Goal: Task Accomplishment & Management: Manage account settings

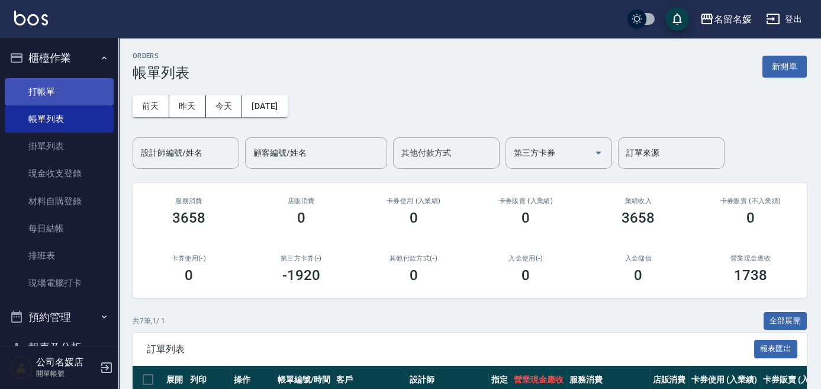
click at [46, 89] on link "打帳單" at bounding box center [59, 91] width 109 height 27
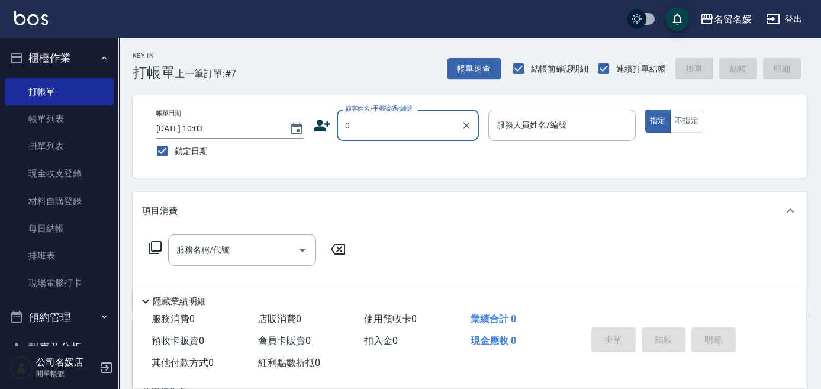
type input "0"
type input "13"
type input "無名字/02/null"
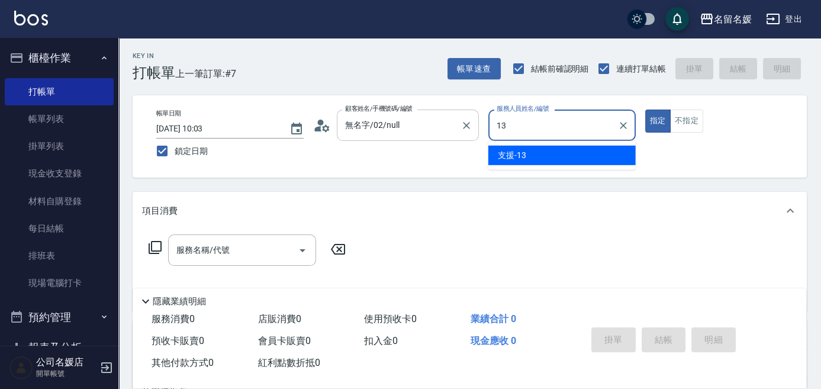
type input "13"
type button "true"
type input "支援-13"
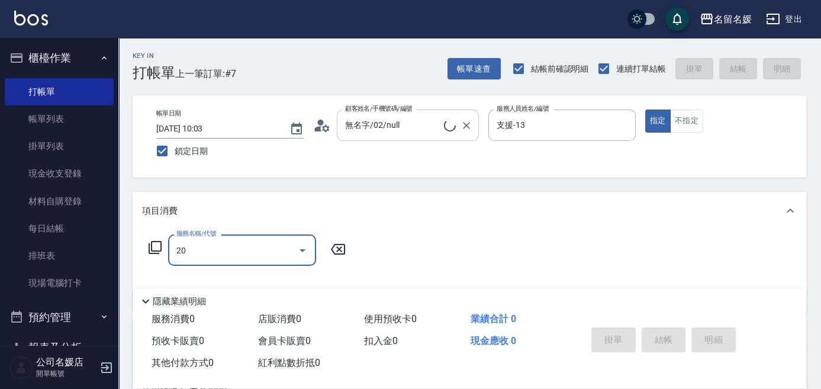
type input "206"
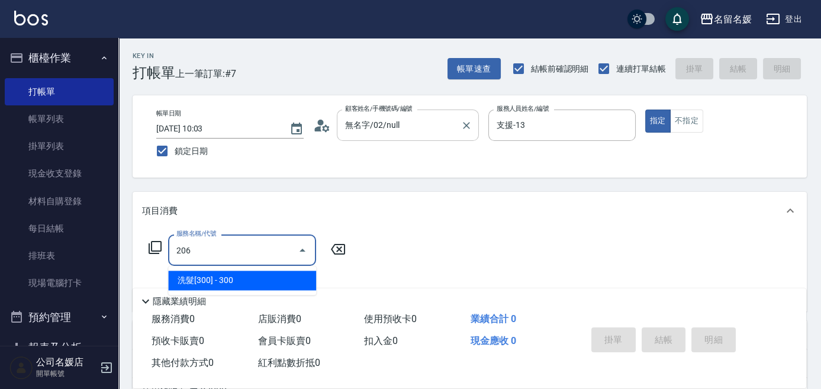
type input "新客人 姓名未設定/0/null"
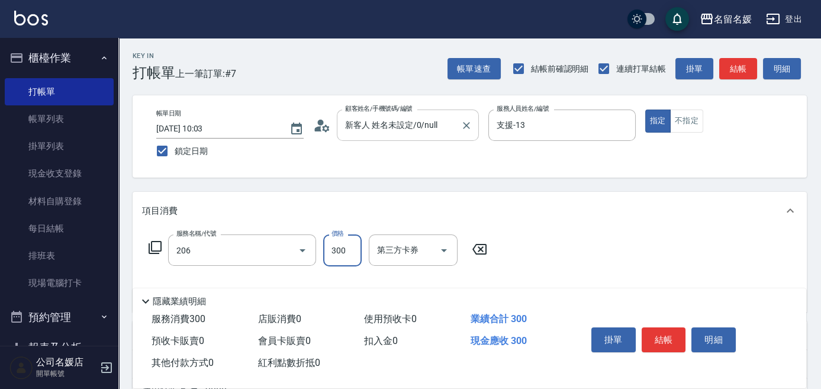
type input "洗髮[300](206)"
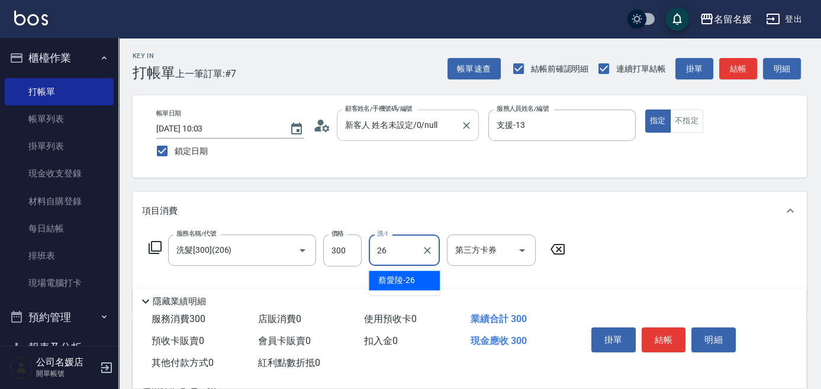
type input "蔡愛陵-26"
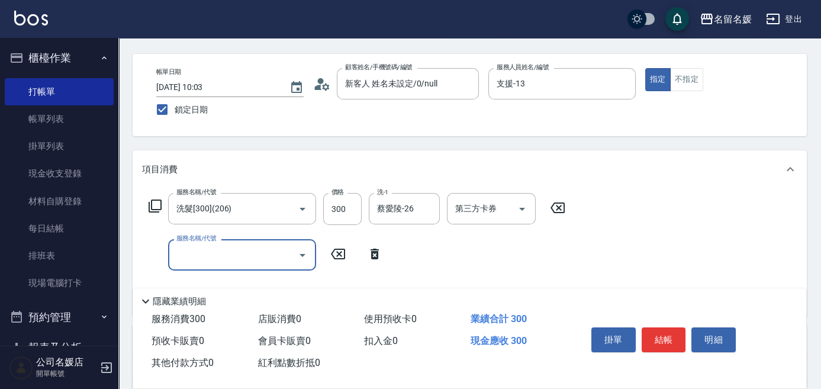
scroll to position [53, 0]
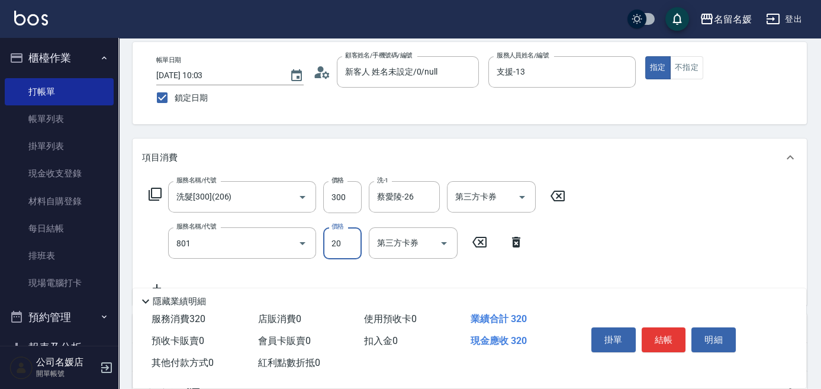
type input "潤絲(801)"
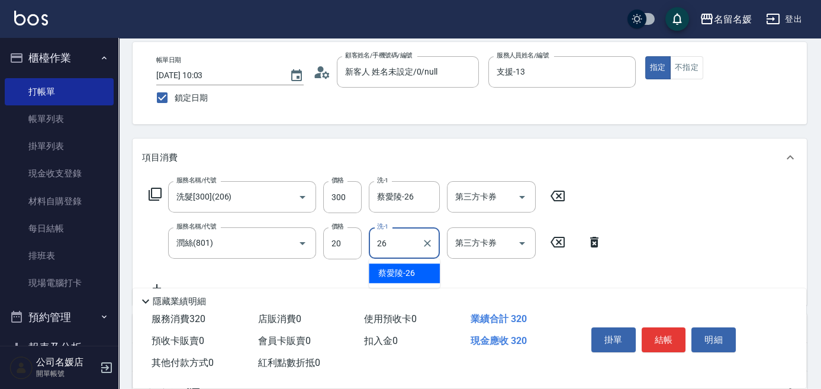
type input "蔡愛陵-26"
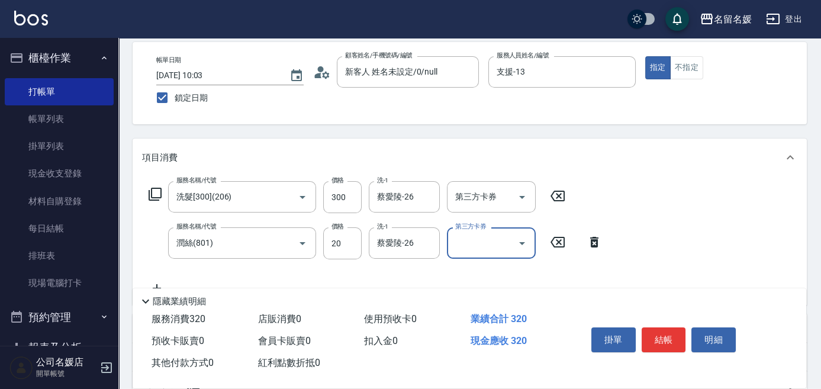
scroll to position [0, 0]
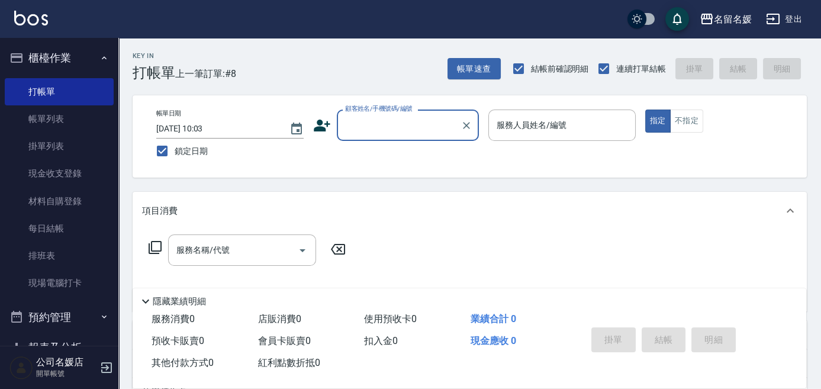
click at [415, 118] on input "顧客姓名/手機號碼/編號" at bounding box center [399, 125] width 114 height 21
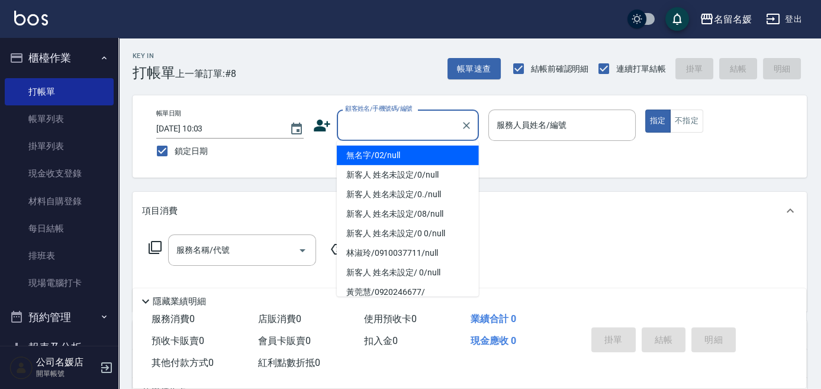
click at [401, 152] on li "無名字/02/null" at bounding box center [408, 156] width 142 height 20
type input "無名字/02/null"
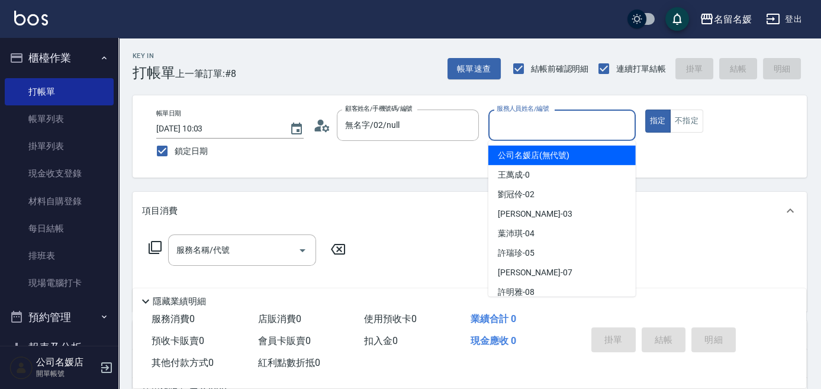
click at [529, 124] on input "服務人員姓名/編號" at bounding box center [562, 125] width 137 height 21
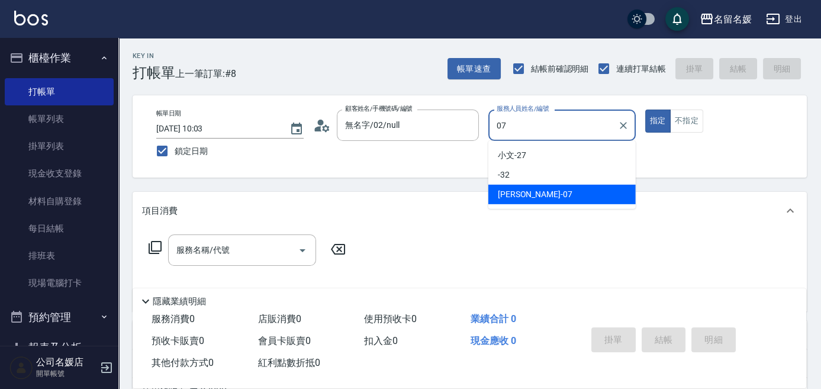
type input "[PERSON_NAME]-07"
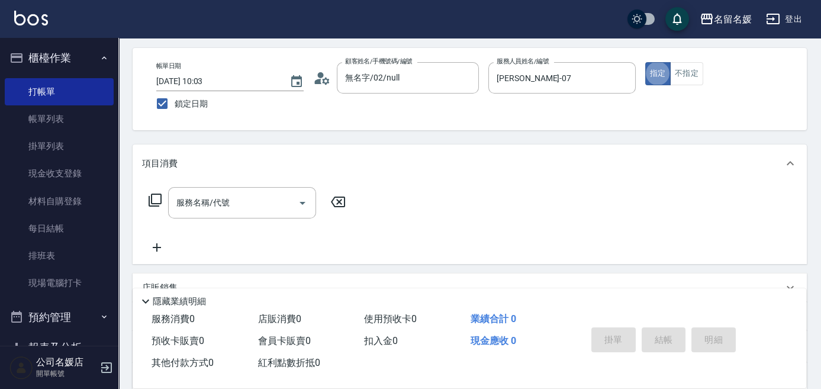
scroll to position [53, 0]
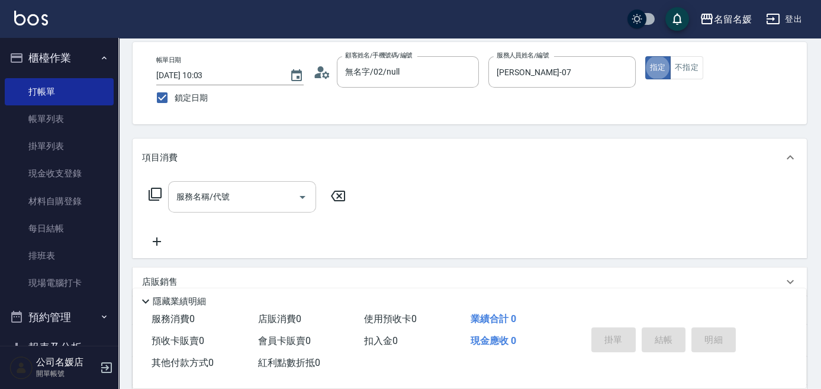
click at [264, 192] on input "服務名稱/代號" at bounding box center [234, 197] width 120 height 21
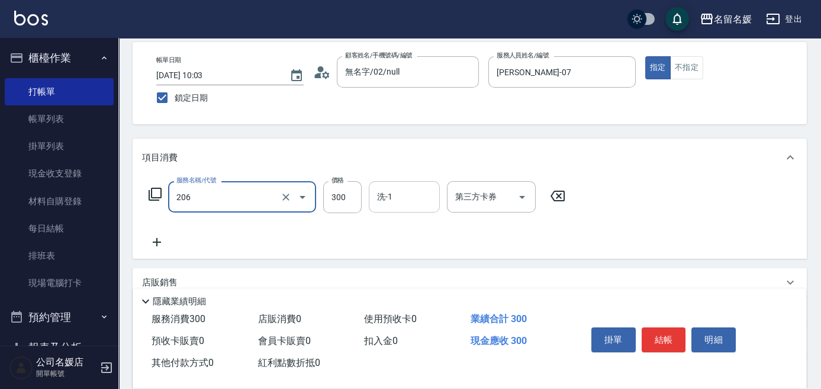
type input "洗髮[300](206)"
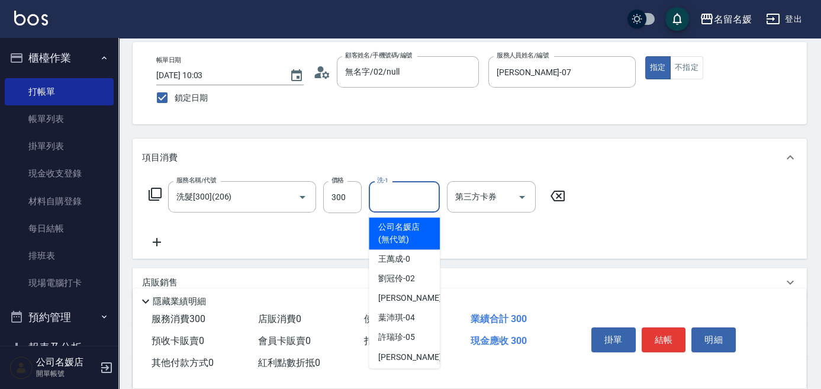
click at [421, 192] on input "洗-1" at bounding box center [404, 197] width 60 height 21
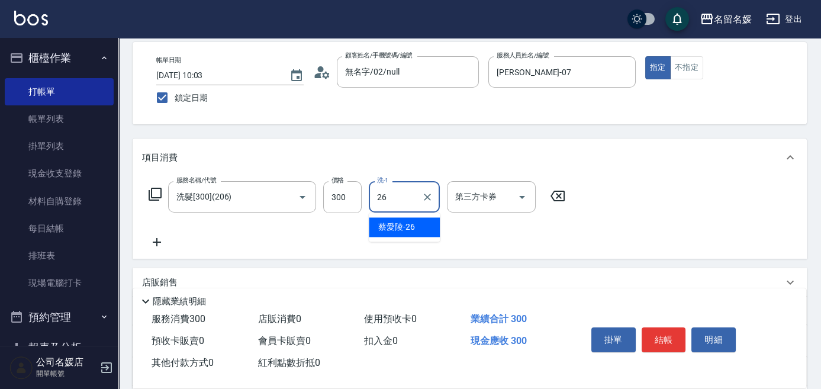
type input "蔡愛陵-26"
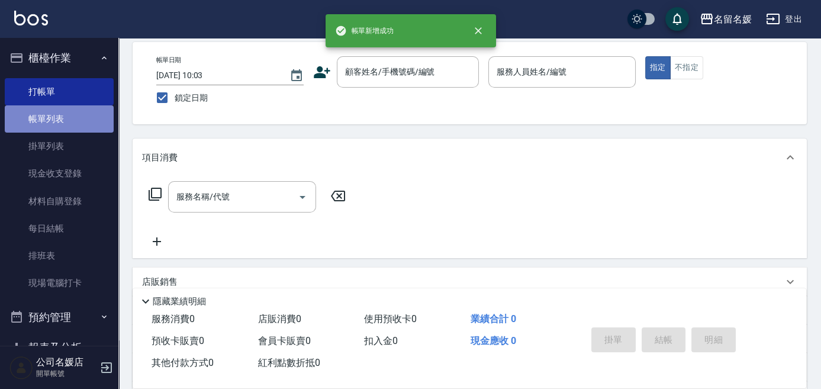
click at [75, 119] on link "帳單列表" at bounding box center [59, 118] width 109 height 27
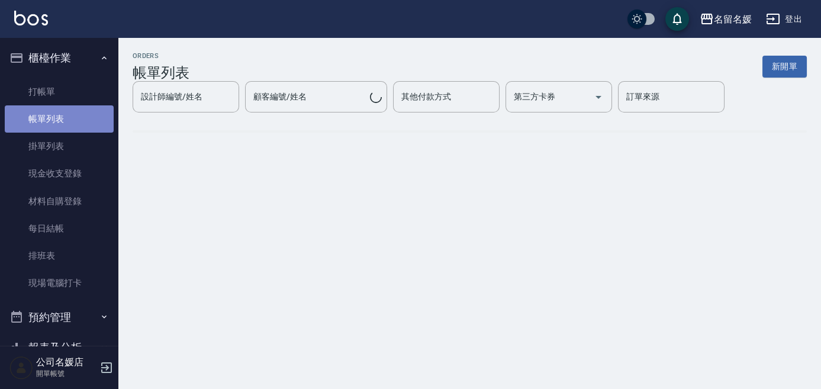
click at [75, 119] on link "帳單列表" at bounding box center [59, 118] width 109 height 27
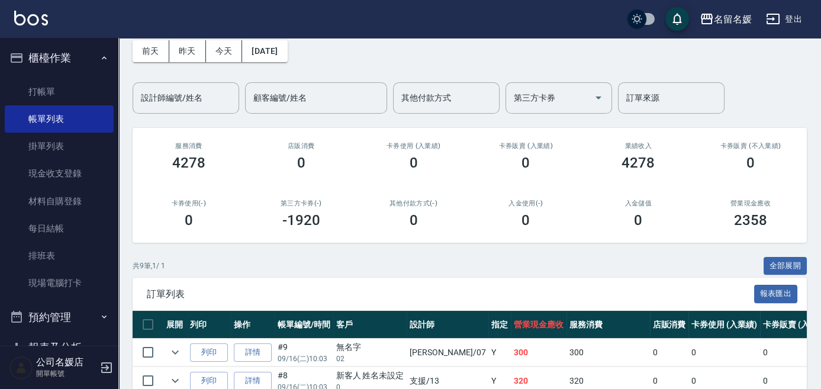
scroll to position [161, 0]
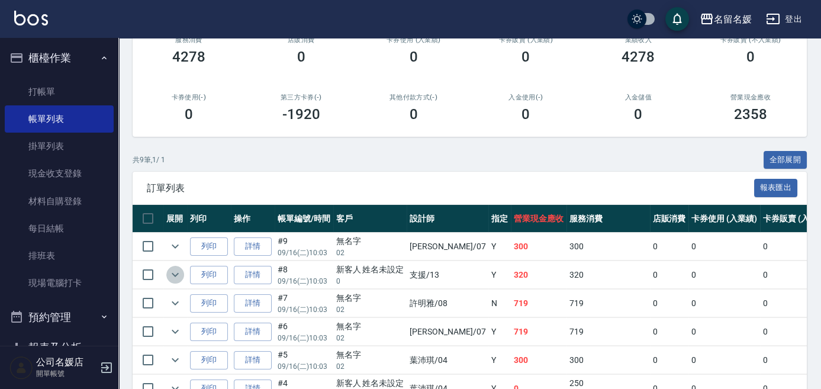
click at [169, 272] on icon "expand row" at bounding box center [175, 275] width 14 height 14
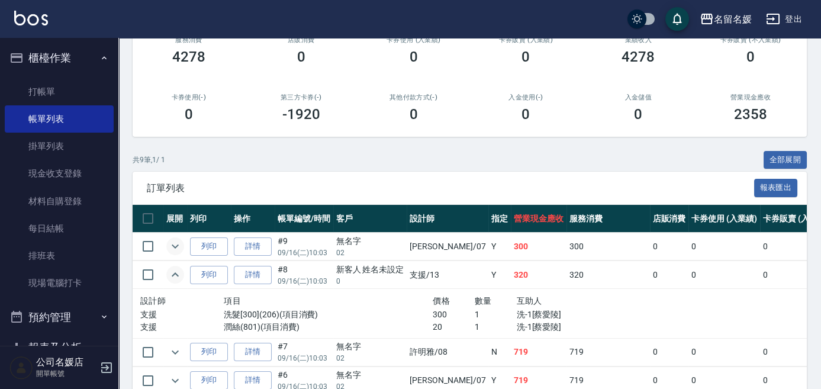
click at [171, 244] on icon "expand row" at bounding box center [175, 246] width 14 height 14
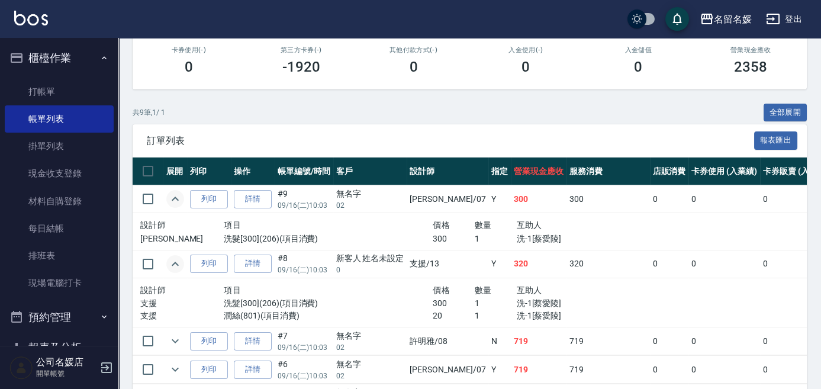
scroll to position [215, 0]
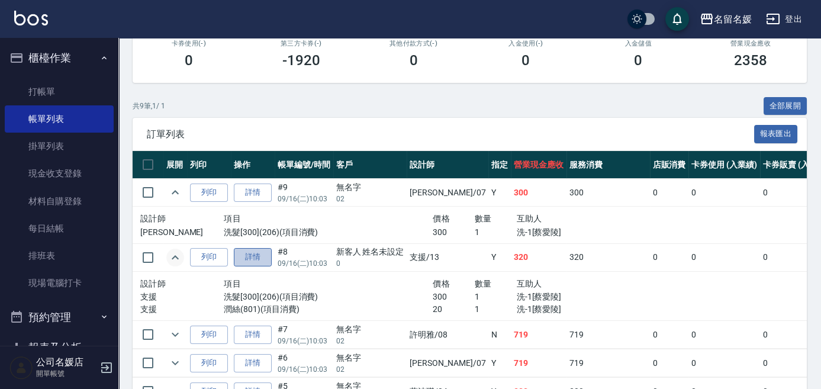
click at [251, 261] on link "詳情" at bounding box center [253, 257] width 38 height 18
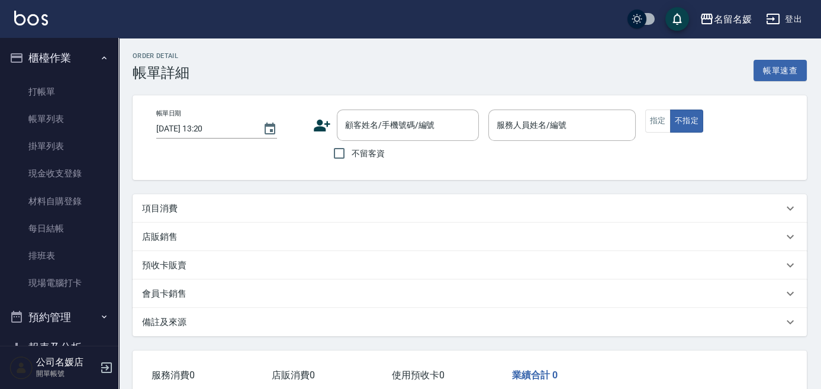
type input "[DATE] 10:03"
type input "支援-13"
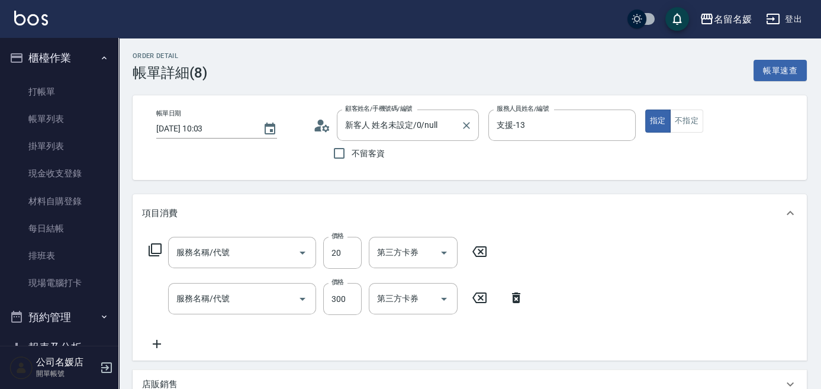
type input "新客人 姓名未設定/0/null"
type input "潤絲(801)"
type input "洗髮[300](206)"
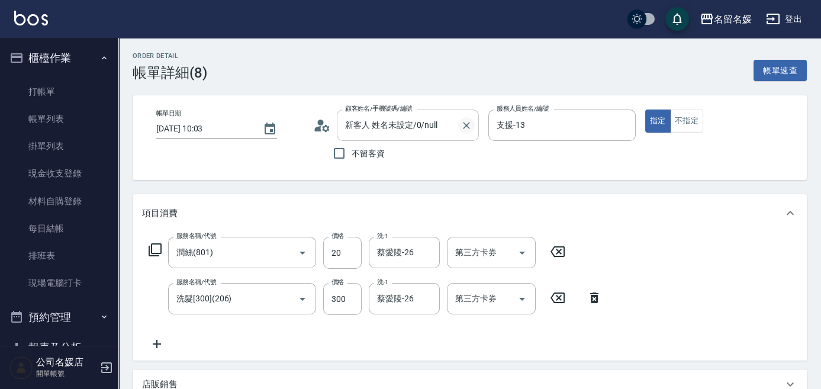
click at [466, 124] on icon "Clear" at bounding box center [466, 125] width 7 height 7
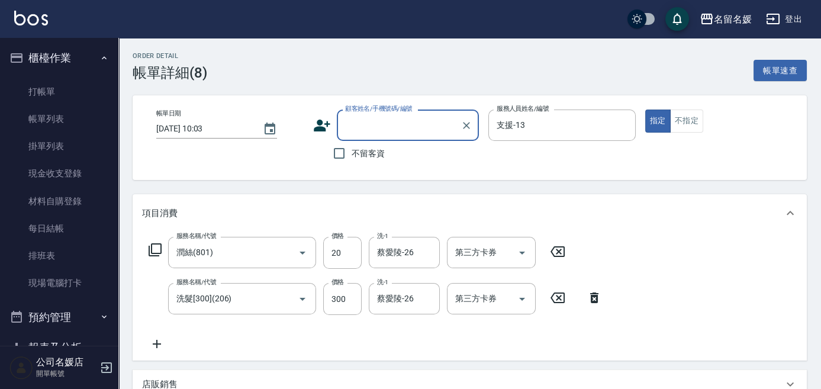
click at [405, 126] on input "顧客姓名/手機號碼/編號" at bounding box center [399, 125] width 114 height 21
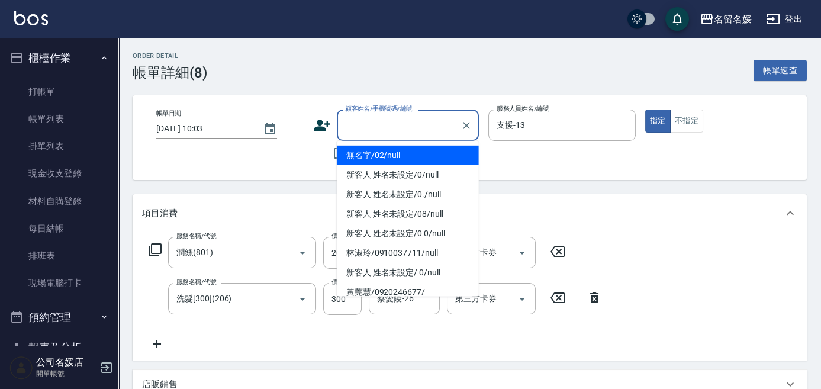
click at [403, 158] on li "無名字/02/null" at bounding box center [408, 156] width 142 height 20
type input "無名字/02/null"
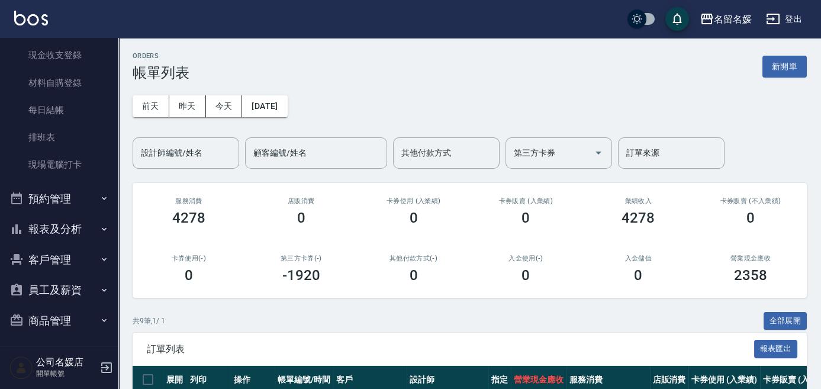
scroll to position [122, 0]
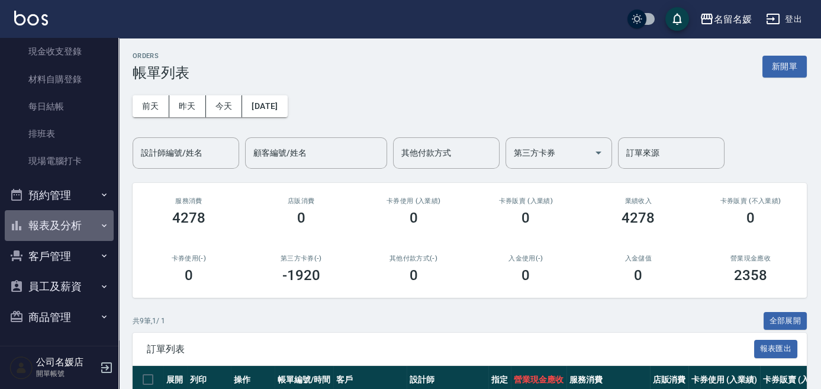
click at [73, 235] on button "報表及分析" at bounding box center [59, 225] width 109 height 31
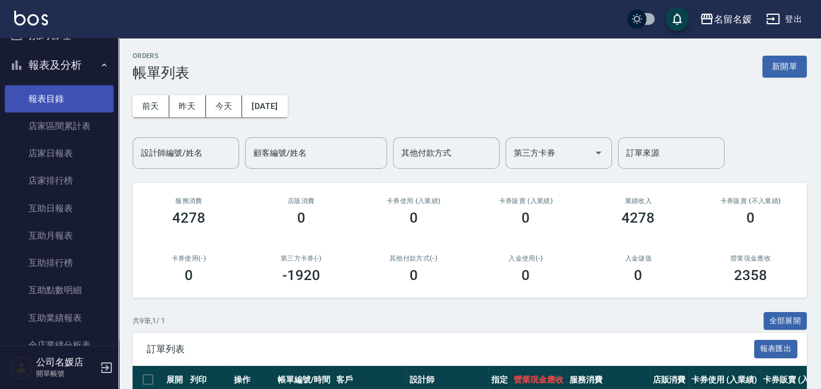
scroll to position [284, 0]
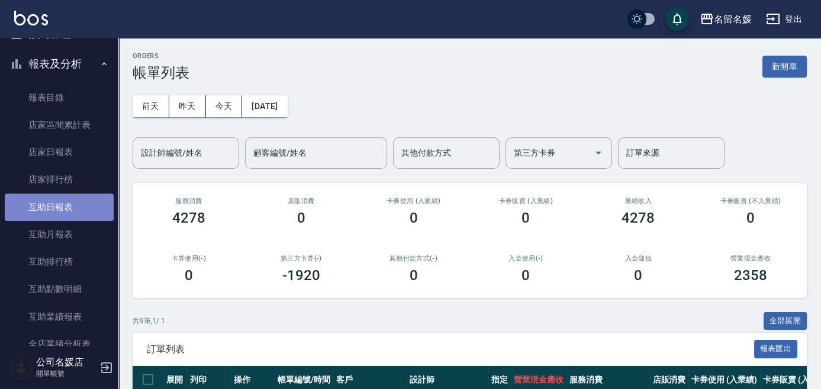
click at [65, 213] on link "互助日報表" at bounding box center [59, 207] width 109 height 27
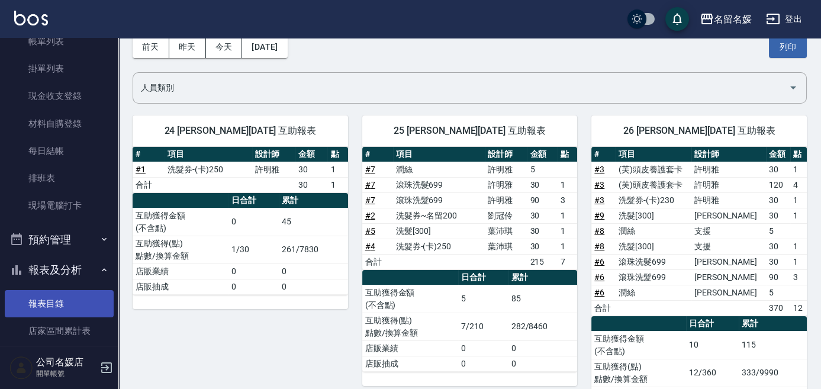
scroll to position [14, 0]
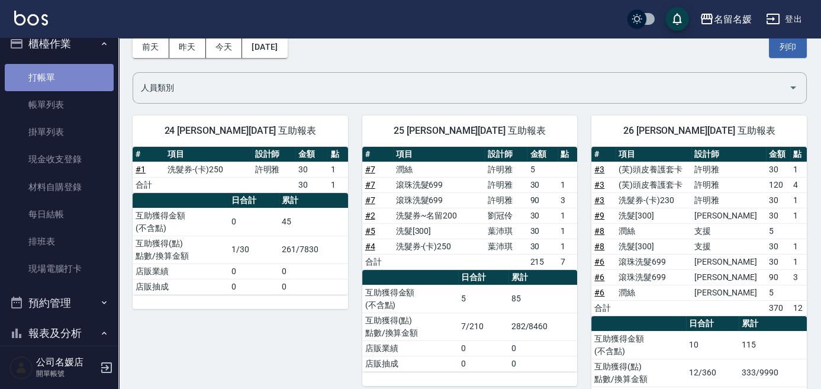
click at [71, 72] on link "打帳單" at bounding box center [59, 77] width 109 height 27
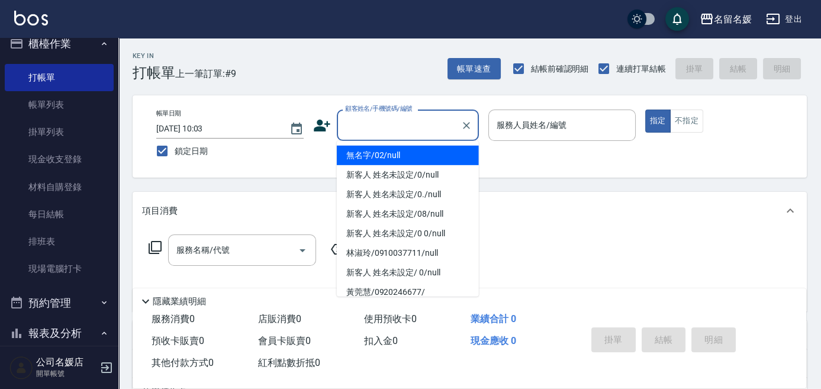
type input "無名字/02/null"
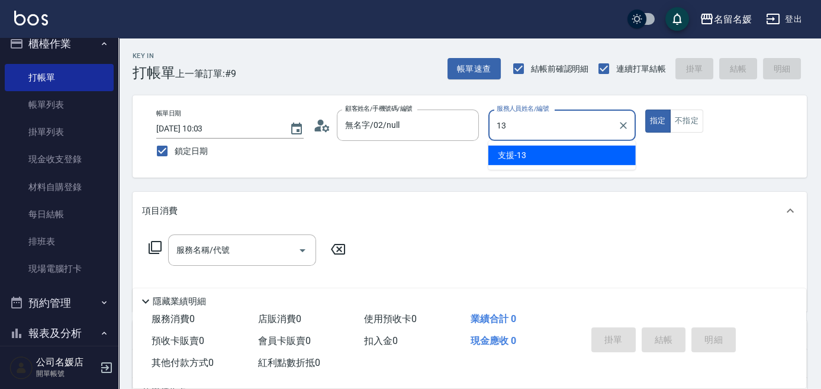
type input "13"
type button "true"
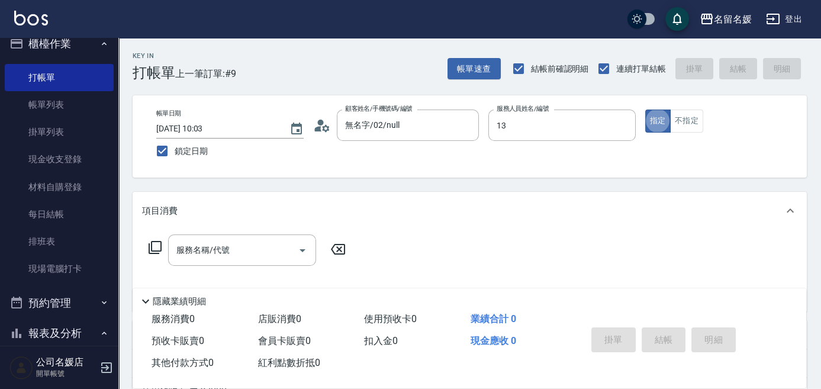
type input "支援-13"
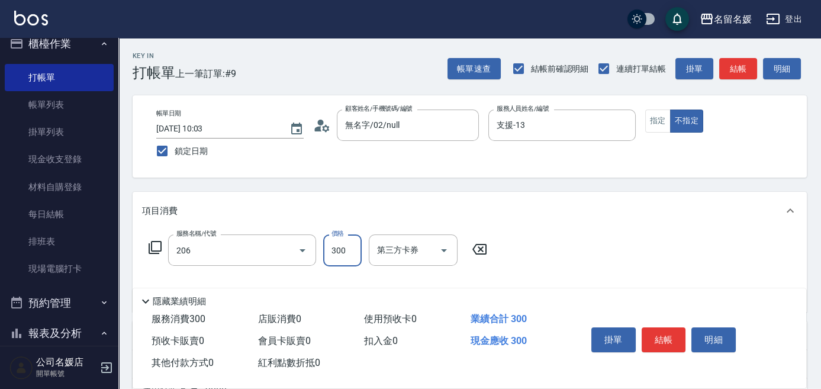
type input "洗髮[300](206)"
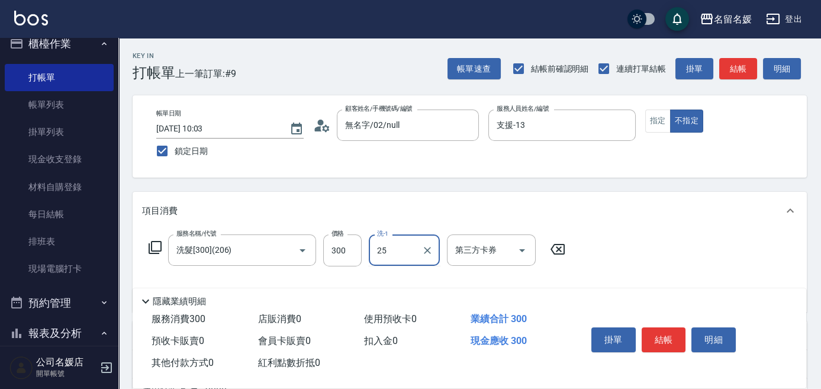
type input "[PERSON_NAME]-25"
type input "潤絲(801)"
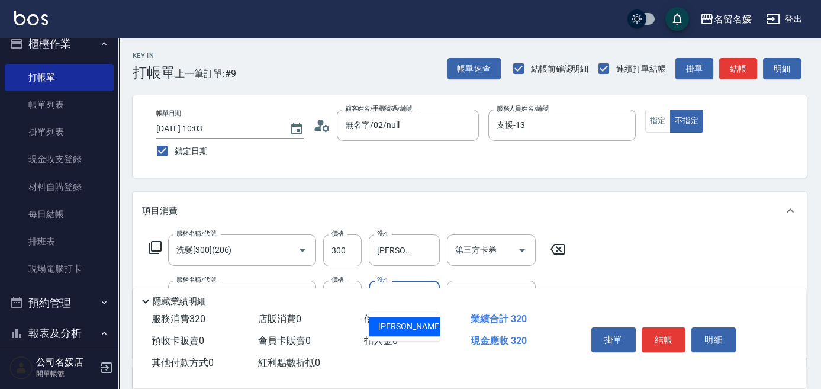
type input "[PERSON_NAME]-25"
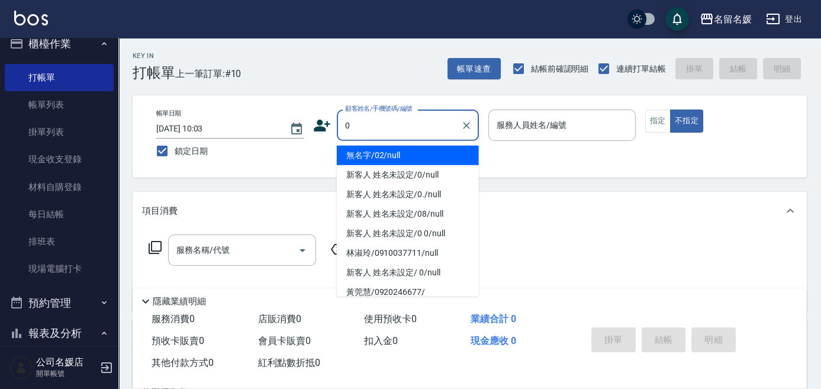
type input "0"
type input "03"
type button "false"
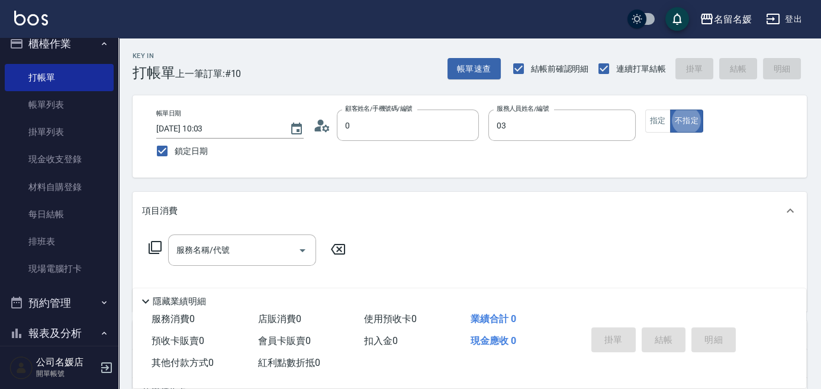
type input "無名字/02/null"
type input "[PERSON_NAME]-03"
type input "新客人 姓名未設定/0/null"
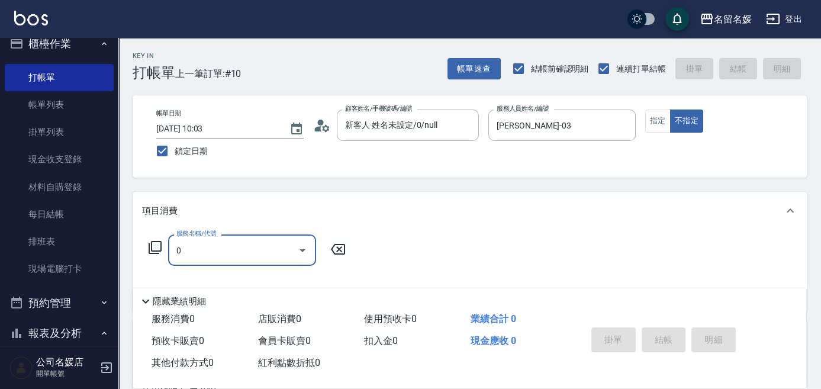
type input "洗髮[200](201)"
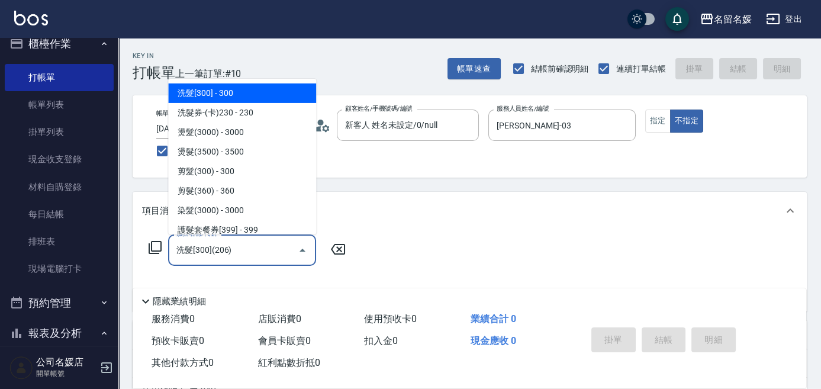
type input "洗髮[300](206)"
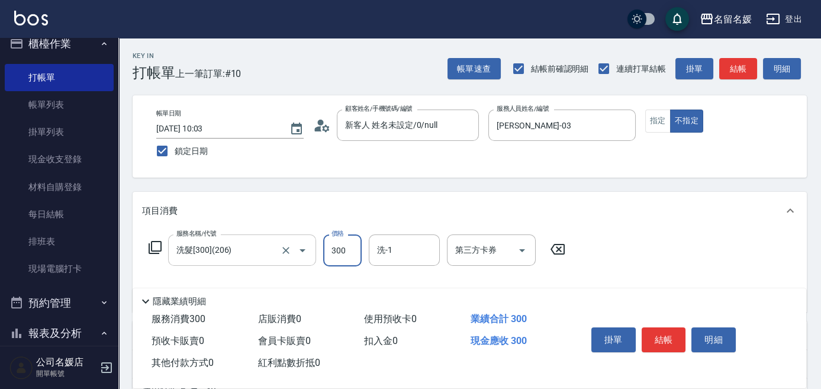
click at [228, 255] on input "洗髮[300](206)" at bounding box center [226, 250] width 104 height 21
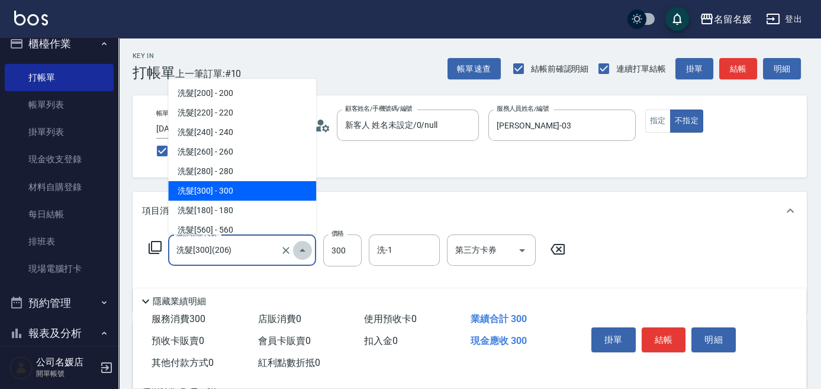
click at [293, 248] on button "Close" at bounding box center [302, 250] width 19 height 19
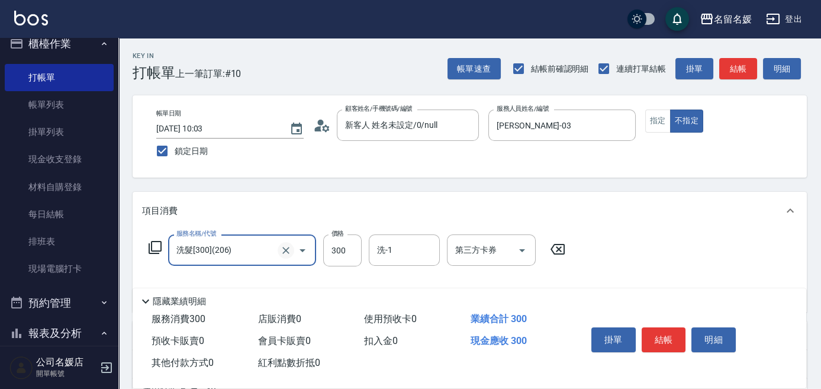
click at [287, 250] on icon "Clear" at bounding box center [286, 251] width 12 height 12
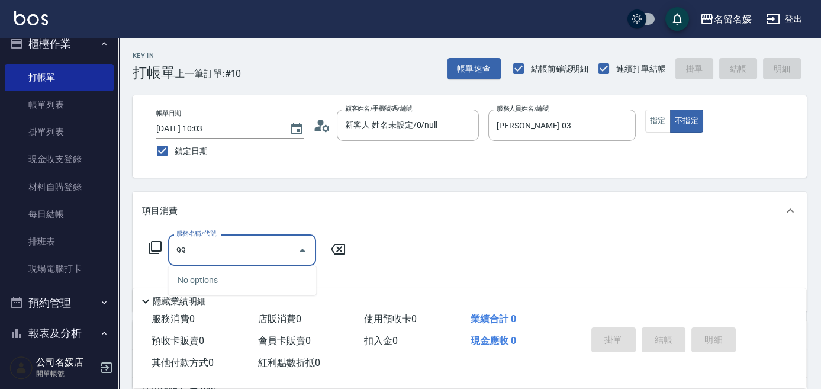
type input "9"
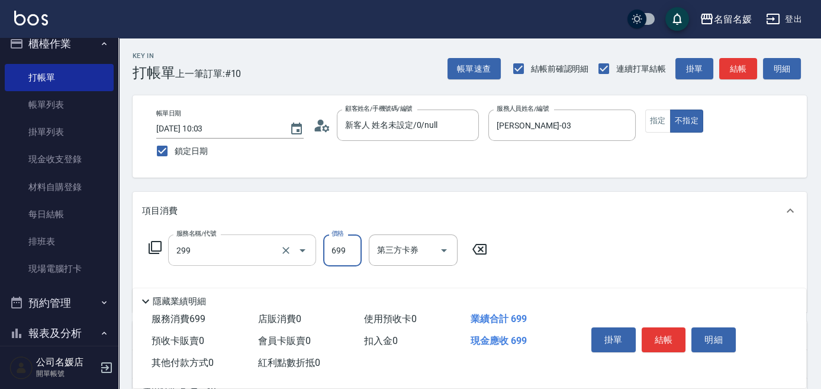
type input "滾珠洗髮699(299)"
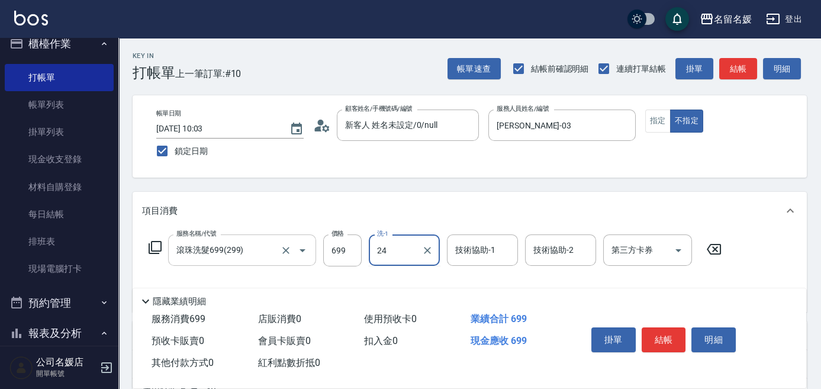
type input "[PERSON_NAME]-24"
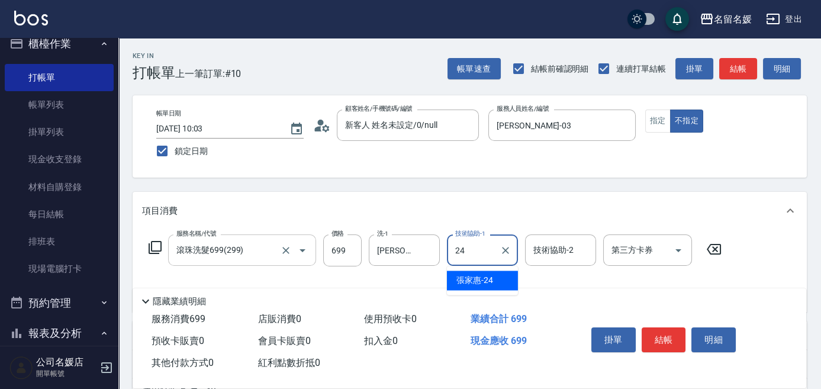
type input "[PERSON_NAME]-24"
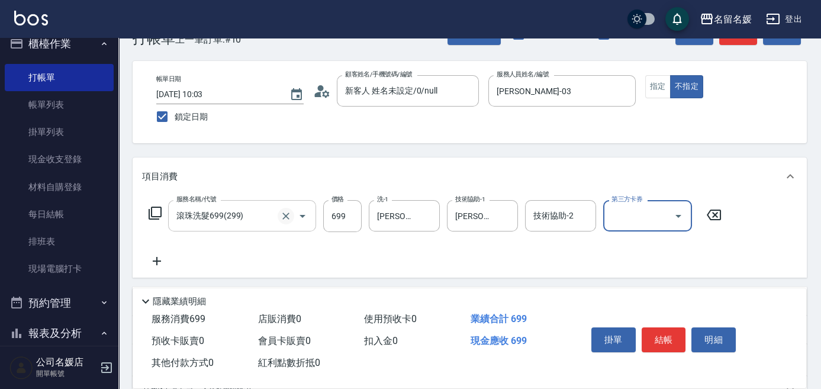
scroll to position [53, 0]
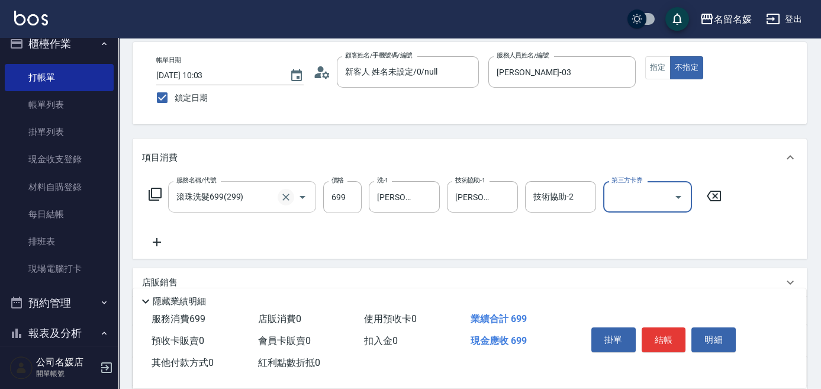
type input "舊有卡券"
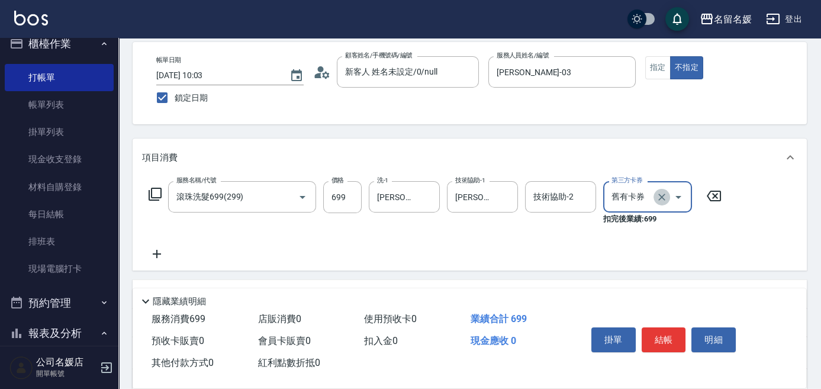
click at [660, 191] on icon "Clear" at bounding box center [662, 197] width 12 height 12
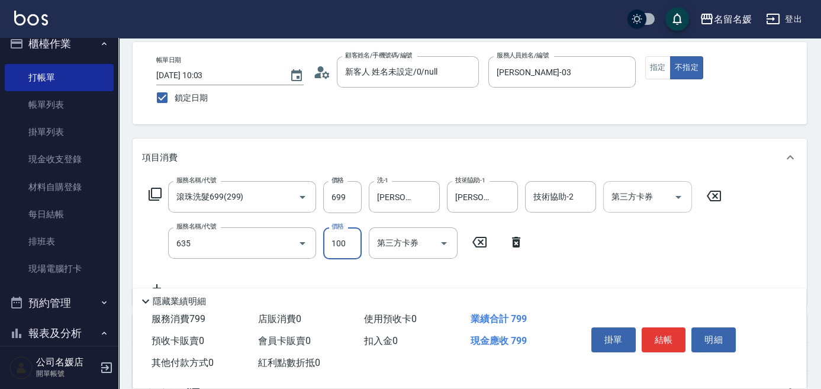
type input "煥彩.玻酸.晶膜.水療(635)"
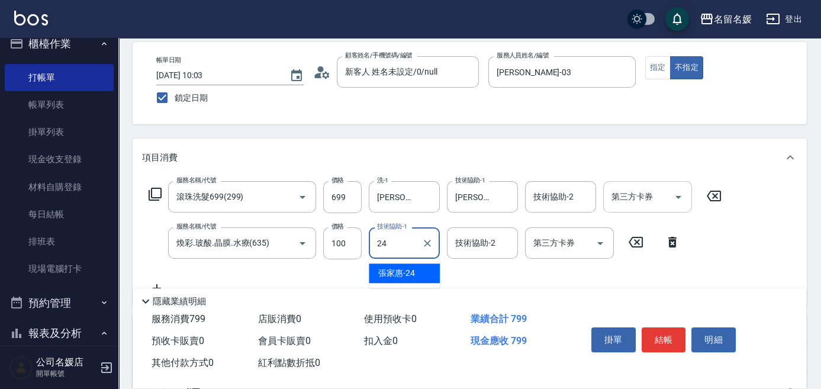
type input "[PERSON_NAME]-24"
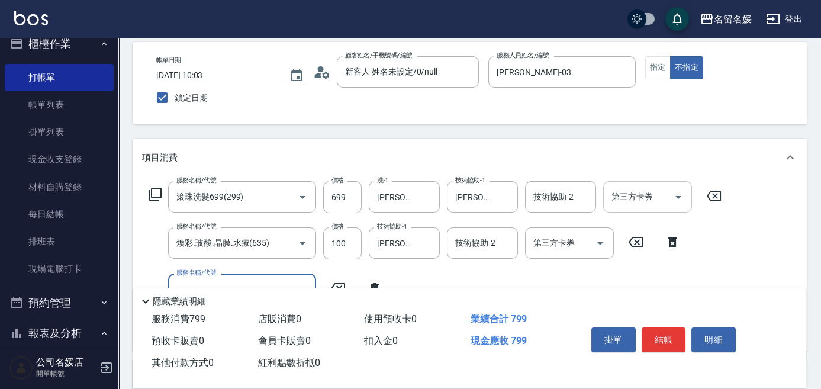
scroll to position [107, 0]
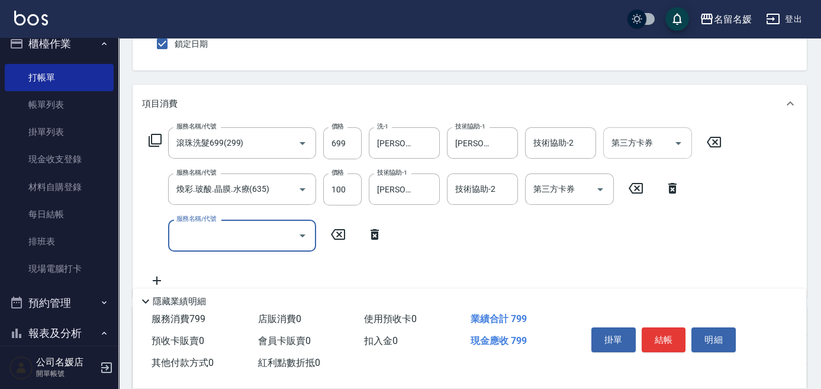
type input "8"
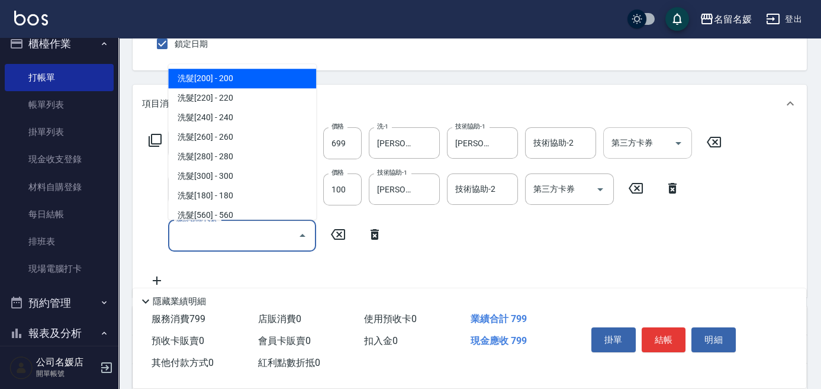
type input "6"
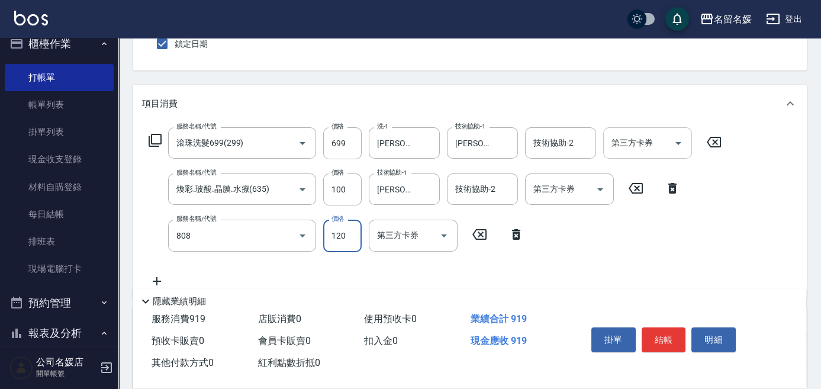
type input "單梳(808)"
type input "100"
click at [432, 81] on div "Key In 打帳單 上一筆訂單:#10 帳單速查 結帳前確認明細 連續打單結帳 掛單 結帳 明細 帳單日期 [DATE] 10:03 鎖定日期 顧客姓名/手…" at bounding box center [469, 248] width 703 height 635
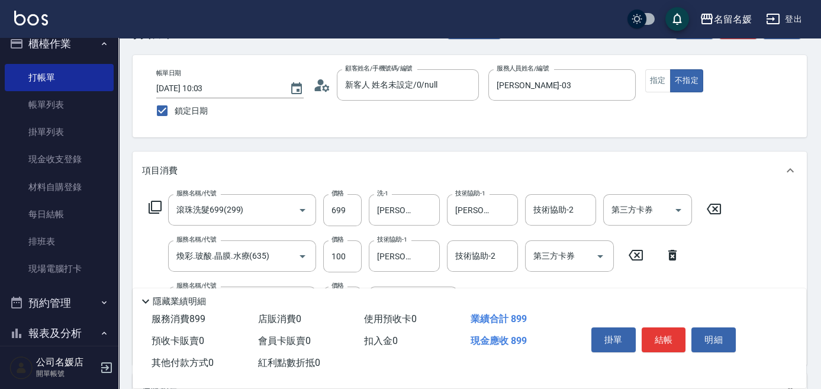
scroll to position [0, 0]
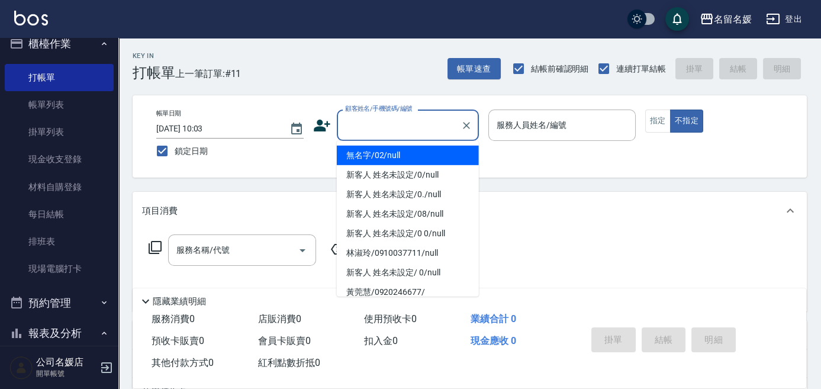
type input "0"
type input "無名字/02/null"
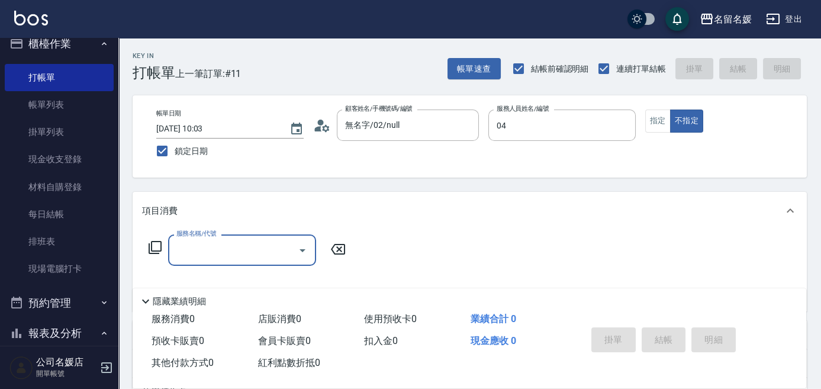
type input "[PERSON_NAME]-04"
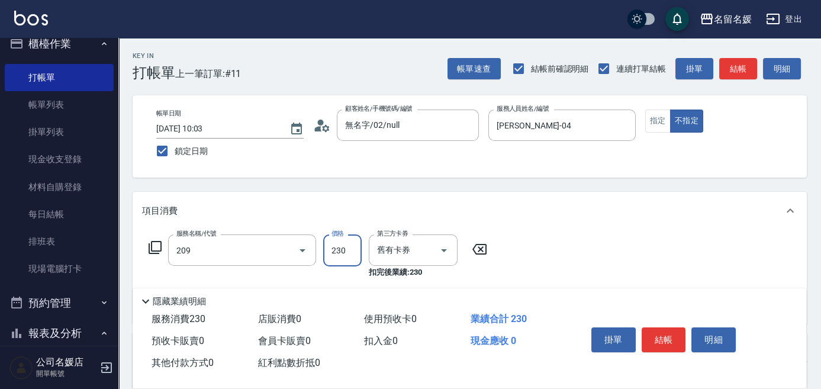
type input "洗髮券-(卡)230(209)"
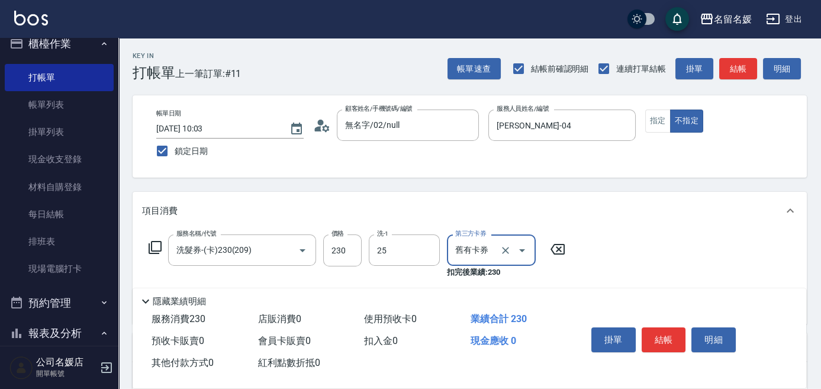
type input "[PERSON_NAME]-25"
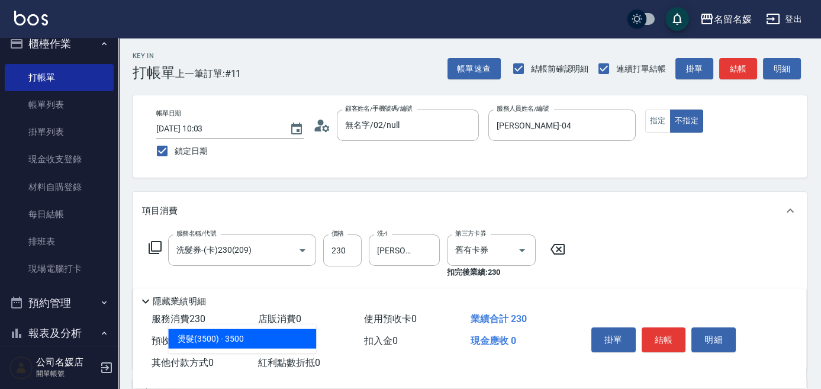
type input "燙髮(3500)(306)"
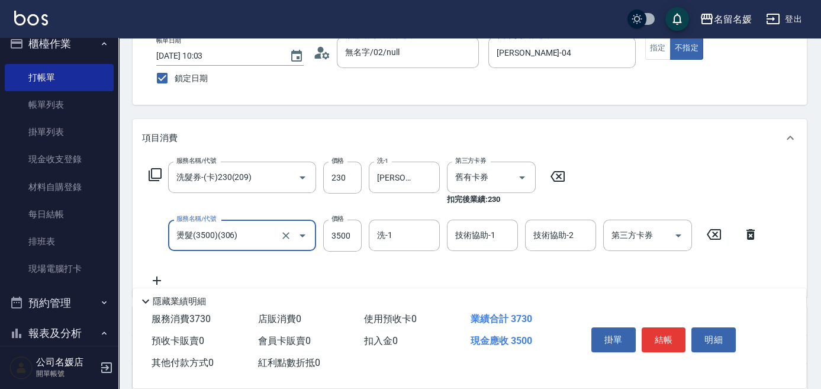
scroll to position [107, 0]
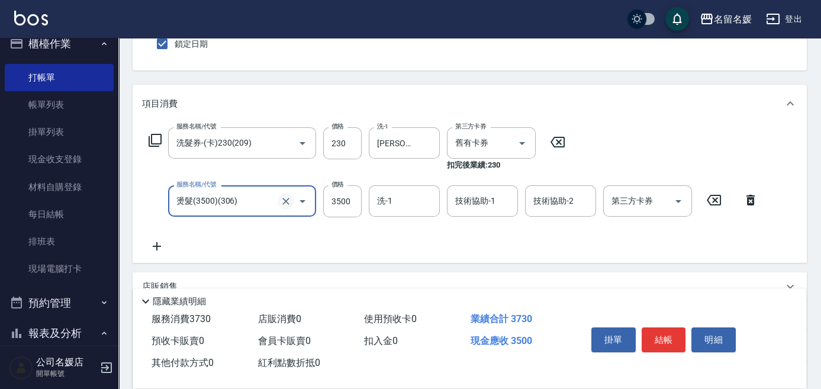
click at [285, 200] on icon "Clear" at bounding box center [286, 201] width 7 height 7
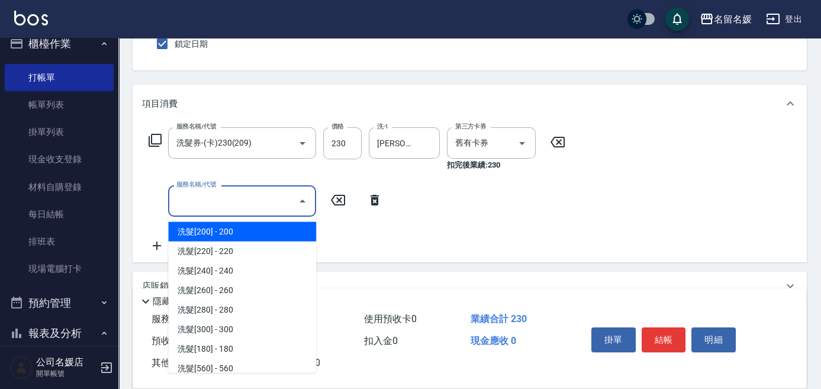
type input "5"
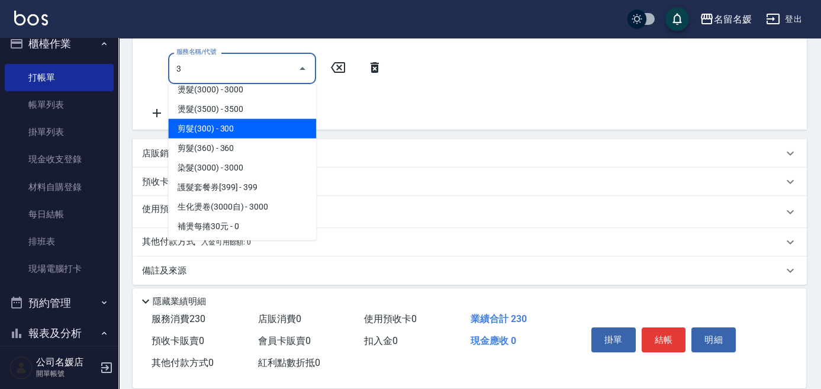
scroll to position [248, 0]
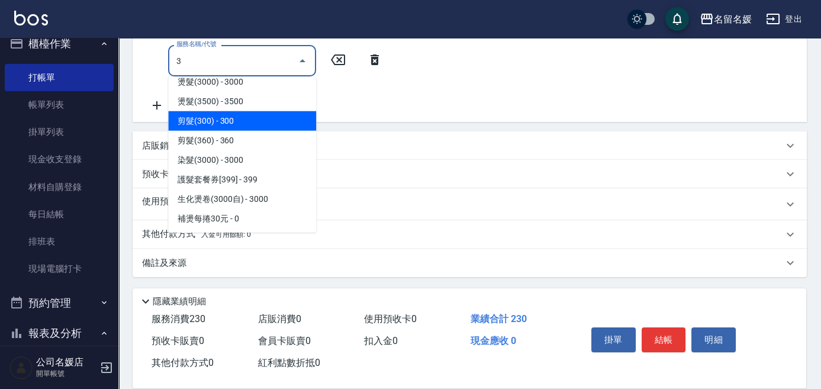
type input "3"
click at [368, 57] on icon at bounding box center [375, 60] width 30 height 14
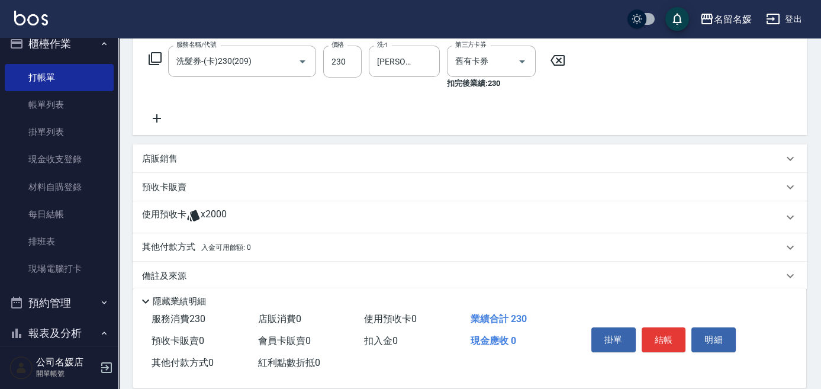
scroll to position [41, 0]
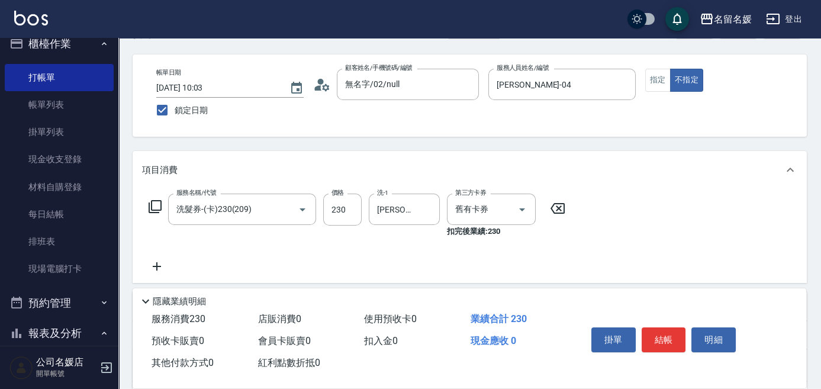
click at [154, 209] on icon at bounding box center [155, 207] width 14 height 14
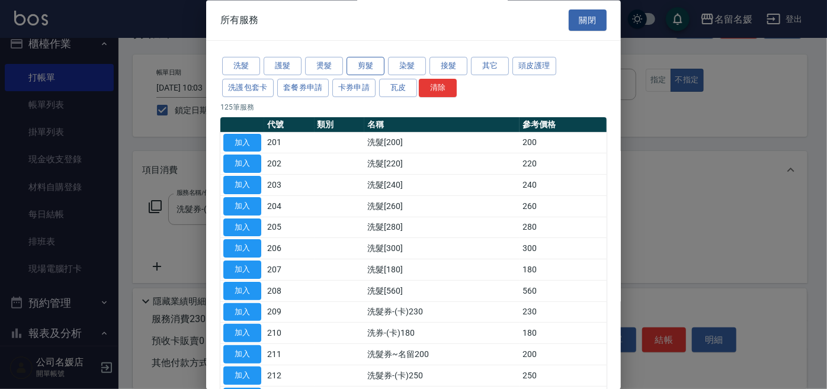
click at [373, 62] on button "剪髮" at bounding box center [365, 66] width 38 height 18
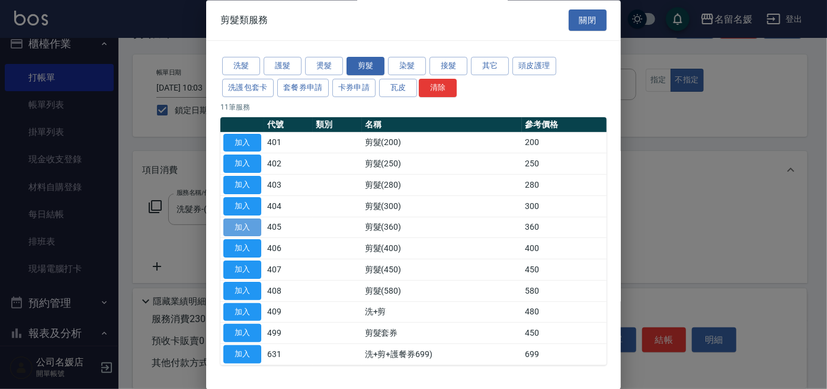
click at [257, 225] on button "加入" at bounding box center [242, 228] width 38 height 18
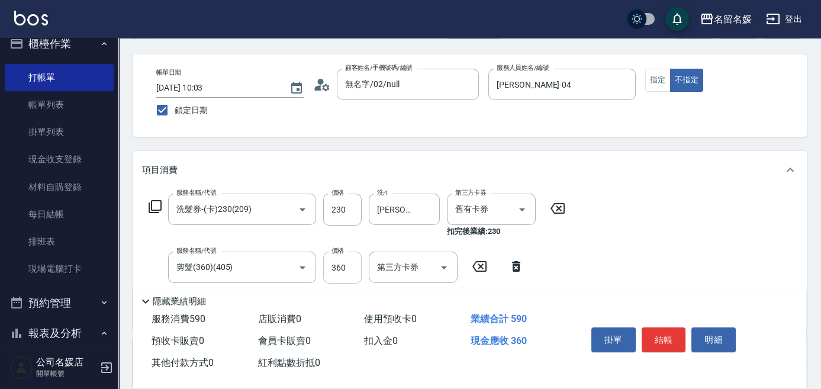
click at [352, 279] on input "360" at bounding box center [342, 268] width 38 height 32
type input "350"
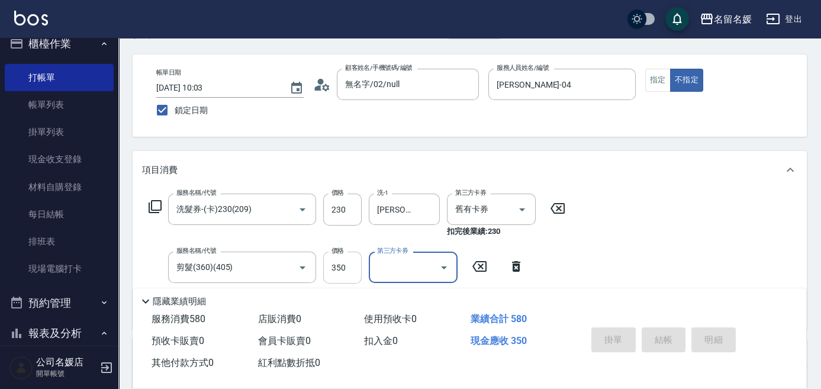
scroll to position [0, 0]
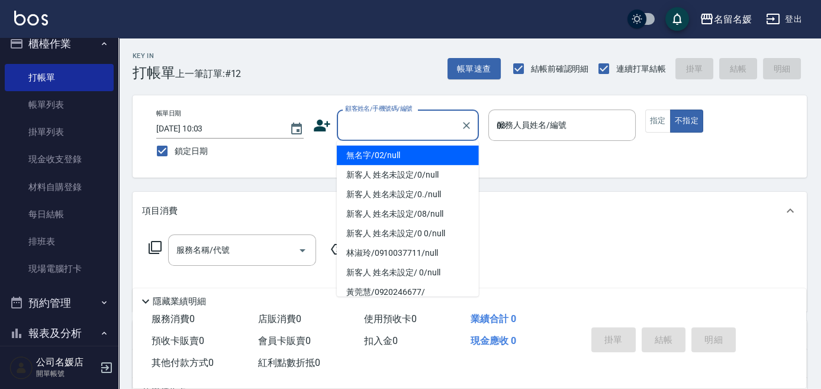
type input "03"
type input "無名字/02/null"
type input "[PERSON_NAME]-03"
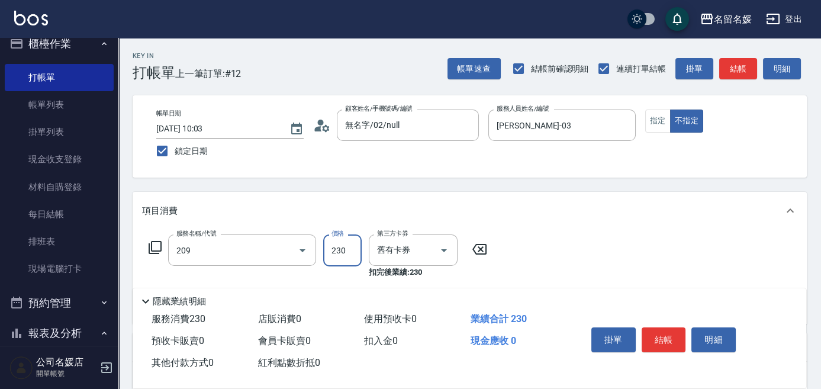
type input "洗髮券-(卡)230(209)"
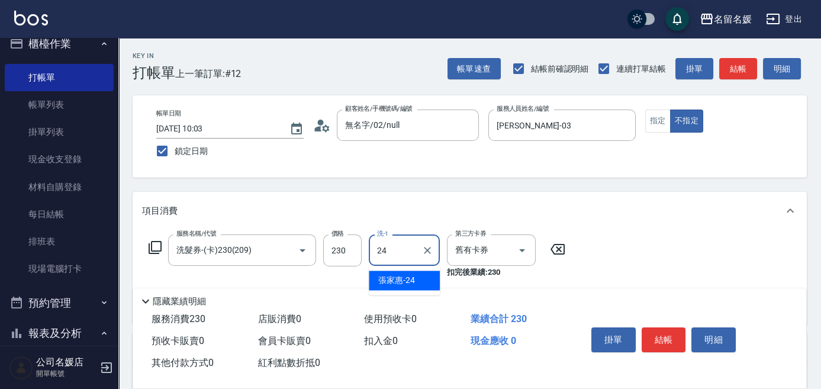
type input "[PERSON_NAME]-24"
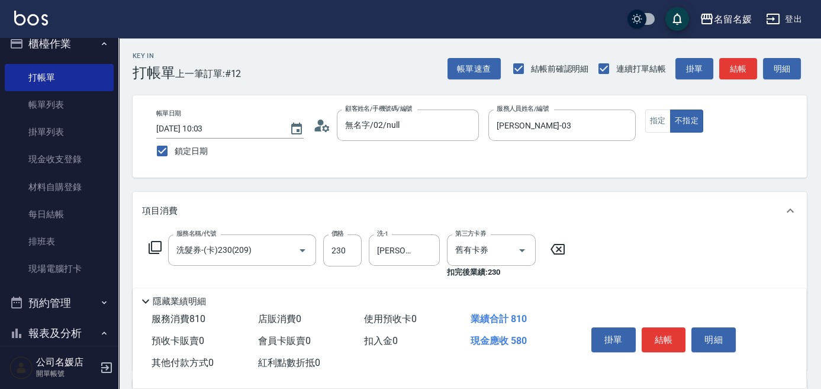
type input "剪髮(580)(408)"
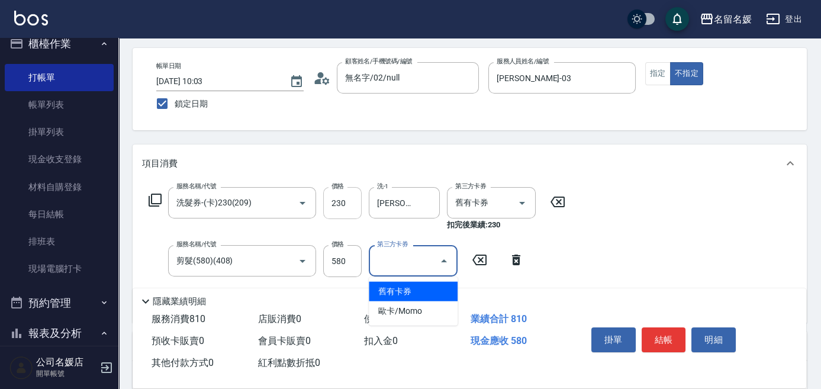
scroll to position [53, 0]
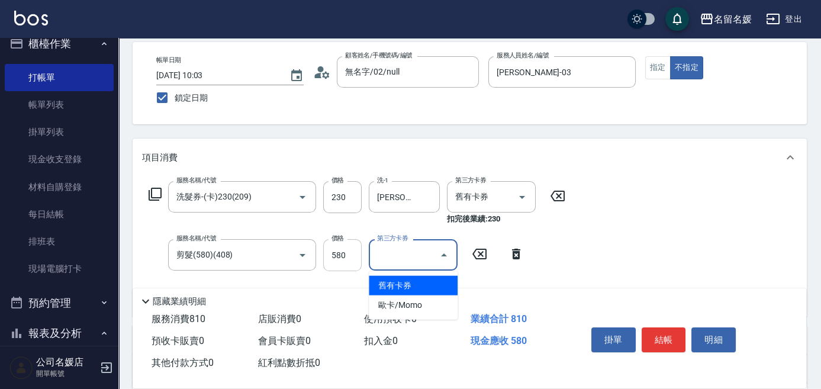
click at [346, 260] on input "580" at bounding box center [342, 255] width 38 height 32
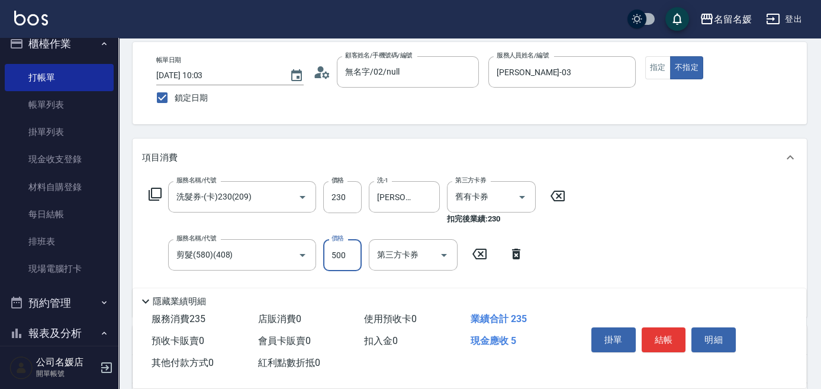
type input "500"
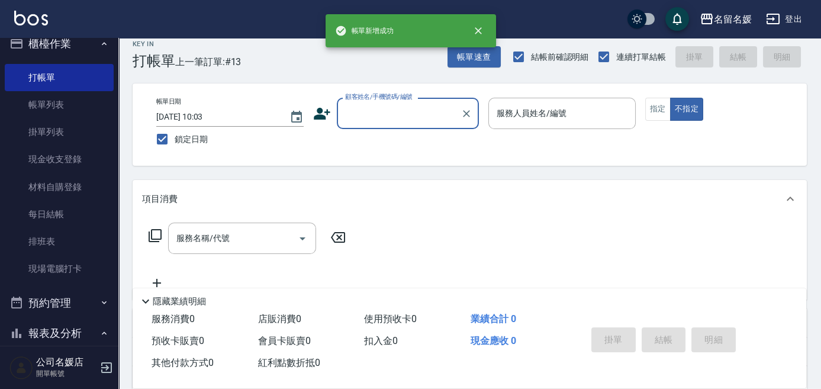
scroll to position [0, 0]
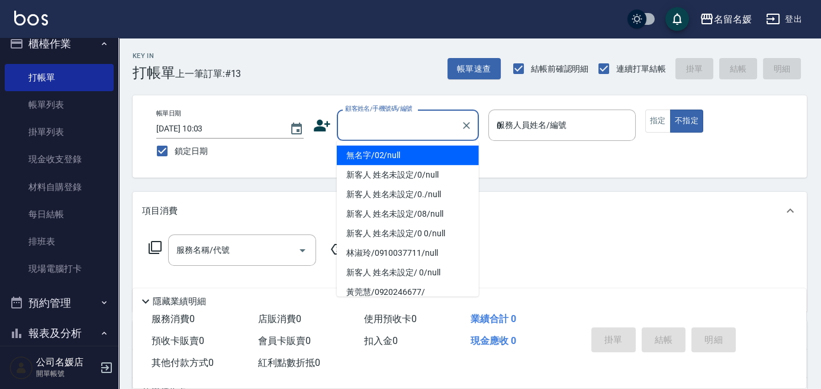
type input "03"
type input "無名字/02/null"
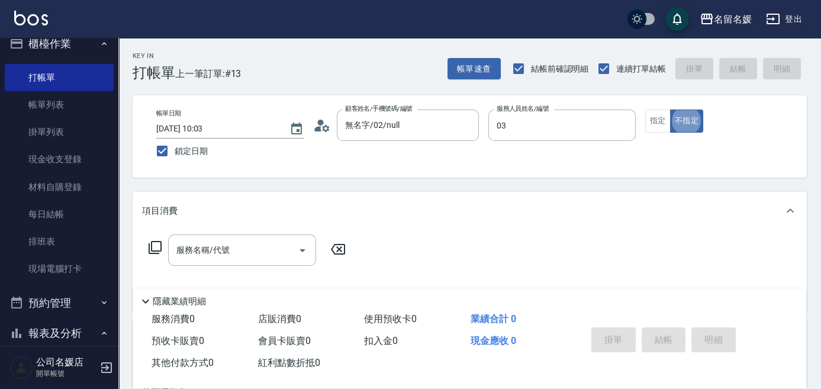
type input "[PERSON_NAME]-03"
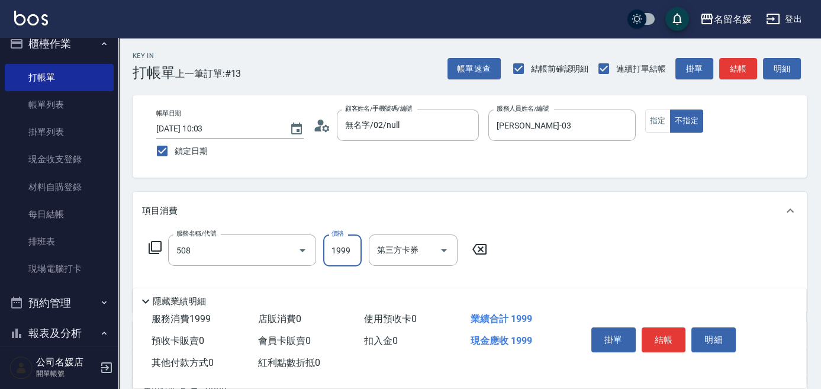
type input "洗+剪+染(508)"
type input "2500"
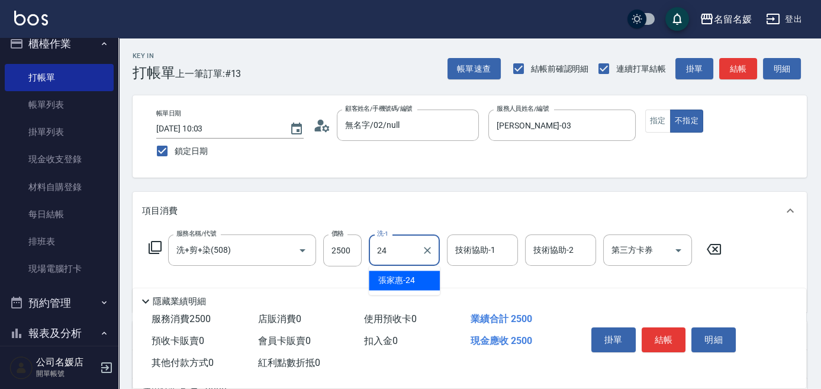
type input "[PERSON_NAME]-24"
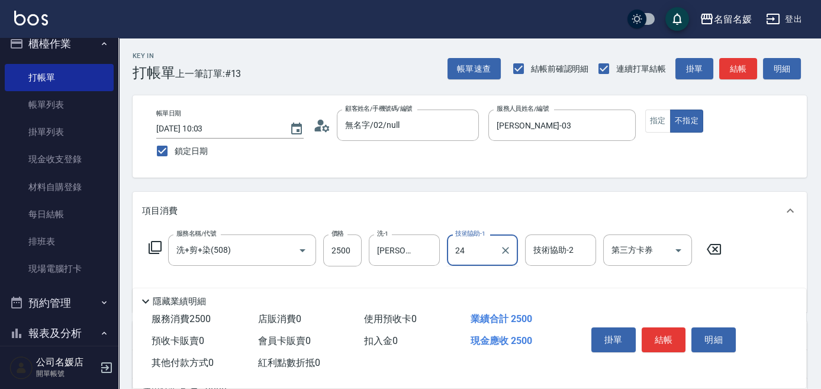
type input "[PERSON_NAME]-24"
type input "(芙)蘆薈髮膜套卡(自材)(639)"
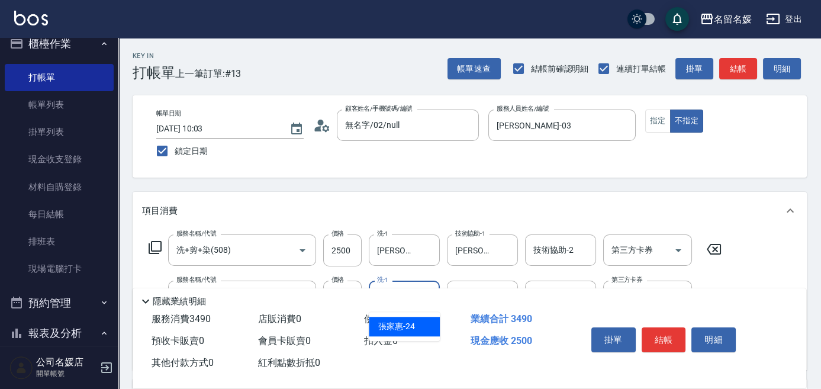
type input "[PERSON_NAME]-24"
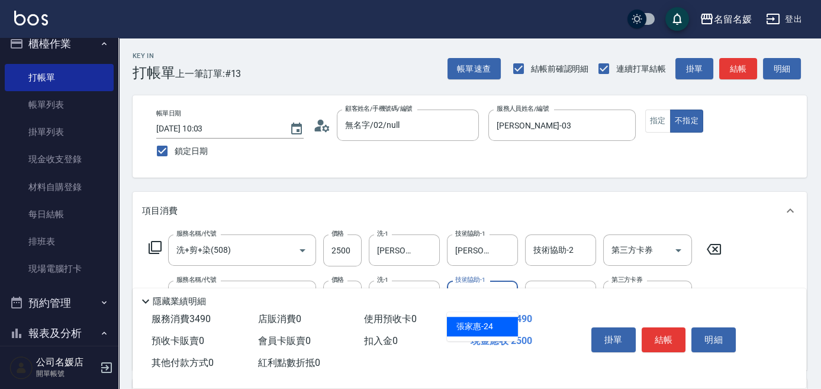
type input "[PERSON_NAME]-24"
click at [652, 117] on button "指定" at bounding box center [658, 121] width 25 height 23
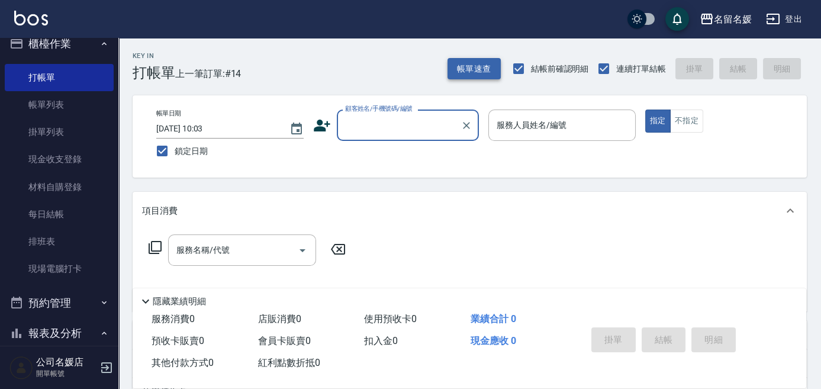
click at [484, 73] on button "帳單速查" at bounding box center [474, 69] width 53 height 22
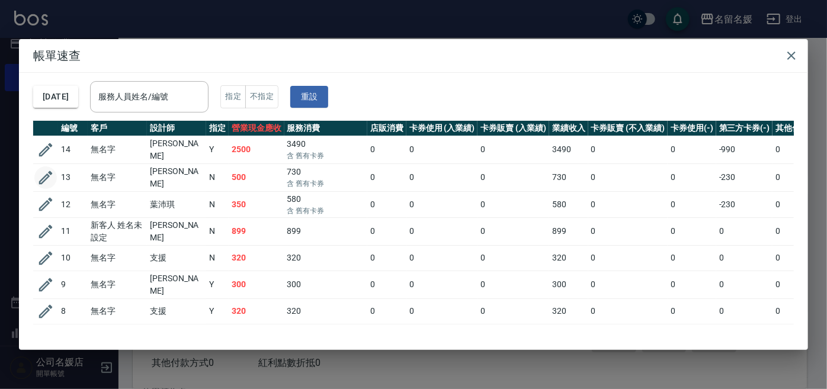
click at [47, 169] on icon "button" at bounding box center [46, 178] width 18 height 18
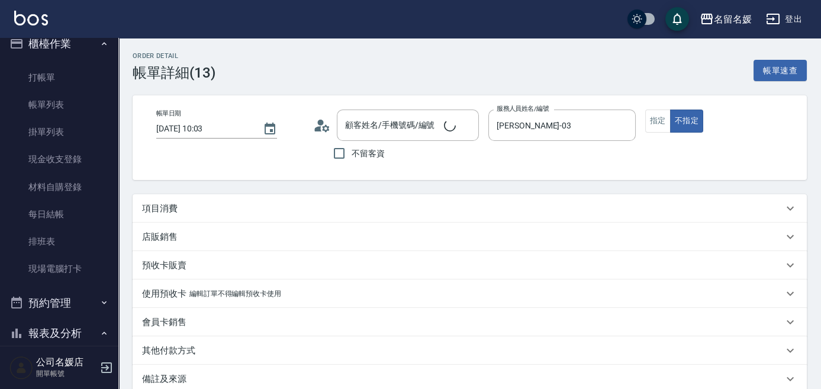
type input "[DATE] 10:03"
type input "[PERSON_NAME]-03"
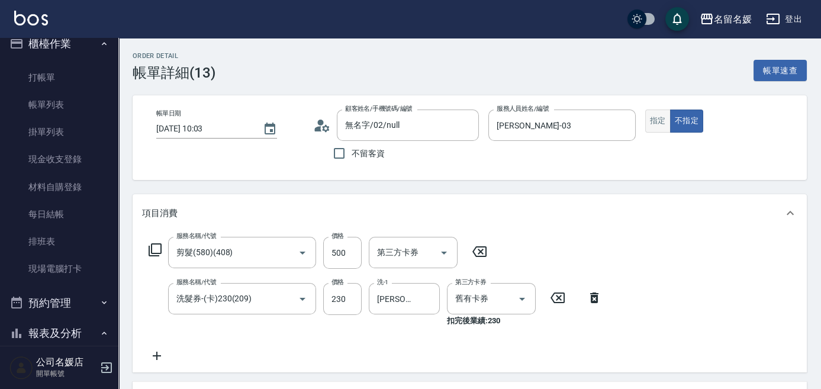
type input "無名字/02/null"
type input "剪髮(580)(408)"
type input "洗髮券-(卡)230(209)"
click at [667, 123] on button "指定" at bounding box center [658, 121] width 25 height 23
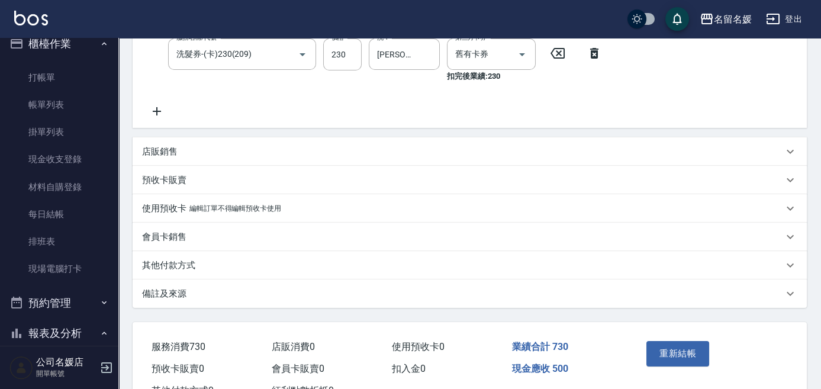
scroll to position [269, 0]
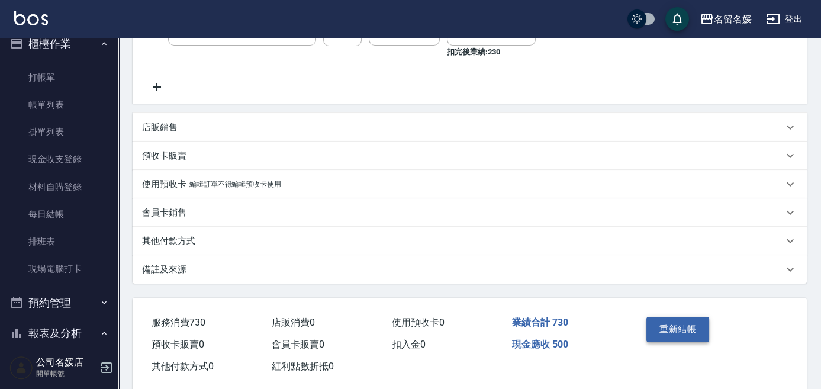
click at [660, 322] on button "重新結帳" at bounding box center [678, 329] width 63 height 25
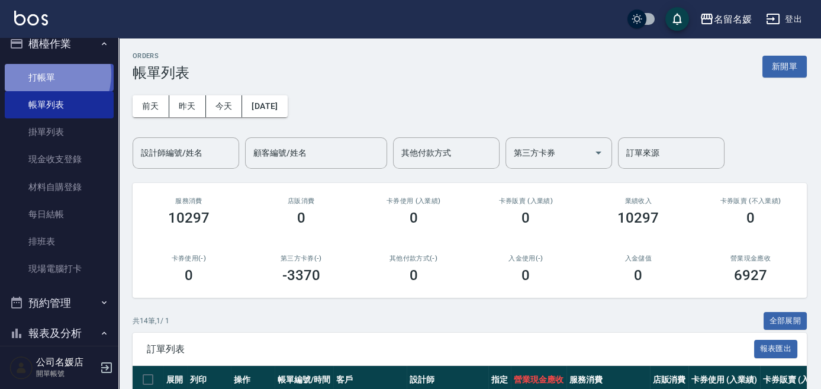
click at [45, 73] on link "打帳單" at bounding box center [59, 77] width 109 height 27
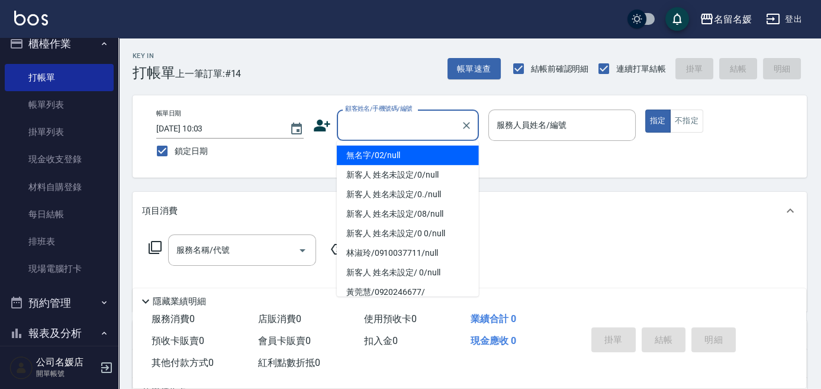
click at [398, 127] on input "顧客姓名/手機號碼/編號" at bounding box center [399, 125] width 114 height 21
click at [403, 160] on li "無名字/02/null" at bounding box center [408, 156] width 142 height 20
click at [404, 158] on div "帳單日期 [DATE] 10:03 鎖定日期 顧客姓名/手機號碼/編號 顧客姓名/手機號碼/編號 服務人員姓名/編號 服務人員姓名/編號 指定 不指定" at bounding box center [470, 137] width 646 height 54
type input "無名字/02/null"
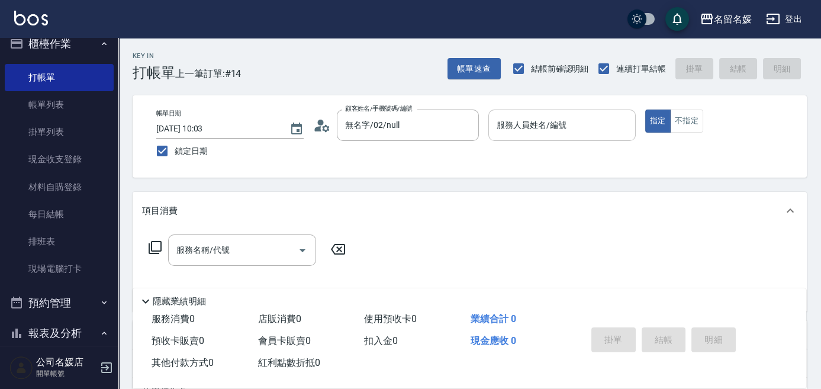
click at [518, 130] on div "服務人員姓名/編號 服務人員姓名/編號" at bounding box center [562, 125] width 147 height 31
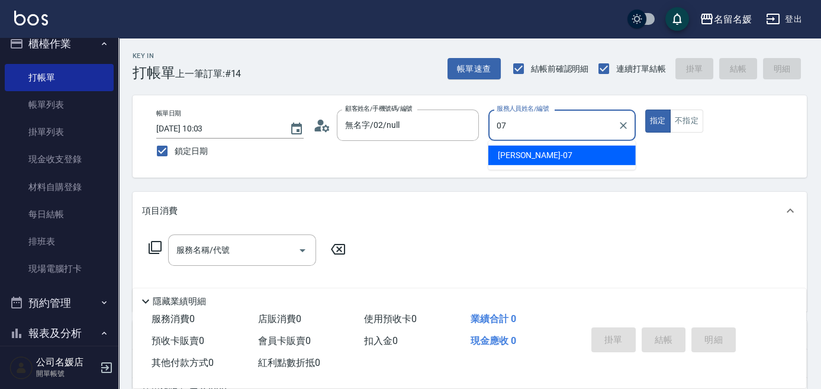
type input "[PERSON_NAME]-07"
type button "true"
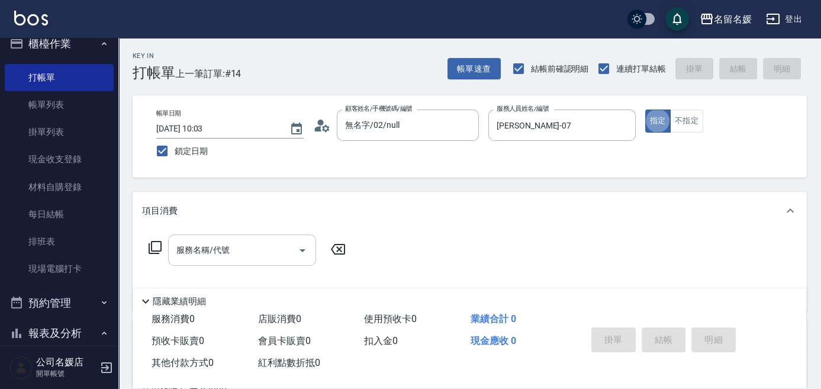
click at [240, 243] on input "服務名稱/代號" at bounding box center [234, 250] width 120 height 21
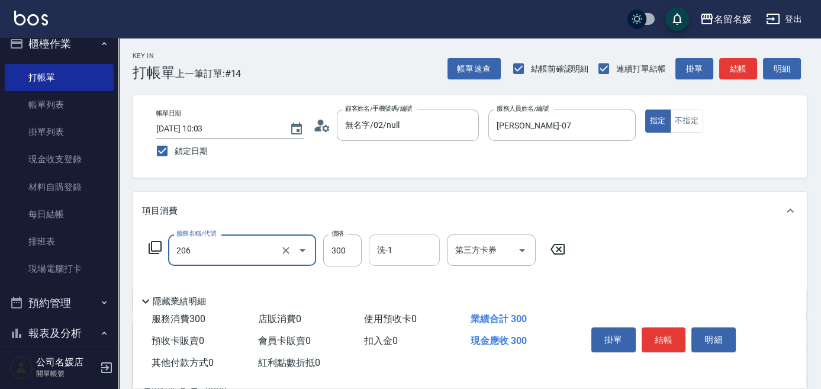
click at [408, 246] on input "洗-1" at bounding box center [404, 250] width 60 height 21
type input "洗髮[300](206)"
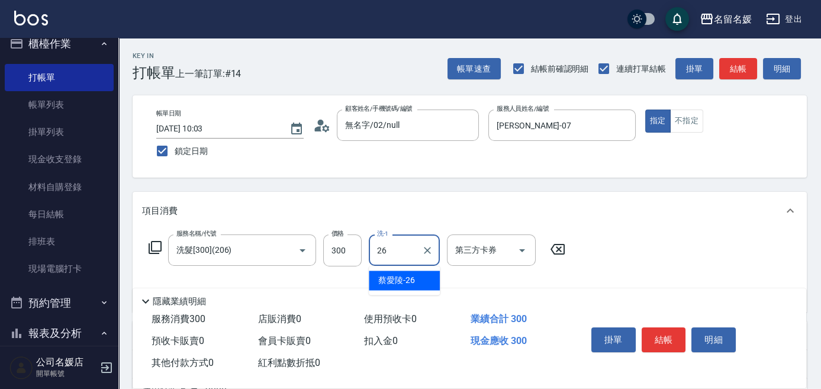
type input "蔡愛陵-26"
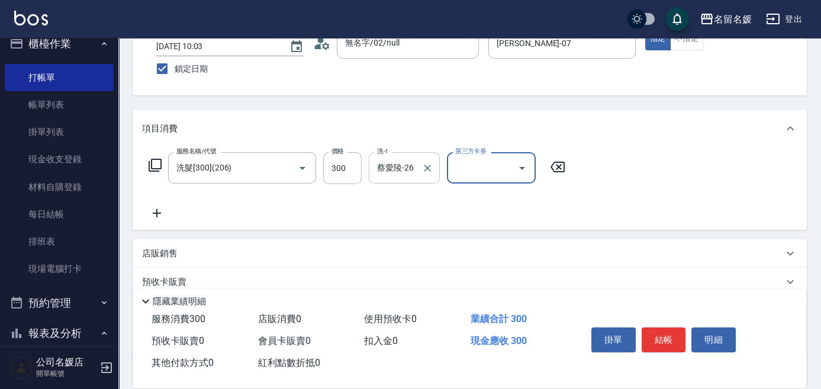
scroll to position [107, 0]
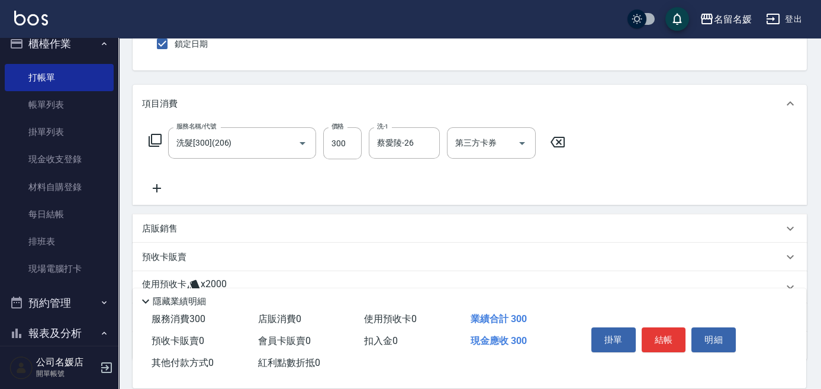
click at [151, 185] on icon at bounding box center [157, 188] width 30 height 14
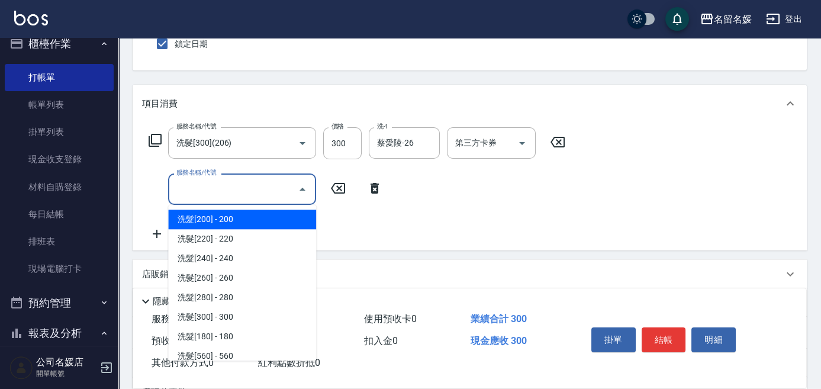
click at [199, 198] on input "服務名稱/代號" at bounding box center [234, 189] width 120 height 21
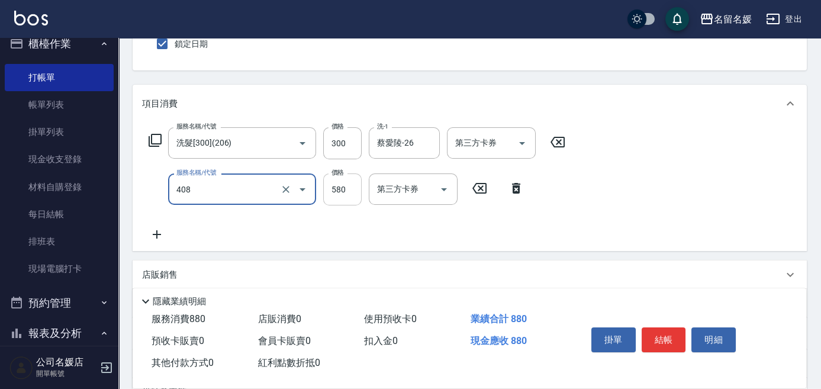
type input "剪髮(580)(408)"
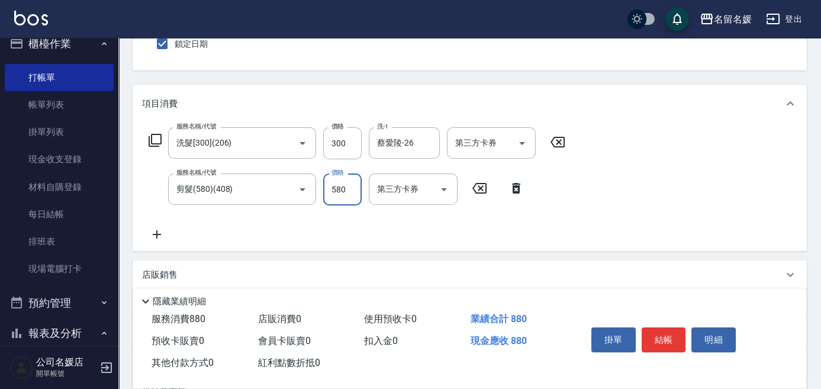
click at [357, 188] on input "580" at bounding box center [342, 190] width 38 height 32
type input "500"
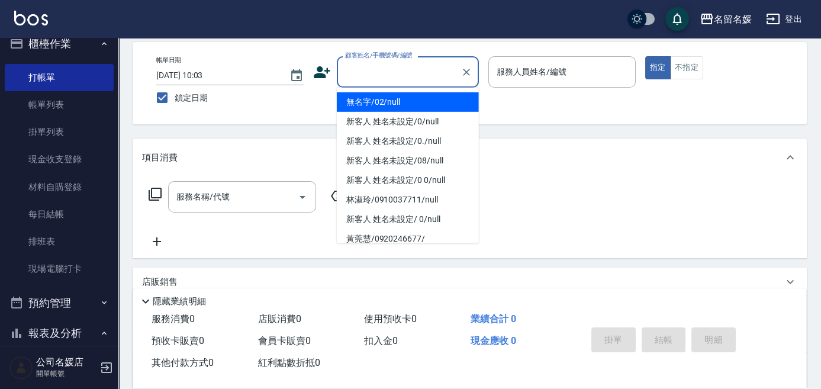
click at [403, 72] on input "顧客姓名/手機號碼/編號" at bounding box center [399, 72] width 114 height 21
click at [401, 100] on li "無名字/02/null" at bounding box center [408, 102] width 142 height 20
type input "無名字/02/null"
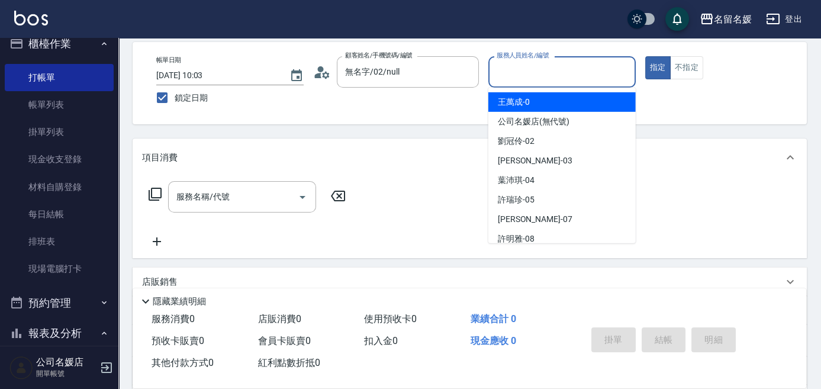
click at [551, 70] on input "服務人員姓名/編號" at bounding box center [562, 72] width 137 height 21
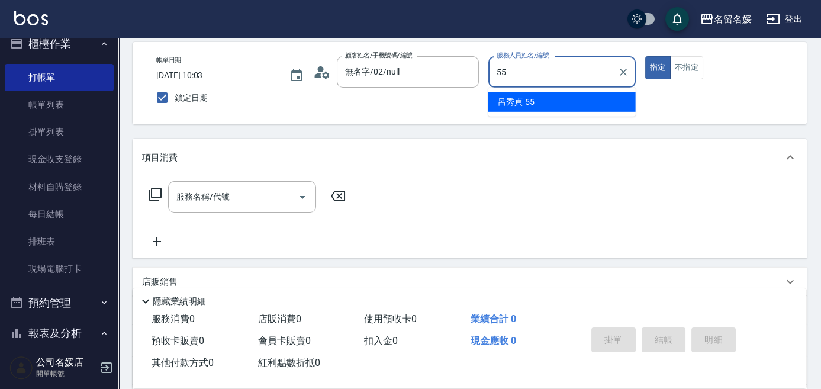
type input "呂秀貞-55"
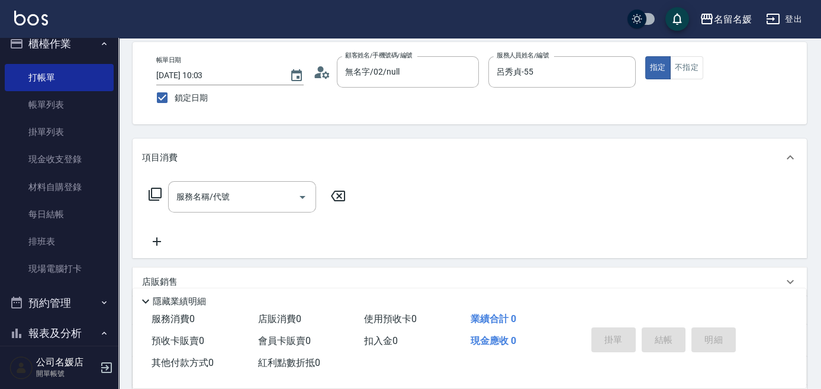
click at [156, 192] on icon at bounding box center [155, 194] width 14 height 14
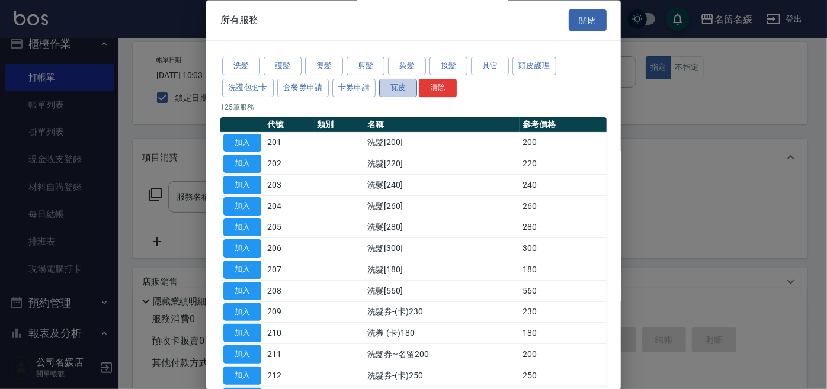
click at [397, 85] on button "瓦皮" at bounding box center [398, 88] width 38 height 18
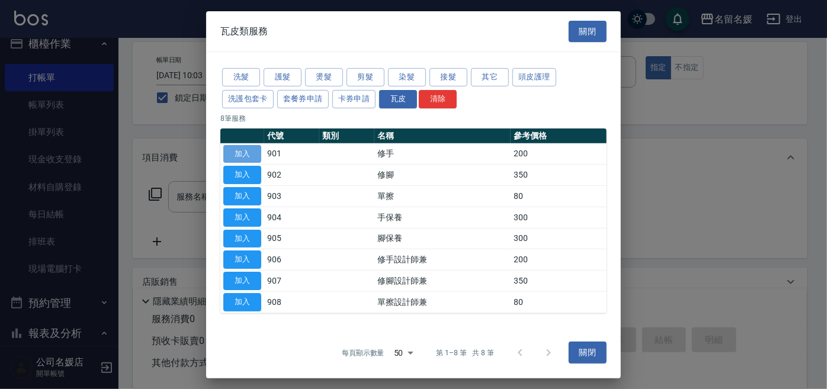
click at [243, 152] on button "加入" at bounding box center [242, 154] width 38 height 18
type input "修手(901)"
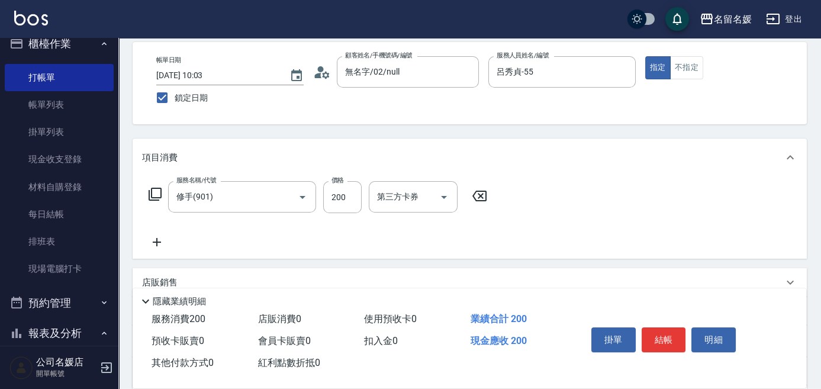
click at [155, 194] on icon at bounding box center [155, 194] width 14 height 14
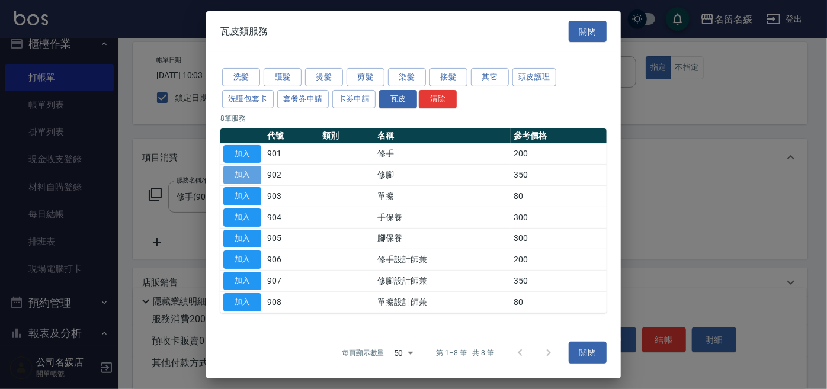
click at [249, 174] on button "加入" at bounding box center [242, 175] width 38 height 18
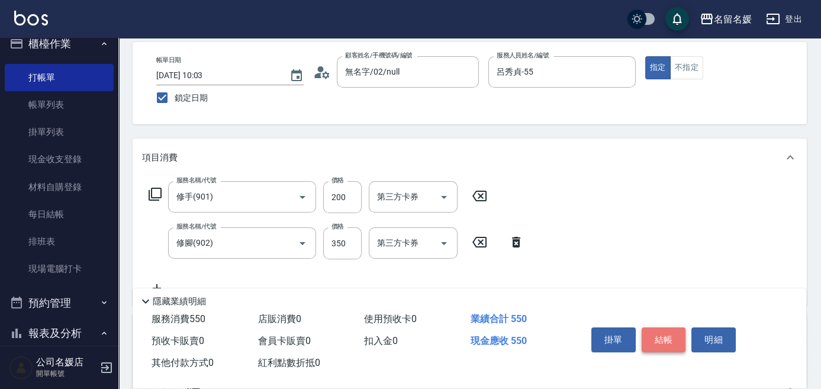
click at [666, 336] on button "結帳" at bounding box center [664, 340] width 44 height 25
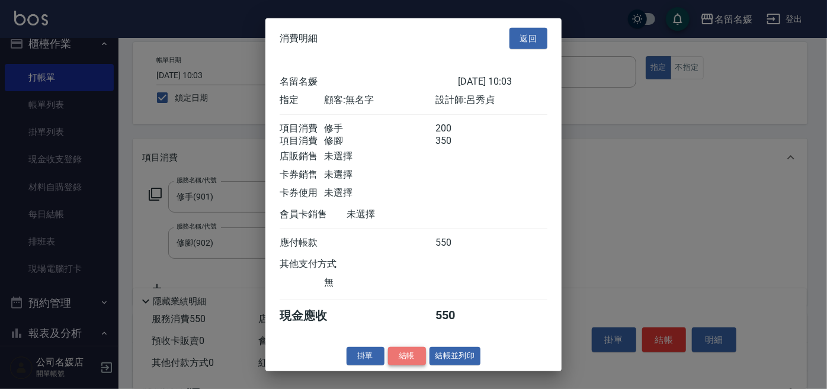
click at [404, 362] on button "結帳" at bounding box center [407, 356] width 38 height 18
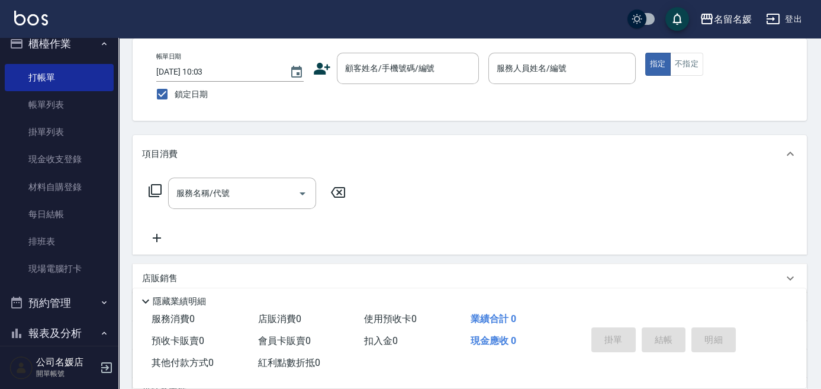
scroll to position [0, 0]
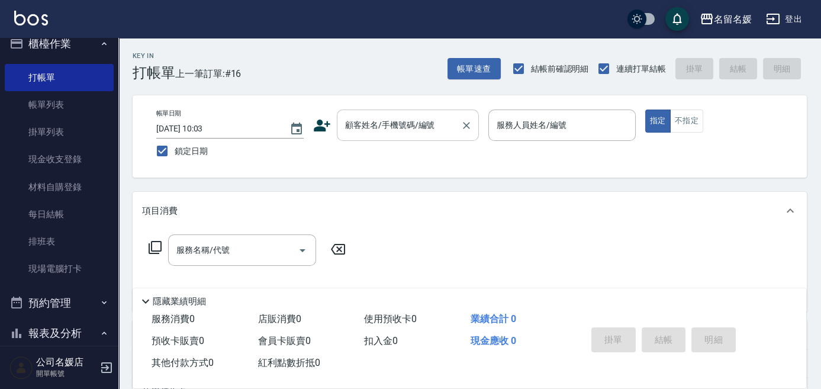
click at [410, 127] on input "顧客姓名/手機號碼/編號" at bounding box center [399, 125] width 114 height 21
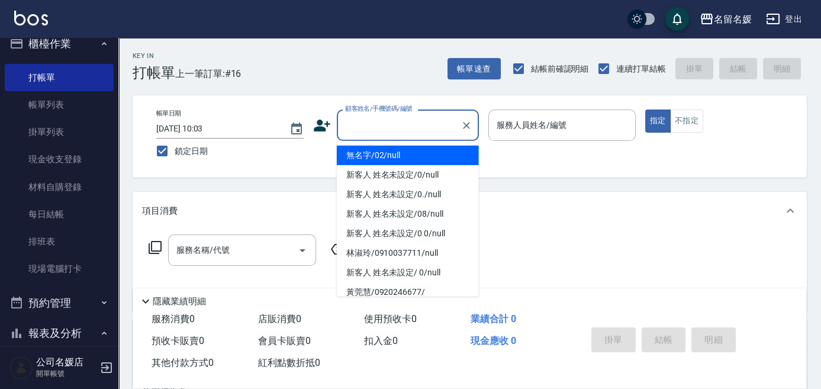
click at [422, 156] on li "無名字/02/null" at bounding box center [408, 156] width 142 height 20
type input "無名字/02/null"
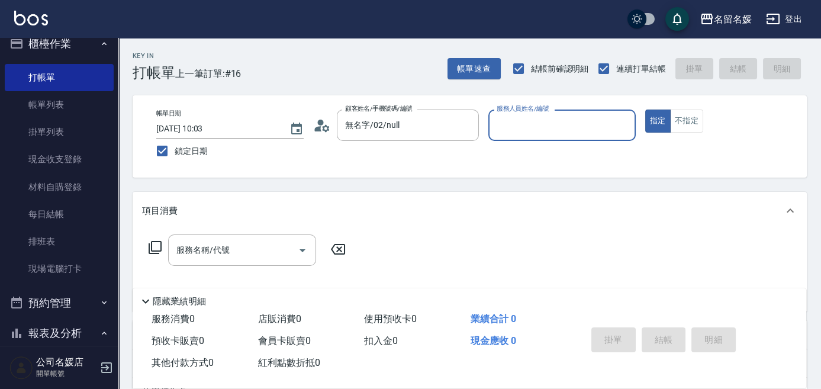
drag, startPoint x: 562, startPoint y: 128, endPoint x: 551, endPoint y: 108, distance: 22.8
click at [560, 127] on div "服務人員姓名/編號 服務人員姓名/編號" at bounding box center [562, 125] width 147 height 31
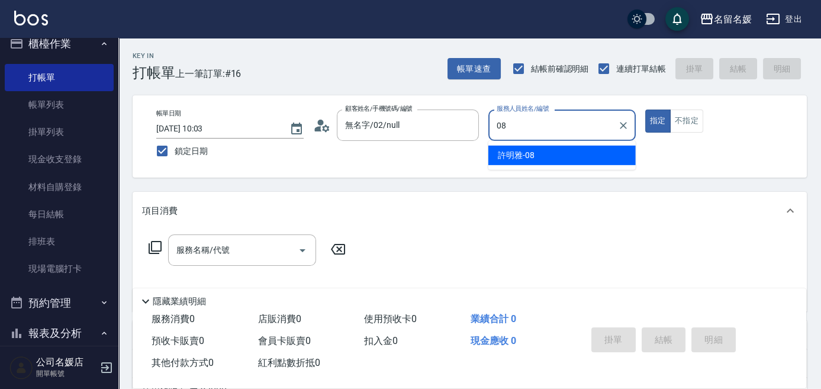
type input "許明雅-08"
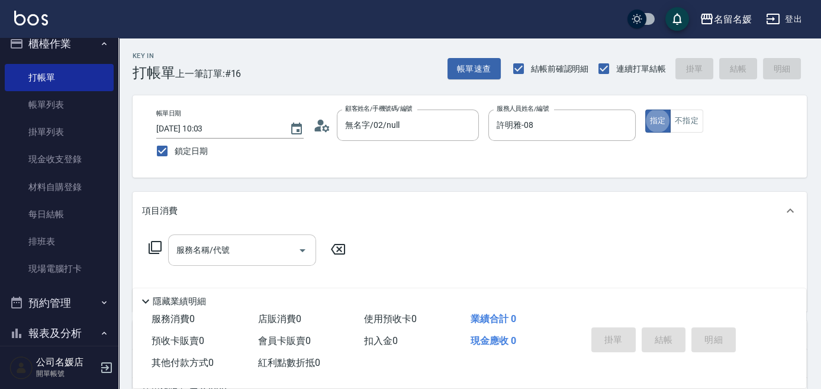
click at [195, 249] on div "服務名稱/代號 服務名稱/代號" at bounding box center [242, 250] width 148 height 31
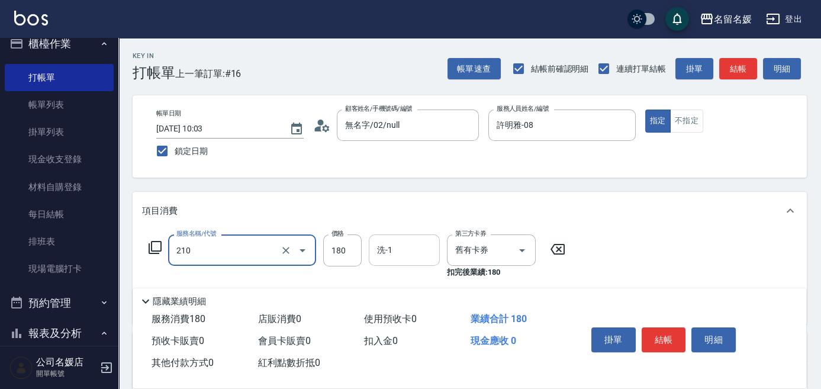
type input "洗券-(卡)180(210)"
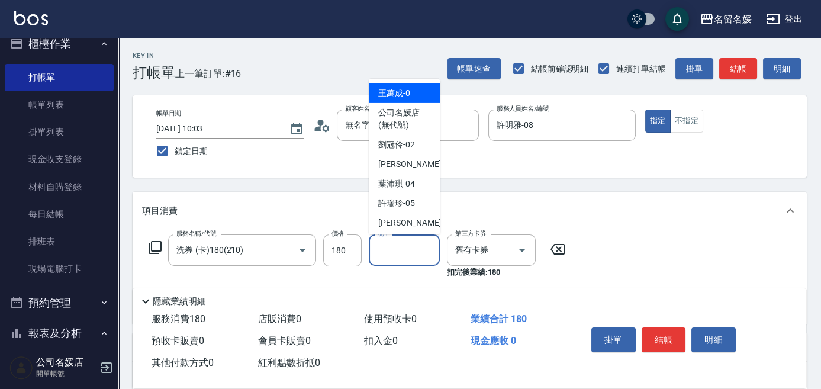
click at [421, 253] on input "洗-1" at bounding box center [404, 250] width 60 height 21
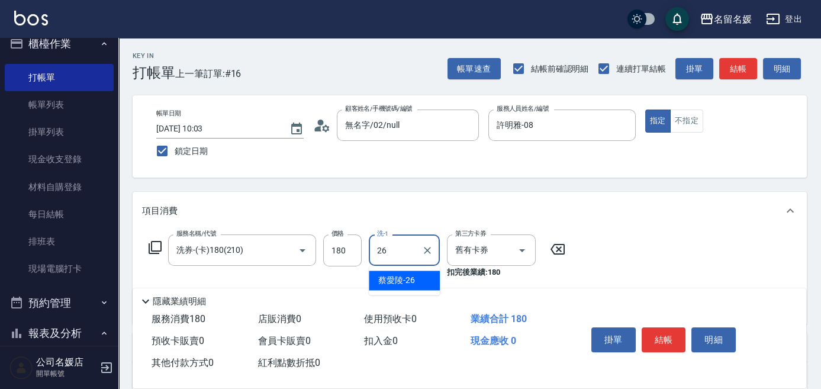
type input "蔡愛陵-26"
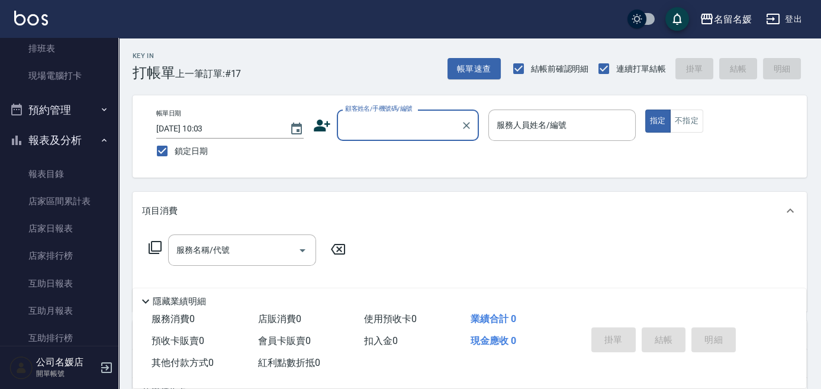
scroll to position [230, 0]
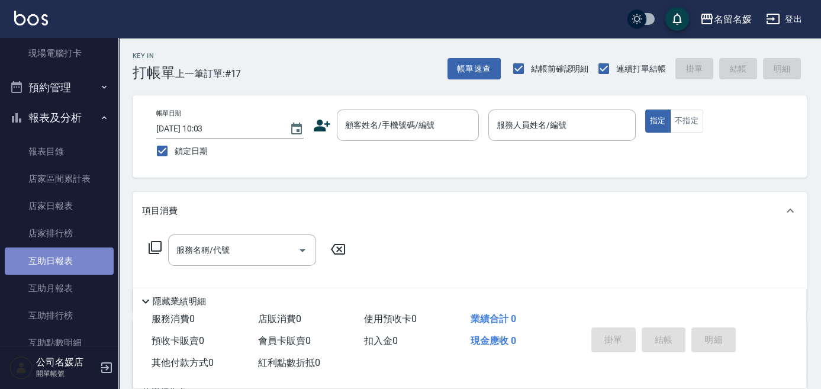
click at [64, 263] on link "互助日報表" at bounding box center [59, 261] width 109 height 27
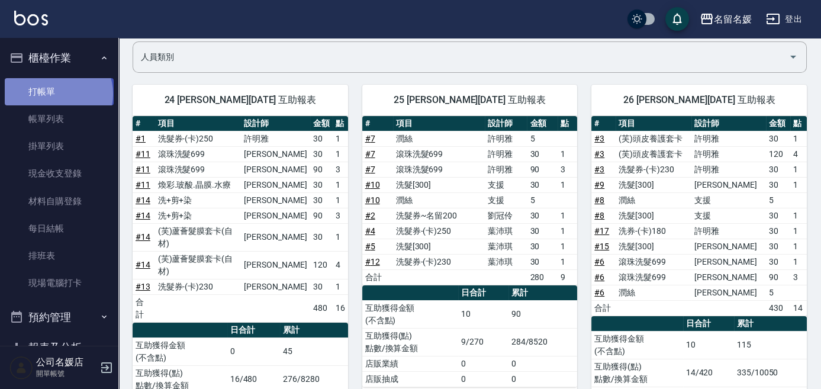
click at [57, 94] on link "打帳單" at bounding box center [59, 91] width 109 height 27
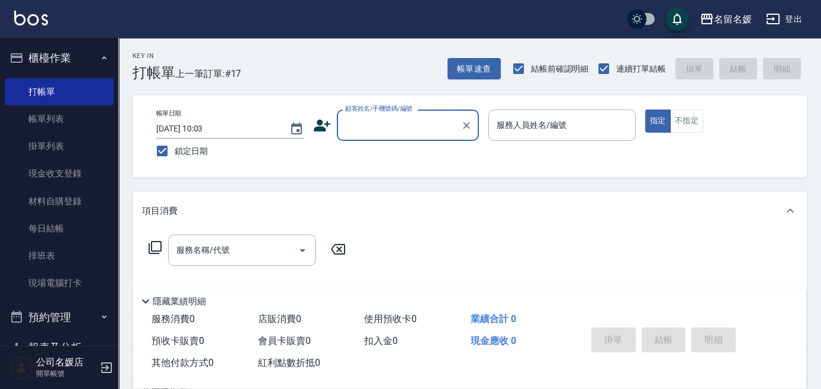
click at [412, 125] on input "顧客姓名/手機號碼/編號" at bounding box center [399, 125] width 114 height 21
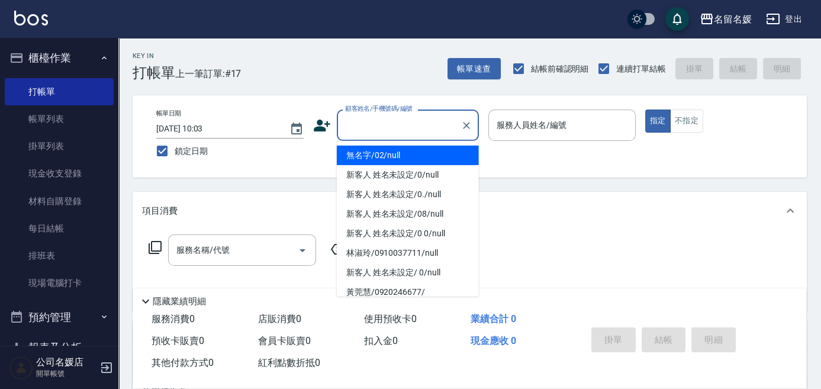
drag, startPoint x: 415, startPoint y: 157, endPoint x: 520, endPoint y: 126, distance: 109.3
click at [416, 155] on li "無名字/02/null" at bounding box center [408, 156] width 142 height 20
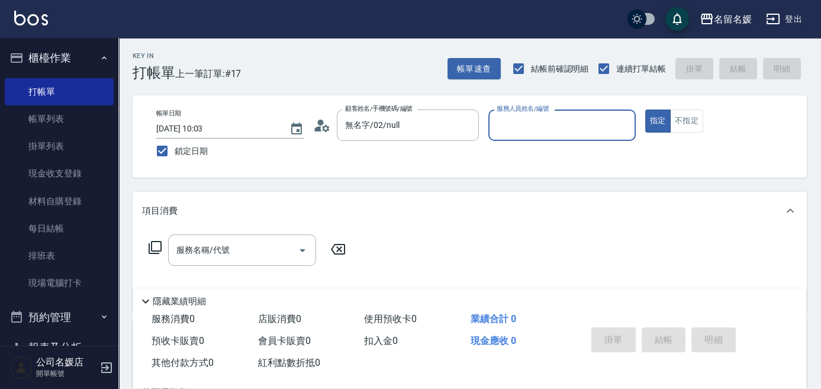
type input "無名字/02/null"
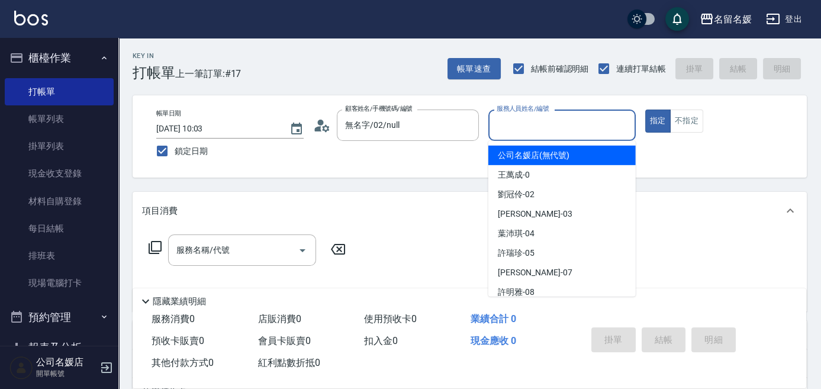
click at [521, 126] on input "服務人員姓名/編號" at bounding box center [562, 125] width 137 height 21
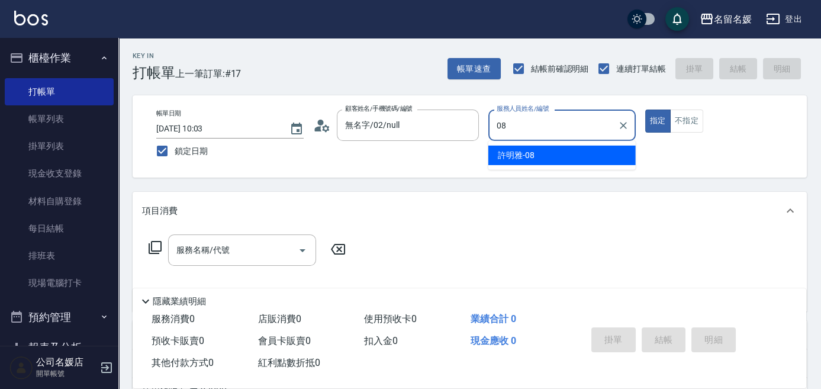
type input "08"
type button "true"
type input "許明雅-08"
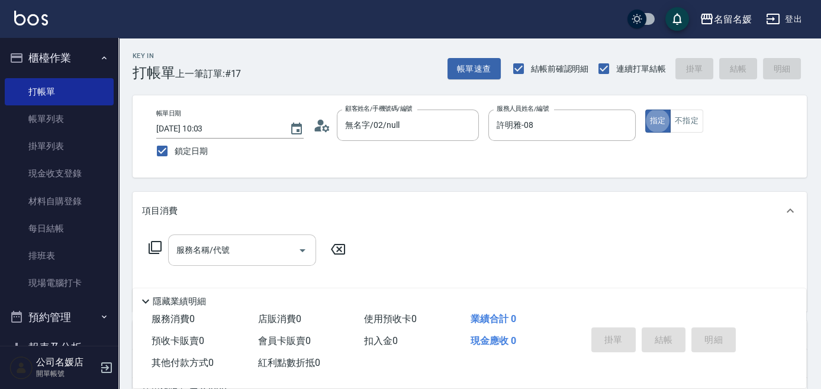
click at [224, 255] on div "服務名稱/代號 服務名稱/代號" at bounding box center [242, 250] width 148 height 31
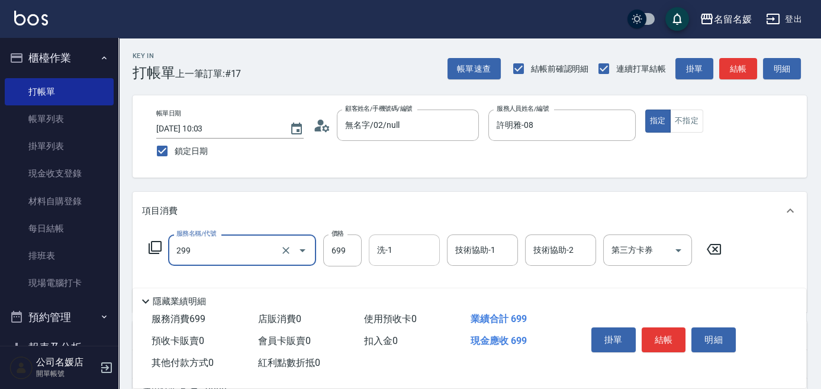
click at [406, 252] on input "洗-1" at bounding box center [404, 250] width 60 height 21
type input "滾珠洗髮699(299)"
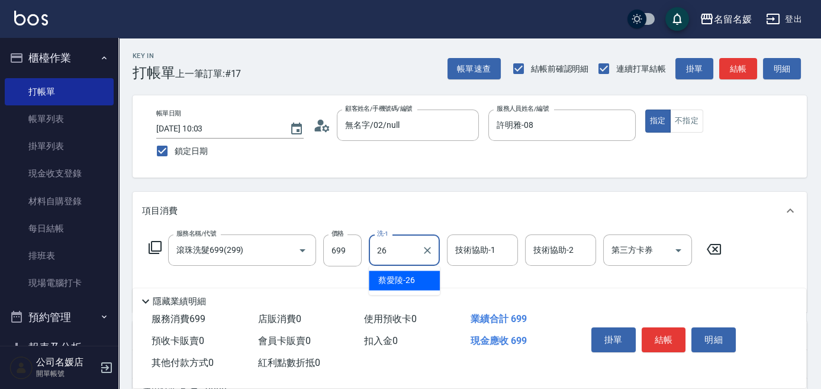
type input "蔡愛陵-26"
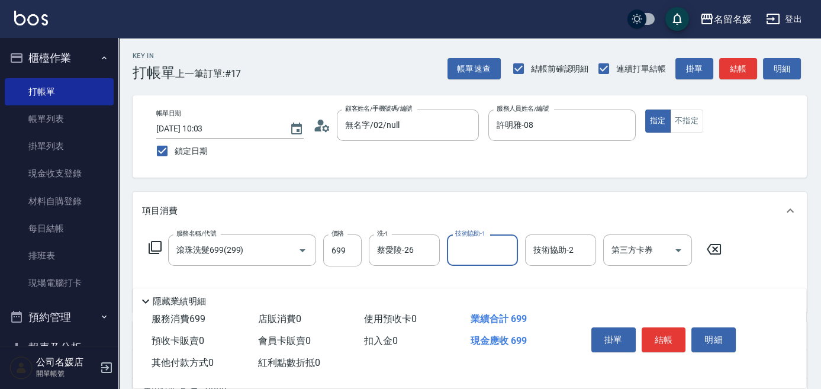
click at [480, 259] on input "技術協助-1" at bounding box center [483, 250] width 60 height 21
type input "蔡愛陵-26"
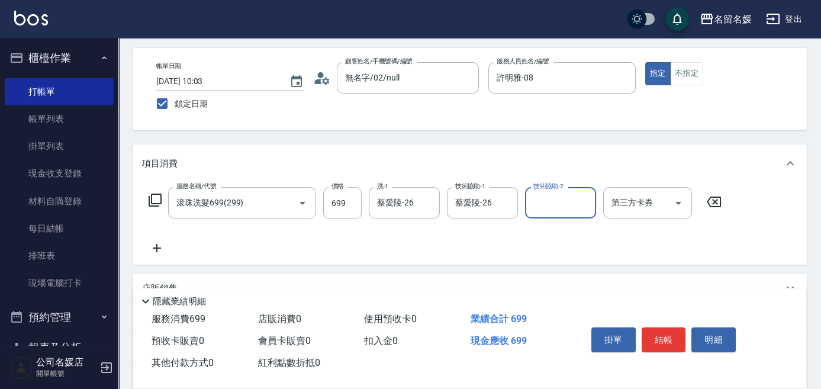
scroll to position [53, 0]
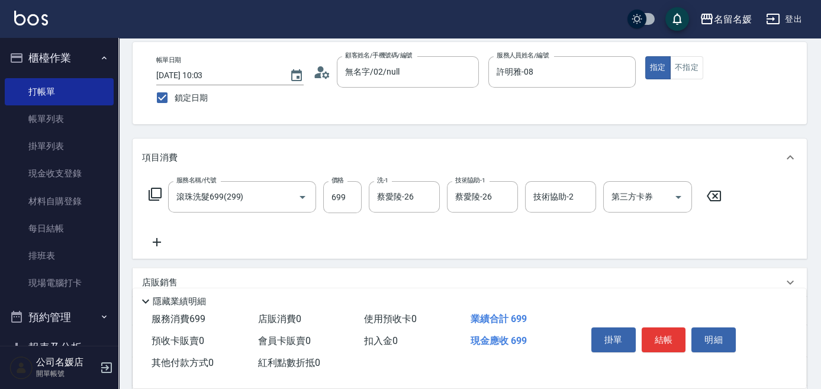
click at [156, 239] on icon at bounding box center [157, 242] width 8 height 8
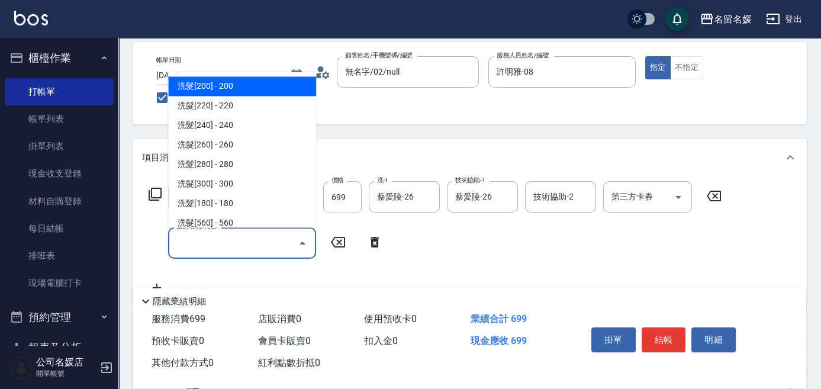
drag, startPoint x: 232, startPoint y: 237, endPoint x: 234, endPoint y: 224, distance: 13.2
click at [234, 235] on input "服務名稱/代號" at bounding box center [234, 243] width 120 height 21
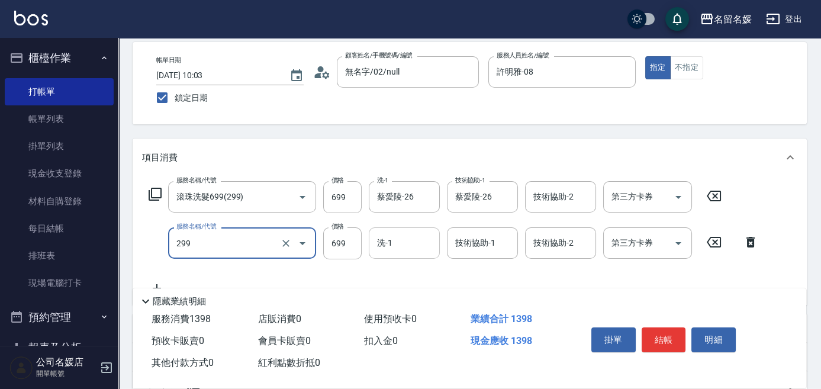
click at [413, 242] on input "洗-1" at bounding box center [404, 243] width 60 height 21
type input "滾珠洗髮699(299)"
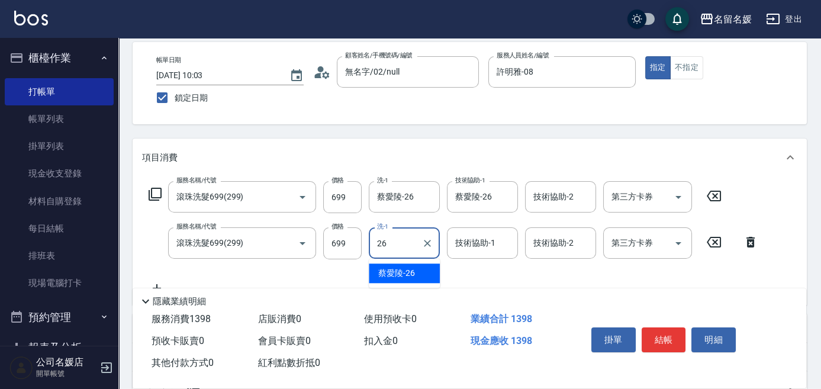
type input "蔡愛陵-26"
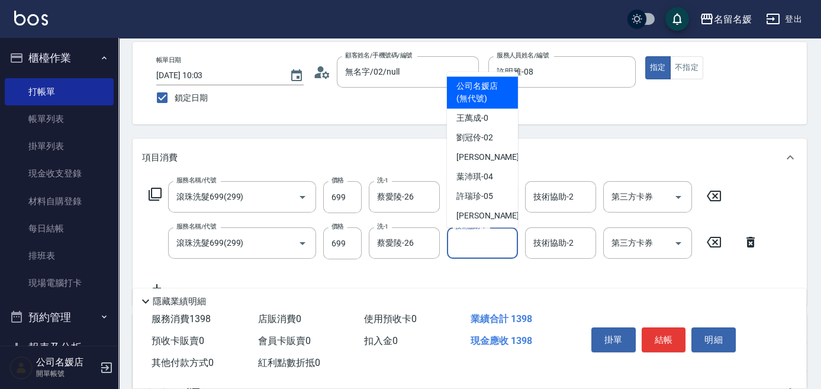
drag, startPoint x: 476, startPoint y: 240, endPoint x: 471, endPoint y: 236, distance: 6.7
click at [477, 240] on input "技術協助-1" at bounding box center [483, 243] width 60 height 21
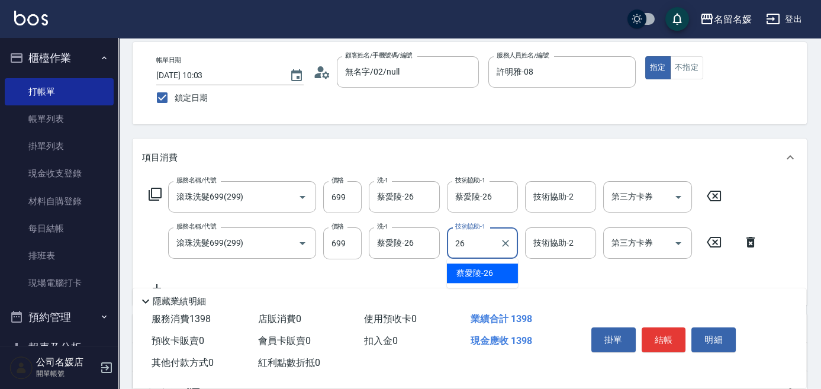
type input "蔡愛陵-26"
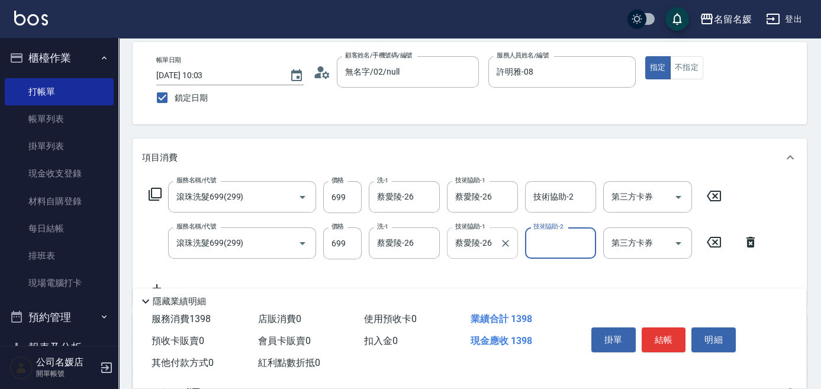
scroll to position [107, 0]
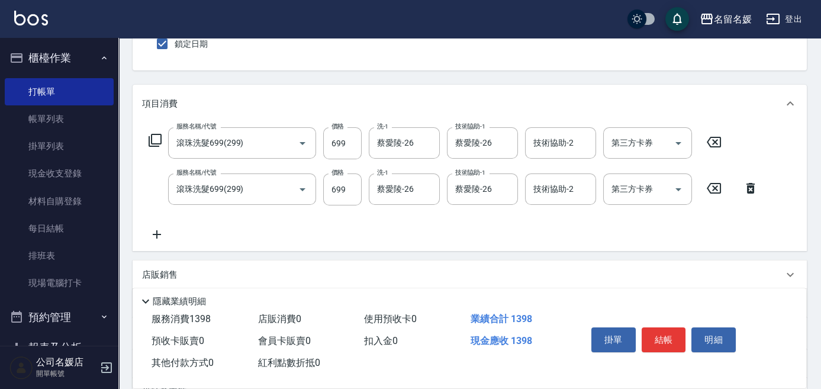
click at [156, 225] on div "服務名稱/代號 滾珠洗髮699(299) 服務名稱/代號 價格 699 價格 洗-1 [PERSON_NAME]-26 洗-1 技術協助-1 [PERSON_…" at bounding box center [454, 184] width 624 height 114
click at [161, 235] on icon at bounding box center [157, 234] width 30 height 14
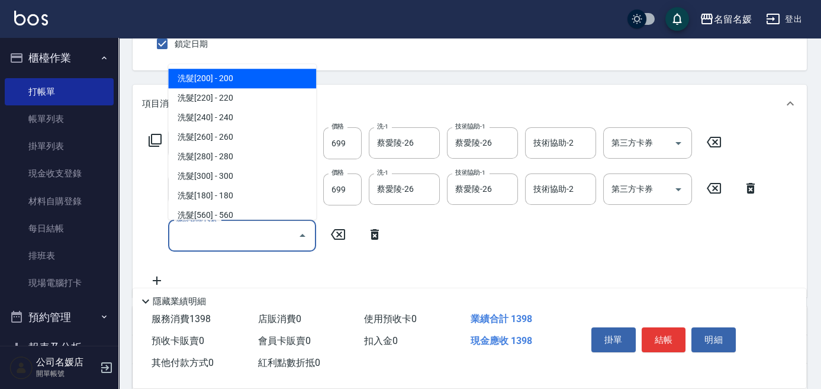
click at [250, 235] on input "服務名稱/代號" at bounding box center [234, 235] width 120 height 21
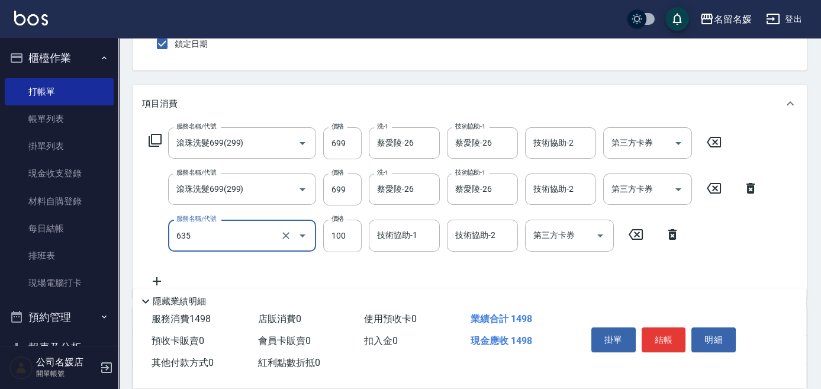
click at [397, 230] on div "技術協助-1 技術協助-1" at bounding box center [404, 235] width 71 height 31
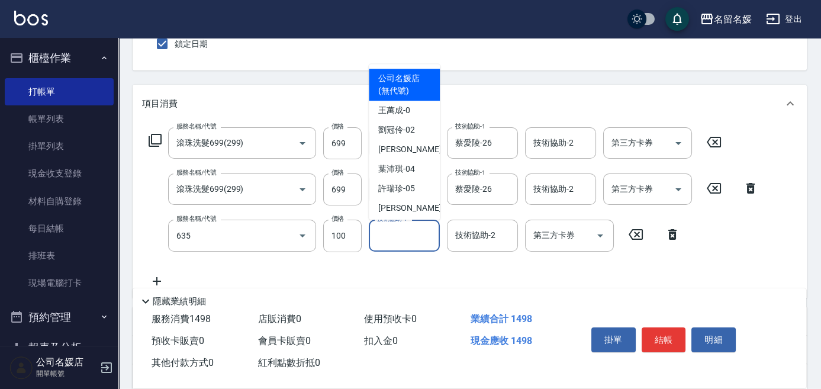
type input "煥彩.玻酸.晶膜.水療(635)"
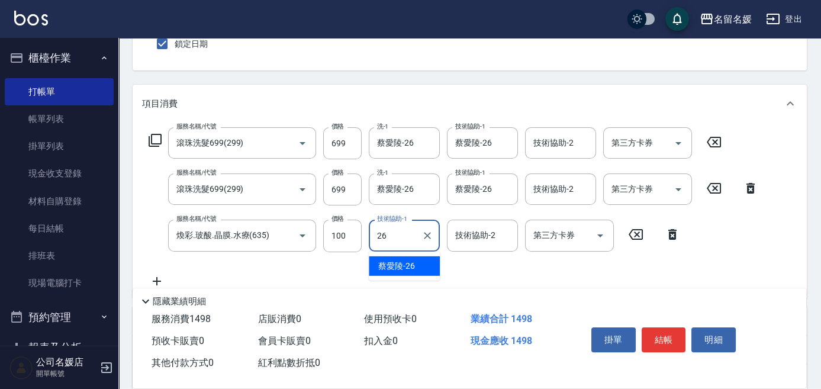
type input "蔡愛陵-26"
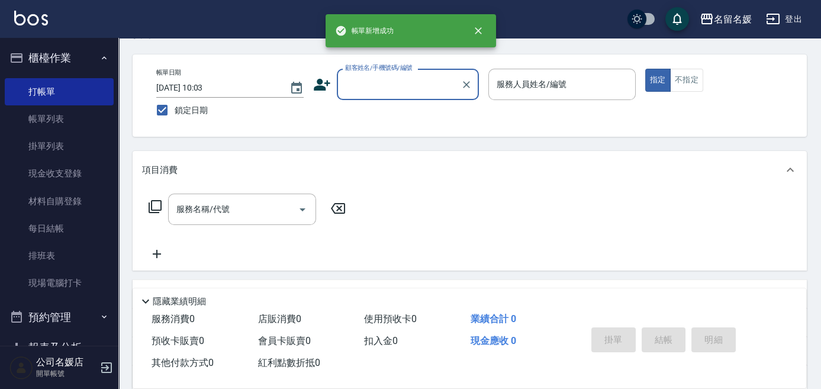
scroll to position [0, 0]
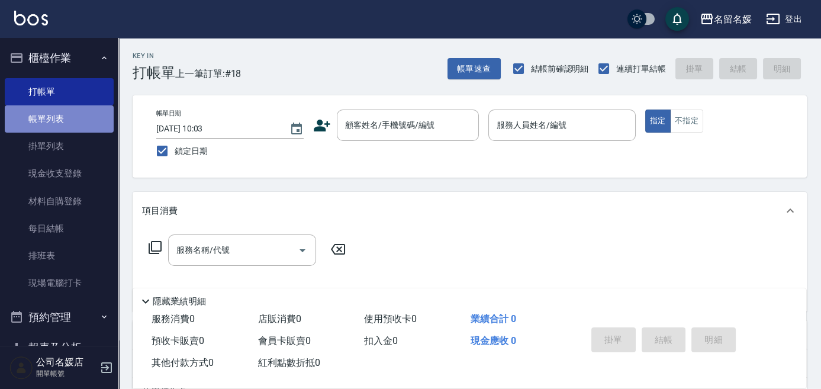
click at [79, 127] on link "帳單列表" at bounding box center [59, 118] width 109 height 27
click at [81, 122] on link "帳單列表" at bounding box center [59, 118] width 109 height 27
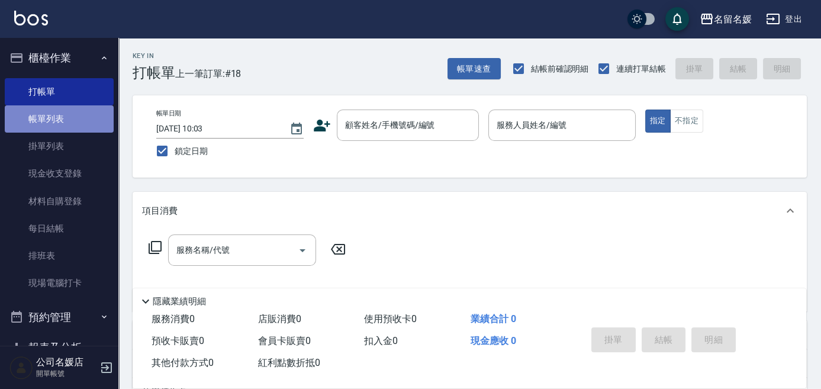
click at [83, 121] on link "帳單列表" at bounding box center [59, 118] width 109 height 27
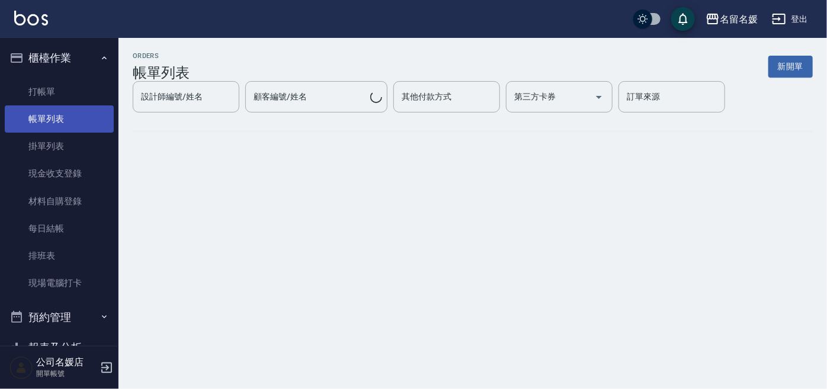
click at [83, 121] on link "帳單列表" at bounding box center [59, 118] width 109 height 27
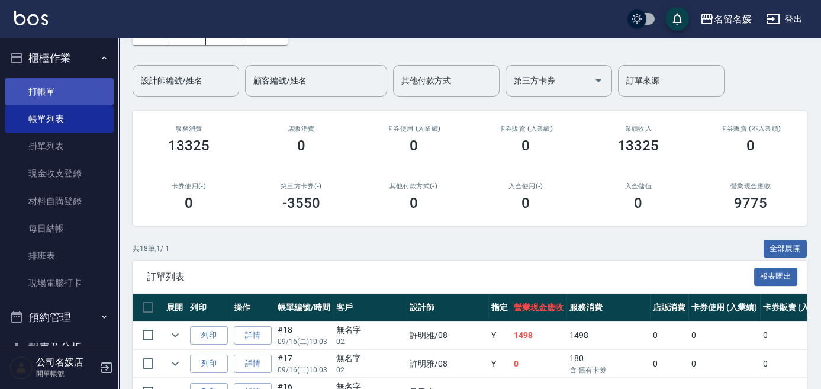
scroll to position [53, 0]
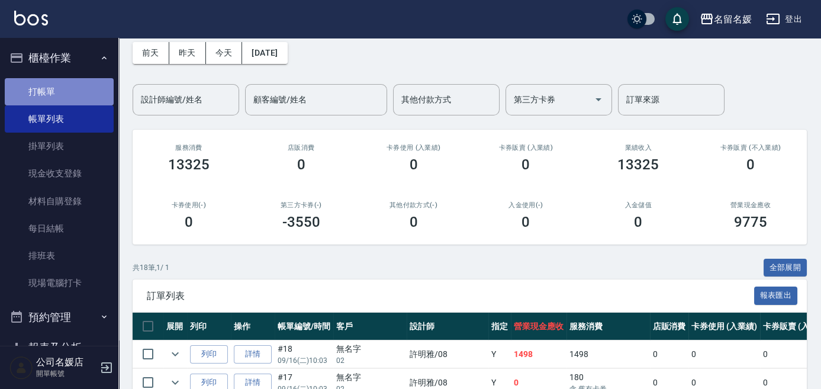
click at [82, 91] on link "打帳單" at bounding box center [59, 91] width 109 height 27
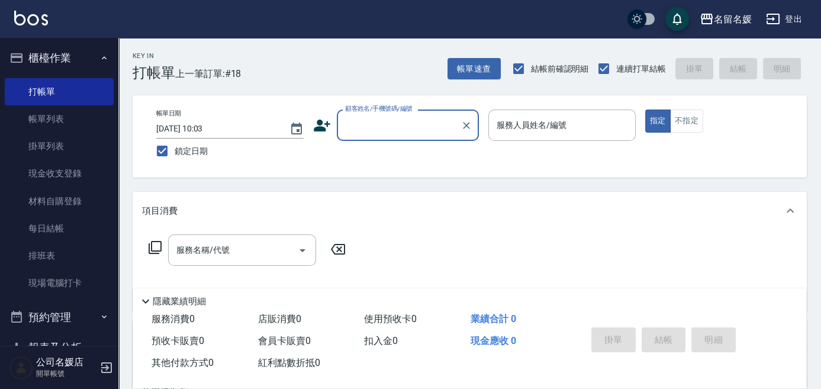
click at [402, 126] on input "顧客姓名/手機號碼/編號" at bounding box center [399, 125] width 114 height 21
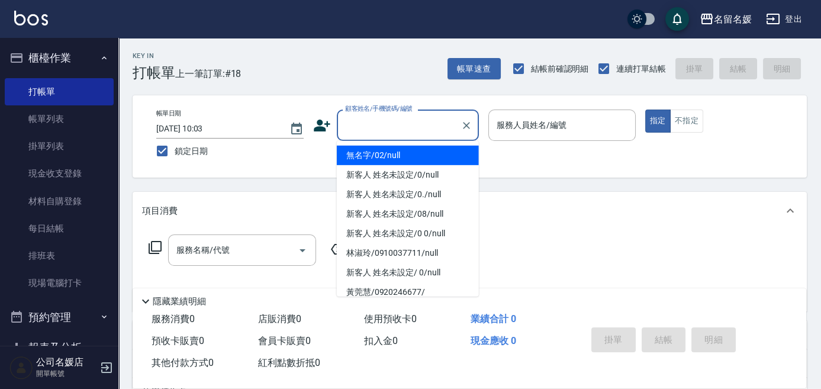
click at [413, 151] on li "無名字/02/null" at bounding box center [408, 156] width 142 height 20
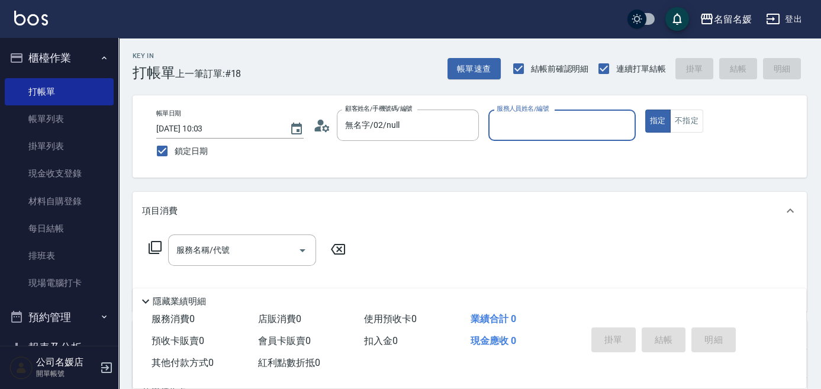
type input "無名字/02/null"
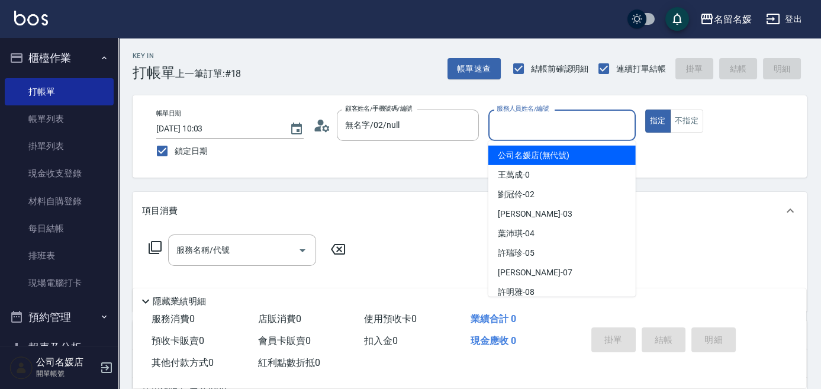
click at [540, 122] on input "服務人員姓名/編號" at bounding box center [562, 125] width 137 height 21
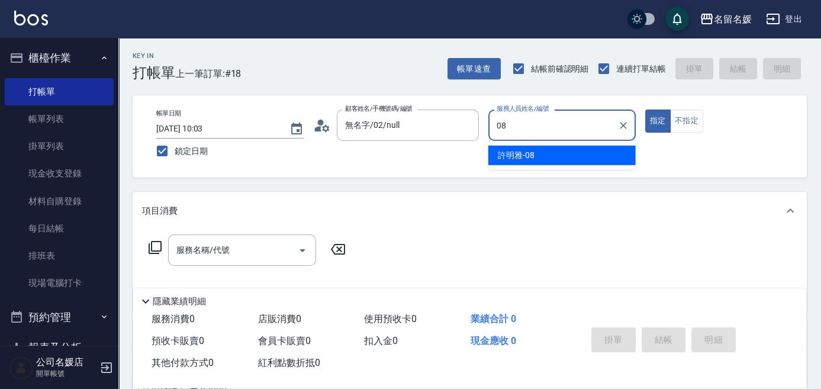
click at [532, 156] on span "[PERSON_NAME]-08" at bounding box center [516, 155] width 37 height 12
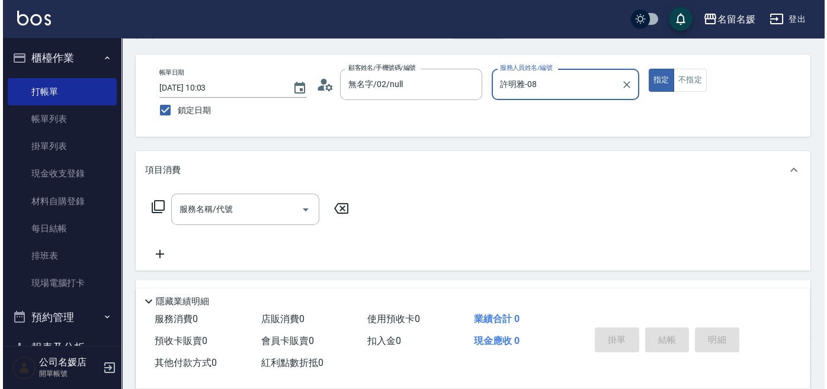
scroll to position [161, 0]
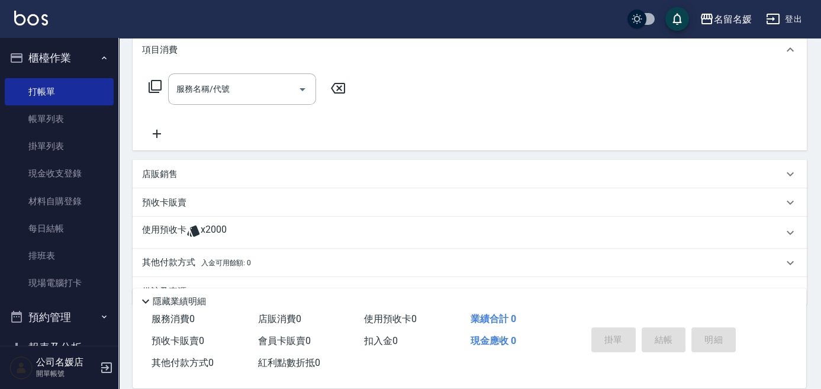
type input "許明雅-08"
click at [154, 84] on icon at bounding box center [155, 86] width 14 height 14
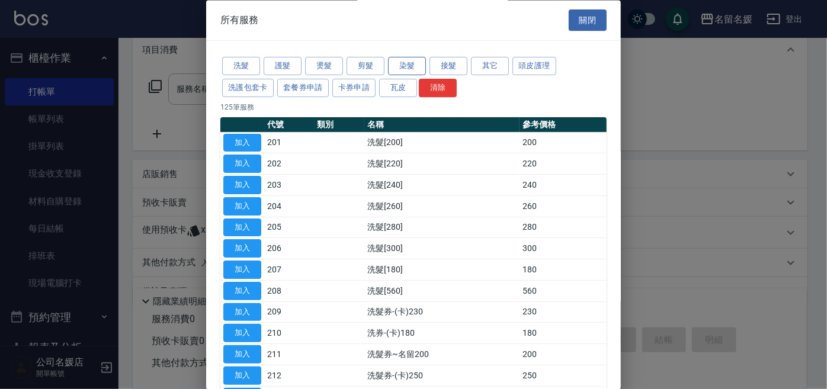
click at [405, 63] on button "染髮" at bounding box center [407, 66] width 38 height 18
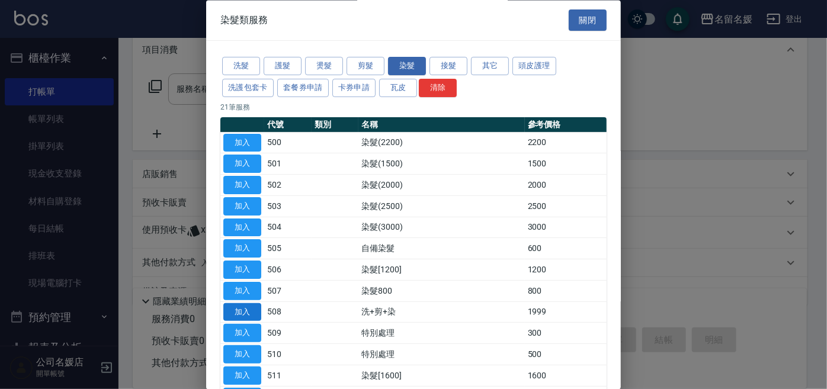
click at [246, 309] on button "加入" at bounding box center [242, 312] width 38 height 18
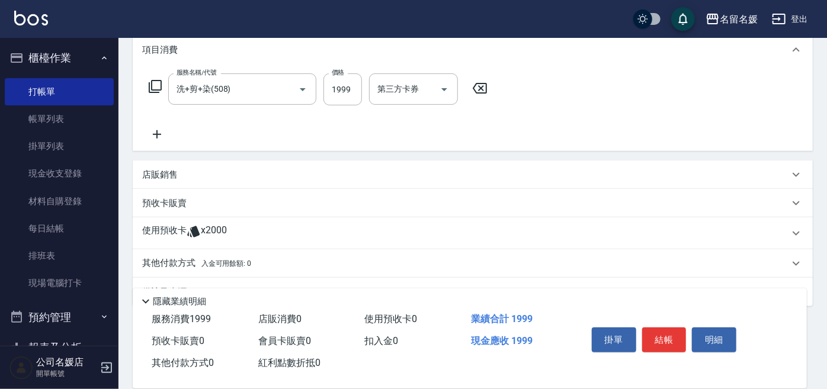
type input "洗+剪+染(508)"
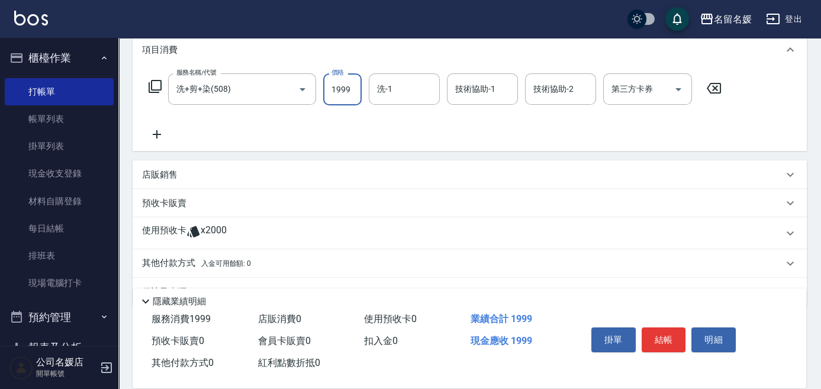
click at [357, 88] on input "1999" at bounding box center [342, 89] width 38 height 32
type input "2499"
click at [401, 87] on input "洗-1" at bounding box center [404, 89] width 60 height 21
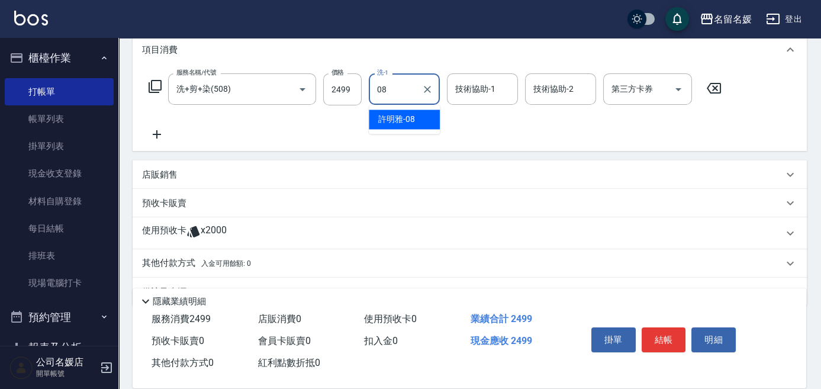
click at [415, 119] on div "[PERSON_NAME]-08" at bounding box center [404, 120] width 71 height 20
type input "許明雅-08"
click at [461, 83] on div "技術協助-1 技術協助-1" at bounding box center [482, 88] width 71 height 31
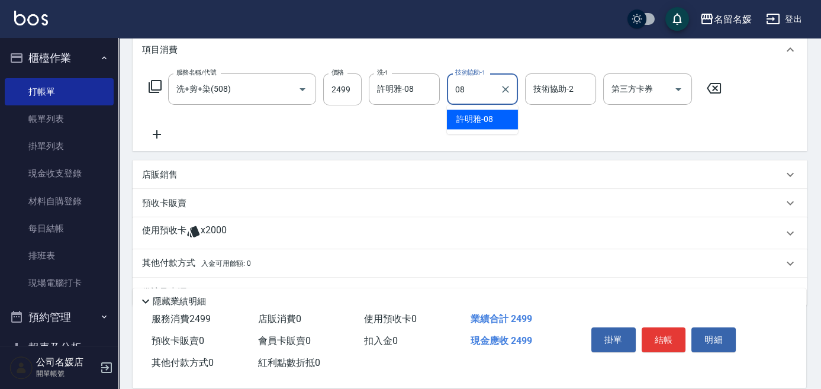
click at [476, 118] on span "[PERSON_NAME]-08" at bounding box center [475, 119] width 37 height 12
type input "許明雅-08"
click at [156, 134] on icon at bounding box center [157, 134] width 8 height 8
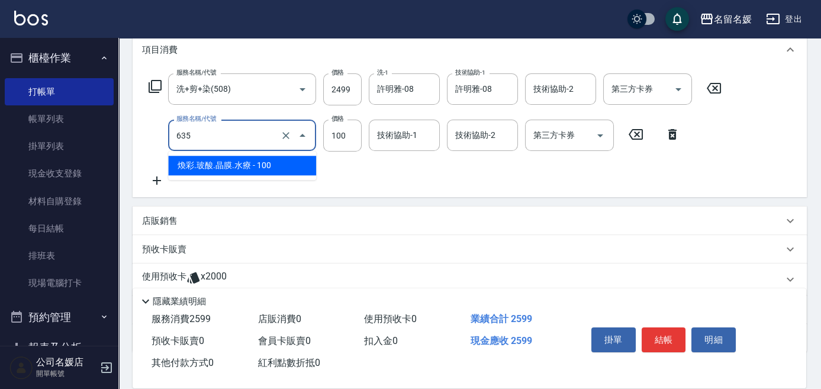
click at [225, 137] on input "635" at bounding box center [226, 135] width 104 height 21
click at [216, 169] on span "煥彩.玻酸.晶膜.水療 - 100" at bounding box center [242, 166] width 148 height 20
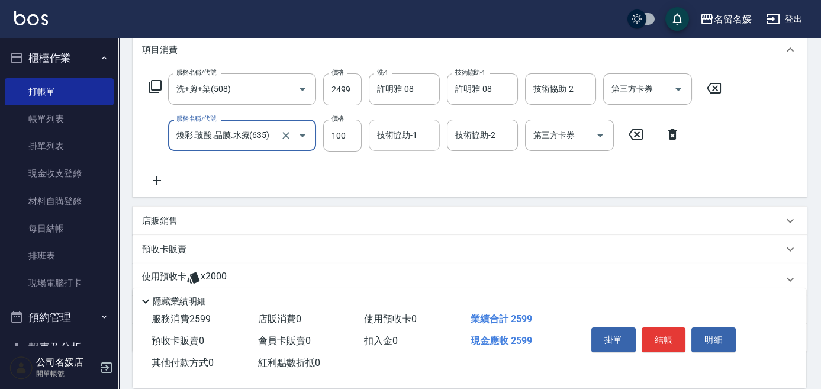
type input "煥彩.玻酸.晶膜.水療(635)"
click at [406, 138] on div "技術協助-1 技術協助-1" at bounding box center [404, 135] width 71 height 31
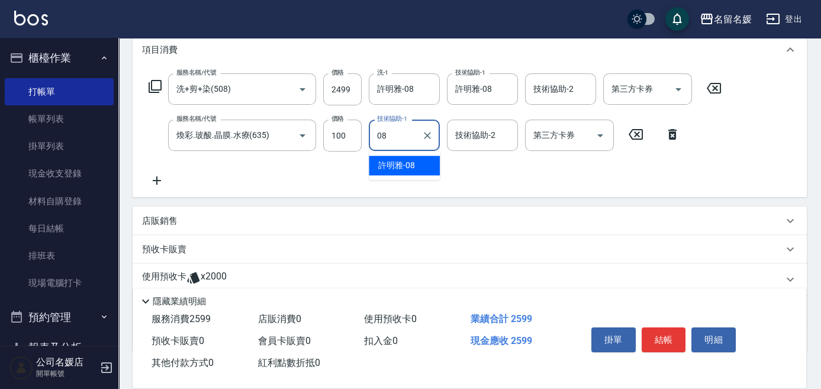
click at [396, 161] on span "[PERSON_NAME]-08" at bounding box center [396, 165] width 37 height 12
type input "許明雅-08"
click at [657, 329] on button "結帳" at bounding box center [664, 340] width 44 height 25
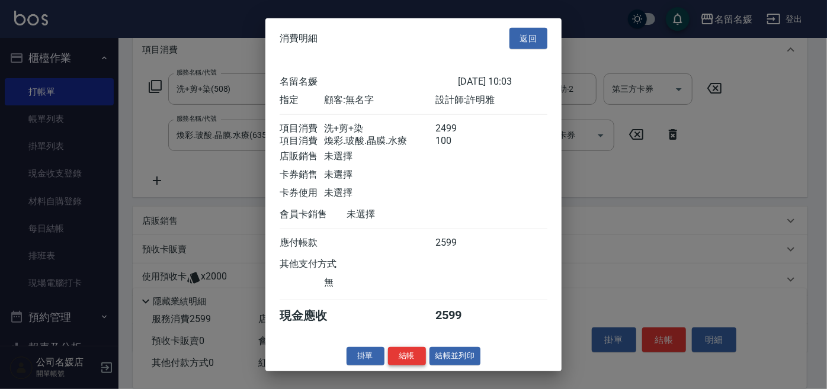
click at [400, 358] on button "結帳" at bounding box center [407, 356] width 38 height 18
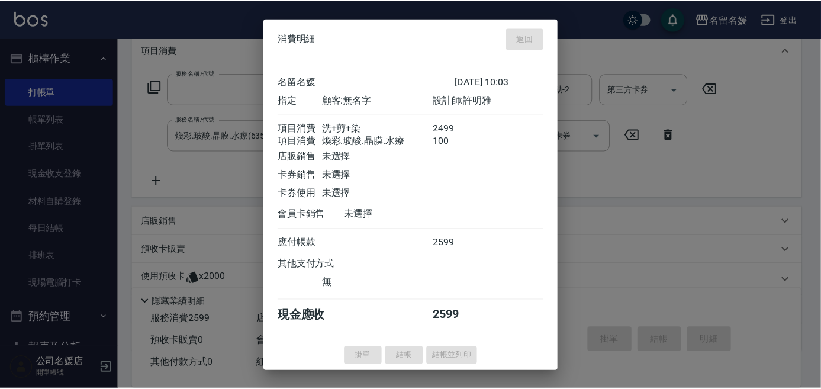
scroll to position [0, 0]
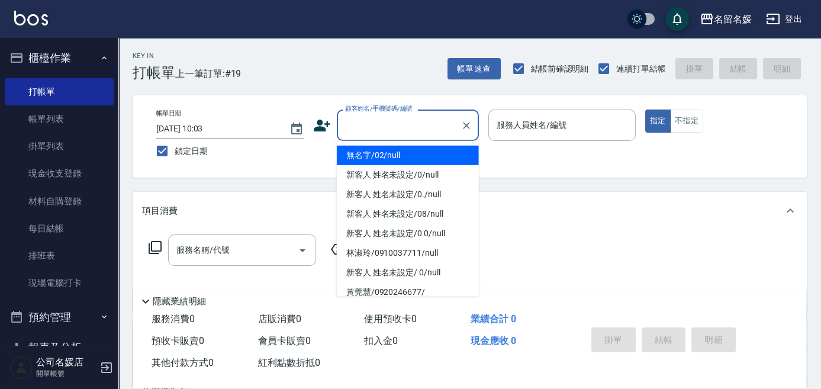
click at [383, 122] on input "顧客姓名/手機號碼/編號" at bounding box center [399, 125] width 114 height 21
drag, startPoint x: 423, startPoint y: 154, endPoint x: 532, endPoint y: 126, distance: 113.2
click at [423, 155] on li "無名字/02/null" at bounding box center [408, 156] width 142 height 20
type input "無名字/02/null"
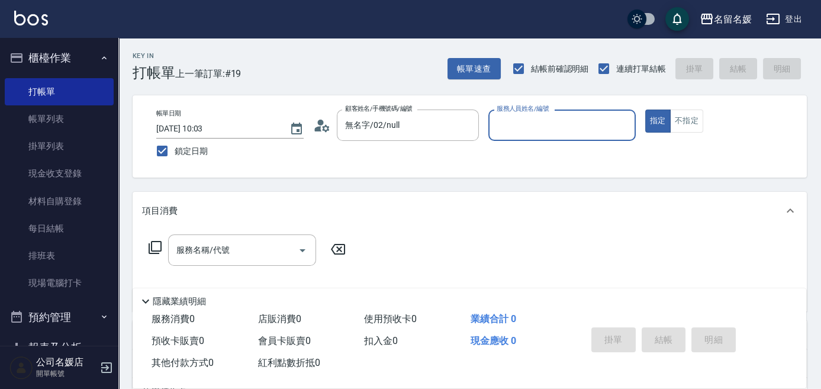
click at [532, 126] on input "服務人員姓名/編號" at bounding box center [562, 125] width 137 height 21
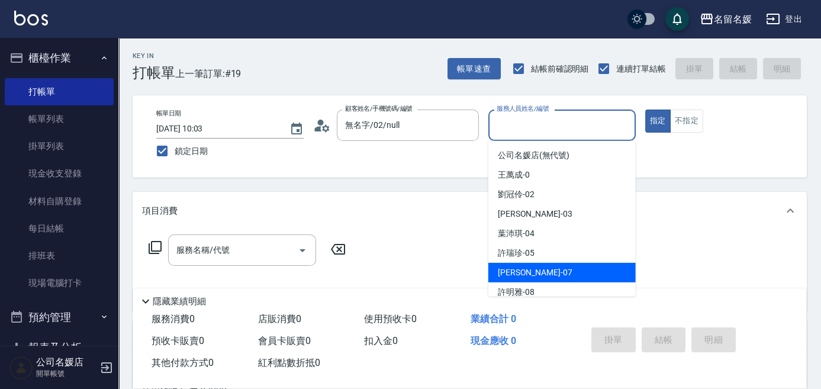
click at [557, 278] on div "[PERSON_NAME] -07" at bounding box center [562, 273] width 147 height 20
type input "[PERSON_NAME]-07"
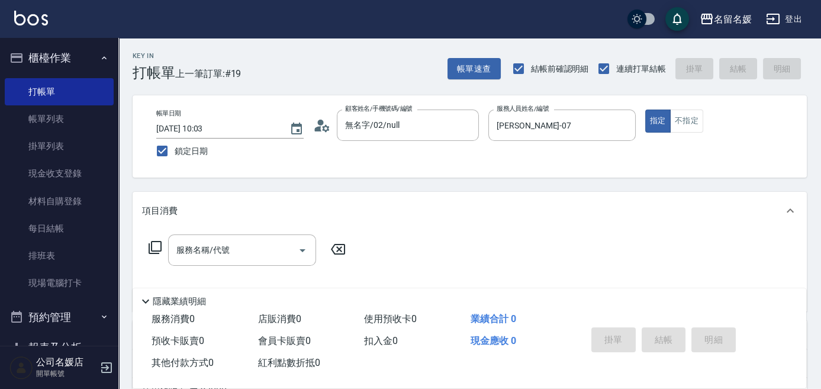
click at [155, 247] on icon at bounding box center [155, 247] width 14 height 14
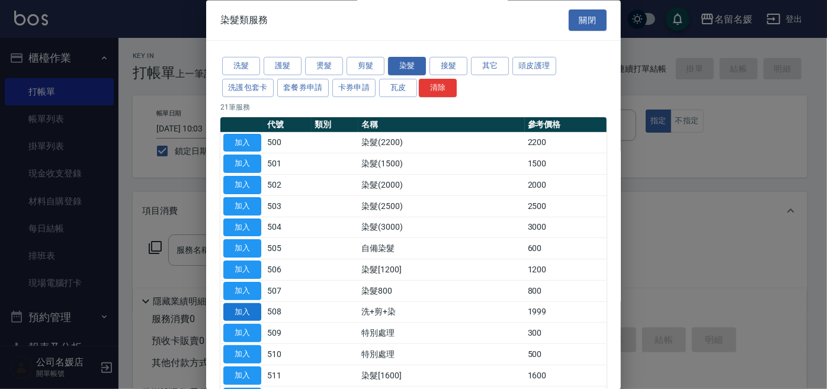
click at [232, 313] on button "加入" at bounding box center [242, 312] width 38 height 18
type input "洗+剪+染(508)"
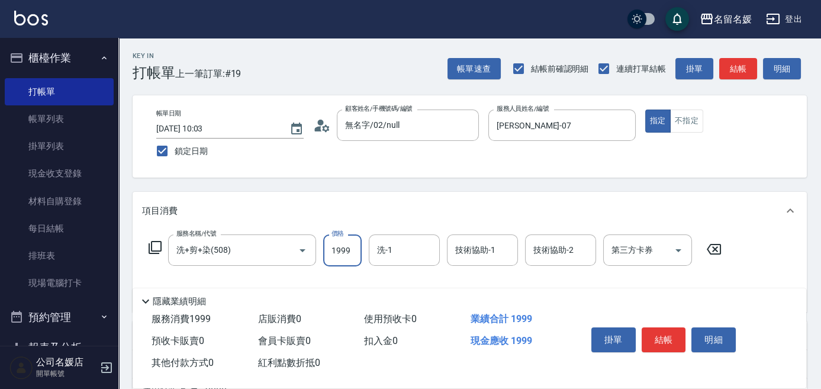
click at [351, 246] on input "1999" at bounding box center [342, 251] width 38 height 32
type input "2000"
click at [399, 256] on input "洗-1" at bounding box center [404, 250] width 60 height 21
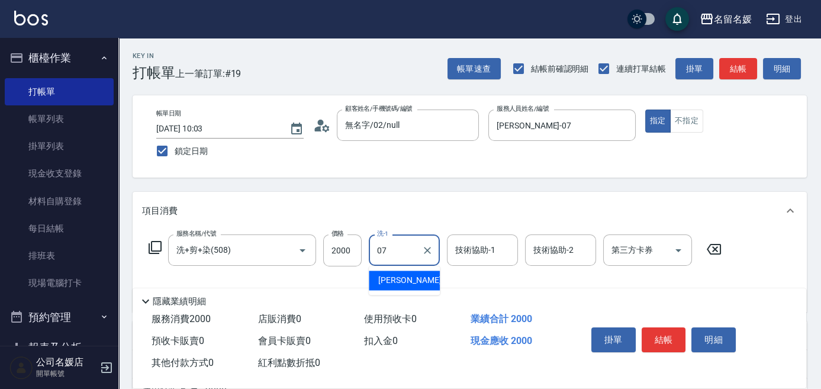
click at [411, 278] on span "[PERSON_NAME] -07" at bounding box center [415, 280] width 75 height 12
type input "[PERSON_NAME]-07"
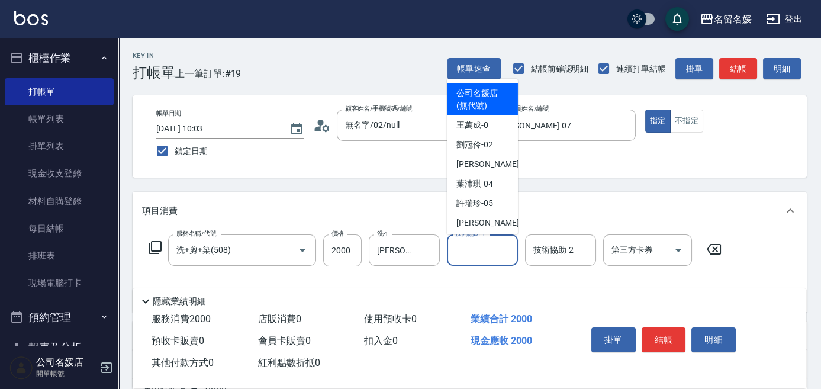
click at [492, 258] on input "技術協助-1" at bounding box center [483, 250] width 60 height 21
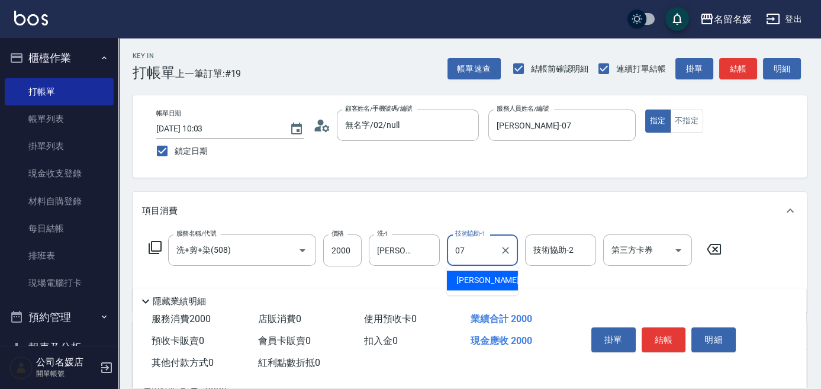
click at [477, 282] on span "[PERSON_NAME] -07" at bounding box center [494, 280] width 75 height 12
type input "[PERSON_NAME]-07"
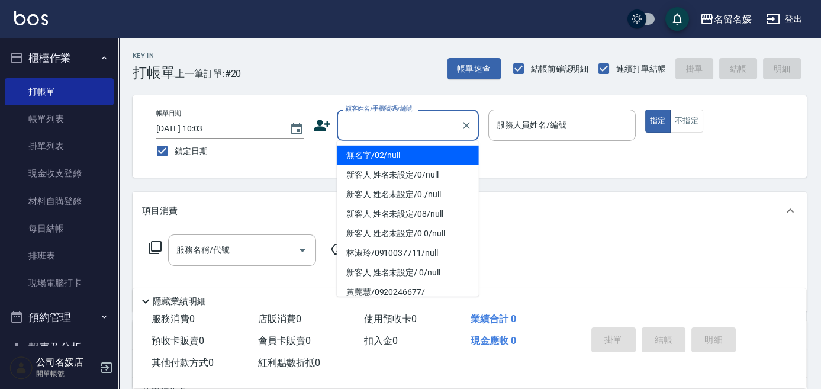
click at [412, 129] on input "顧客姓名/手機號碼/編號" at bounding box center [399, 125] width 114 height 21
click at [428, 155] on li "無名字/02/null" at bounding box center [408, 156] width 142 height 20
type input "無名字/02/null"
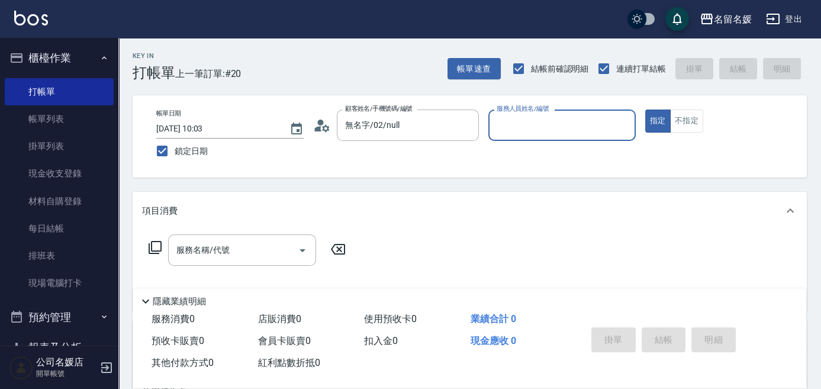
click at [531, 128] on input "服務人員姓名/編號" at bounding box center [562, 125] width 137 height 21
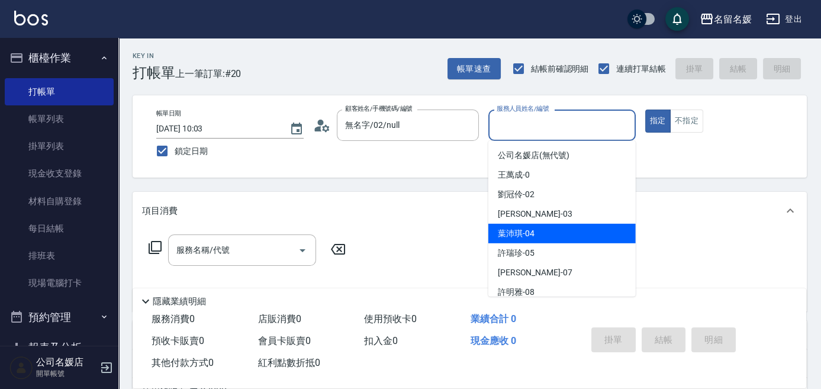
click at [541, 233] on div "[PERSON_NAME]-04" at bounding box center [562, 234] width 147 height 20
type input "[PERSON_NAME]-04"
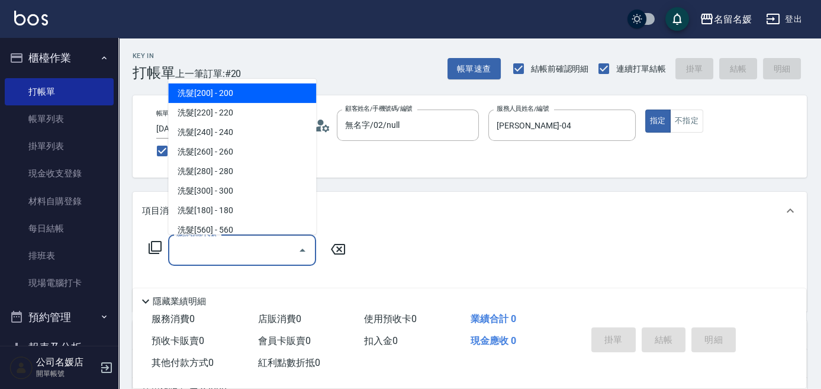
click at [264, 255] on input "服務名稱/代號" at bounding box center [234, 250] width 120 height 21
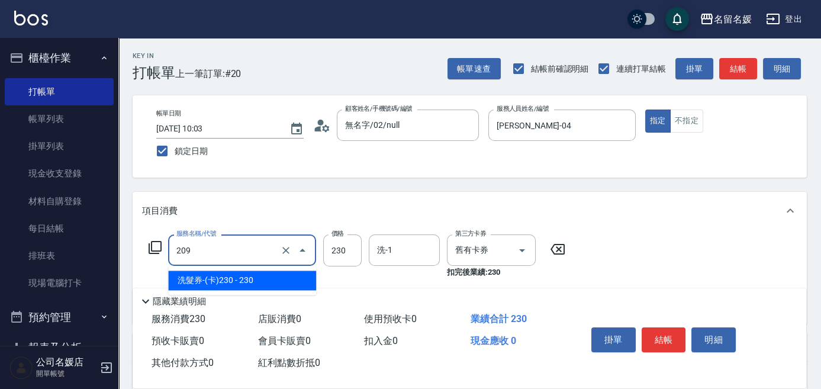
click at [249, 257] on input "209" at bounding box center [226, 250] width 104 height 21
drag, startPoint x: 259, startPoint y: 278, endPoint x: 266, endPoint y: 278, distance: 7.1
click at [259, 278] on span "洗髮券-(卡)230 - 230" at bounding box center [242, 281] width 148 height 20
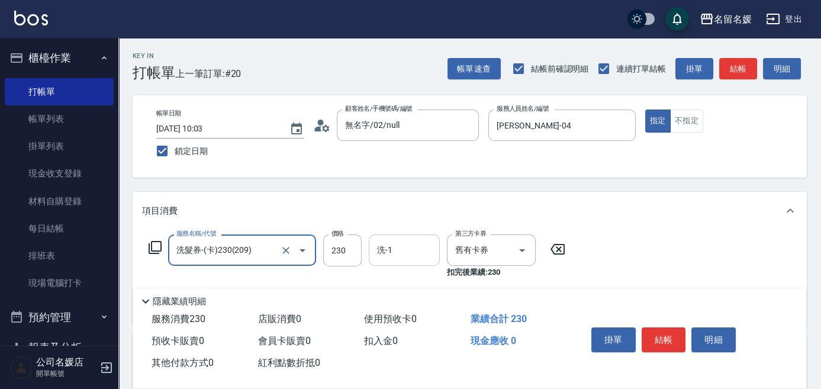
type input "洗髮券-(卡)230(209)"
click at [403, 256] on input "洗-1" at bounding box center [404, 250] width 60 height 21
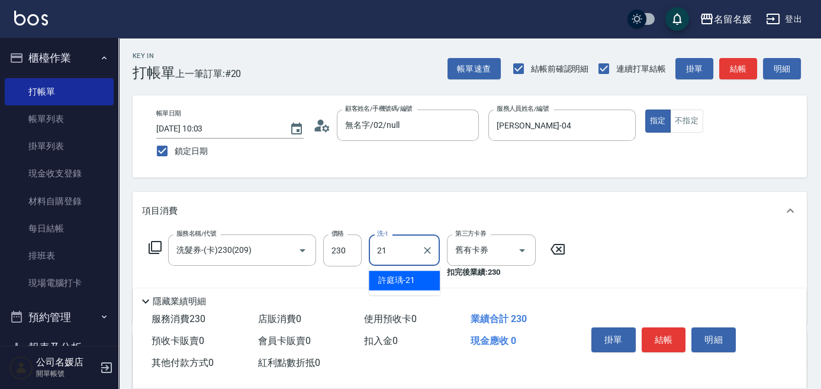
click at [384, 278] on span "[PERSON_NAME]-21" at bounding box center [396, 280] width 37 height 12
type input "許庭瑀-21"
click at [669, 340] on button "結帳" at bounding box center [664, 340] width 44 height 25
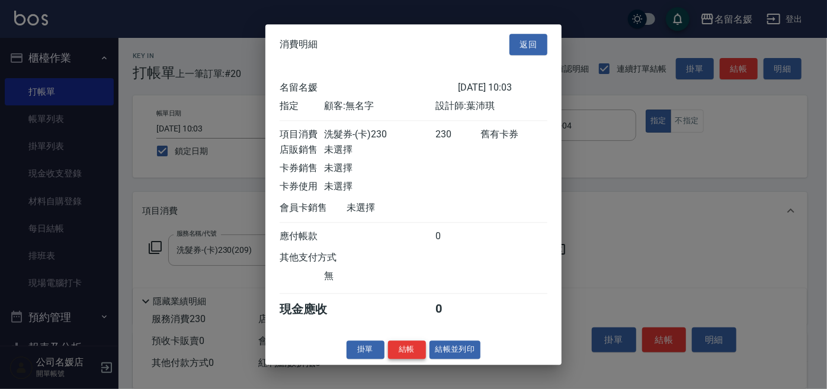
click at [406, 356] on button "結帳" at bounding box center [407, 350] width 38 height 18
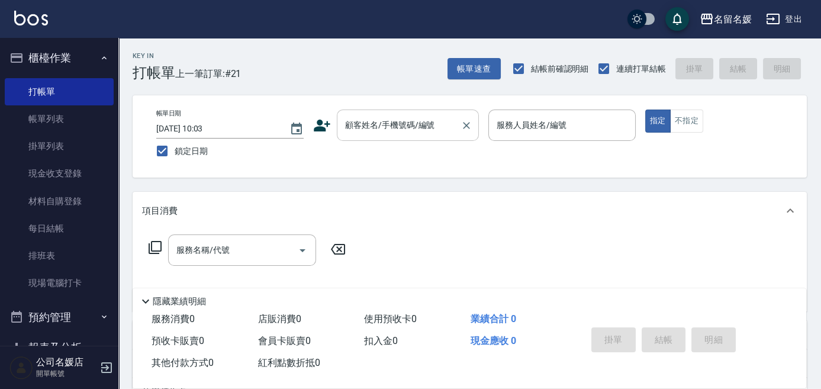
click at [385, 120] on div "顧客姓名/手機號碼/編號 顧客姓名/手機號碼/編號" at bounding box center [408, 125] width 142 height 31
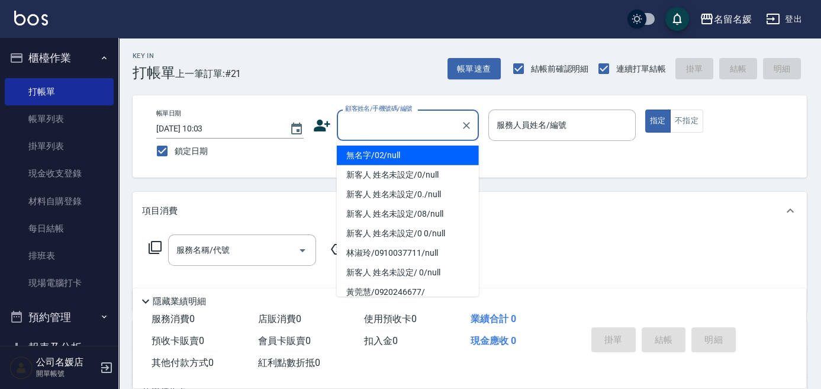
click at [407, 152] on li "無名字/02/null" at bounding box center [408, 156] width 142 height 20
type input "無名字/02/null"
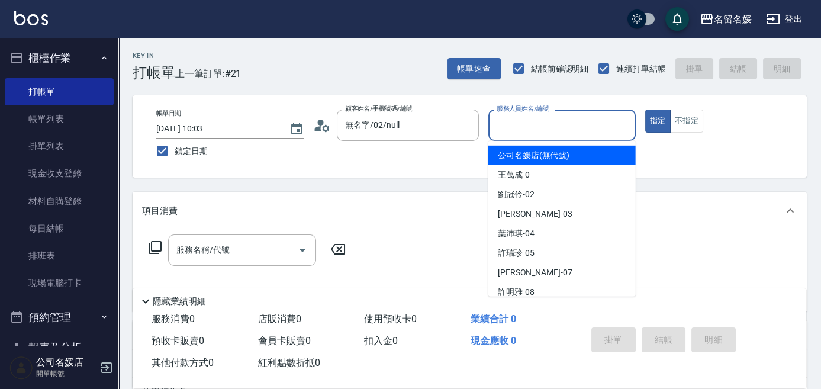
click at [530, 122] on input "服務人員姓名/編號" at bounding box center [562, 125] width 137 height 21
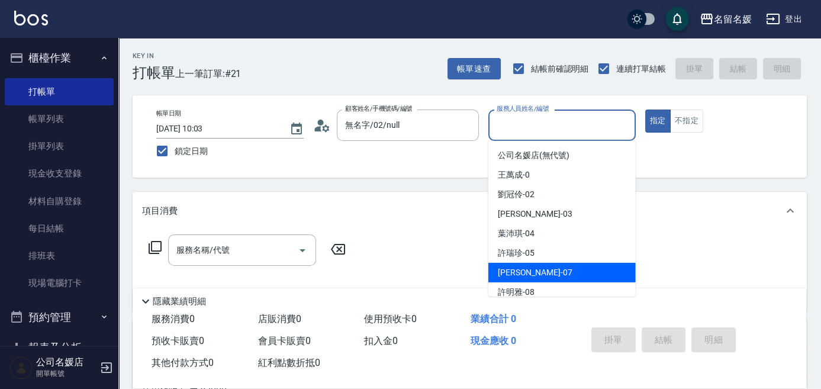
drag, startPoint x: 538, startPoint y: 271, endPoint x: 383, endPoint y: 277, distance: 155.9
click at [538, 271] on div "[PERSON_NAME] -07" at bounding box center [562, 273] width 147 height 20
type input "[PERSON_NAME]-07"
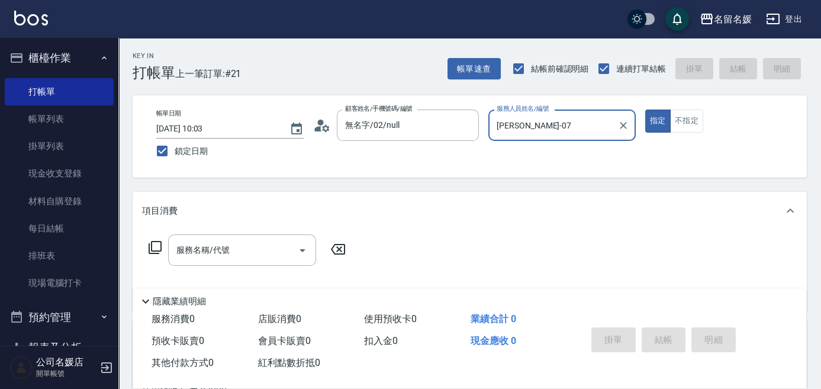
click at [154, 246] on icon at bounding box center [155, 247] width 14 height 14
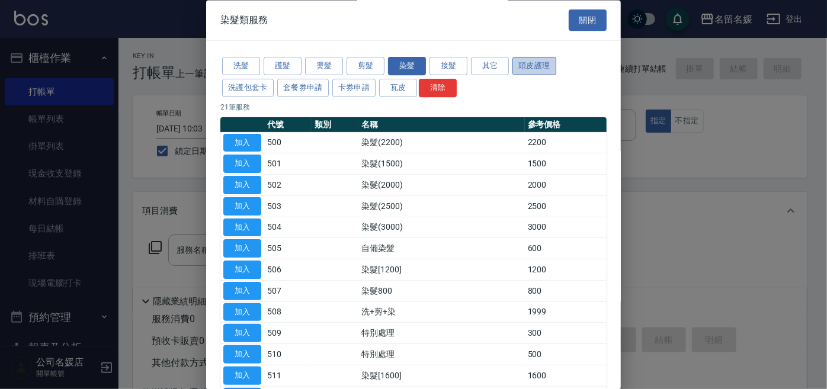
click at [526, 65] on button "頭皮護理" at bounding box center [534, 66] width 44 height 18
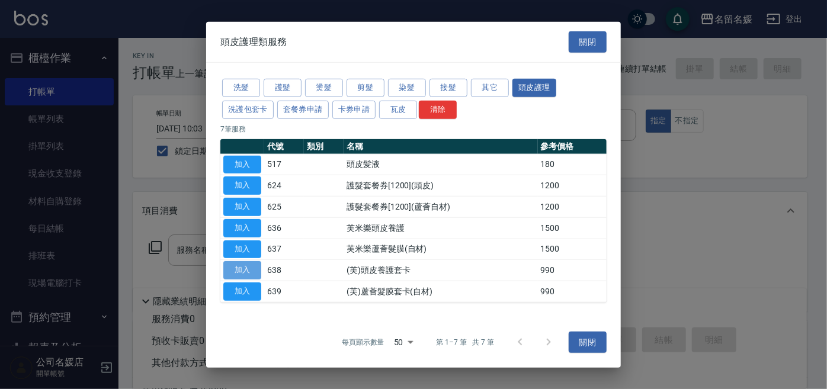
click at [248, 271] on button "加入" at bounding box center [242, 270] width 38 height 18
type input "(芙)頭皮養護套卡(638)"
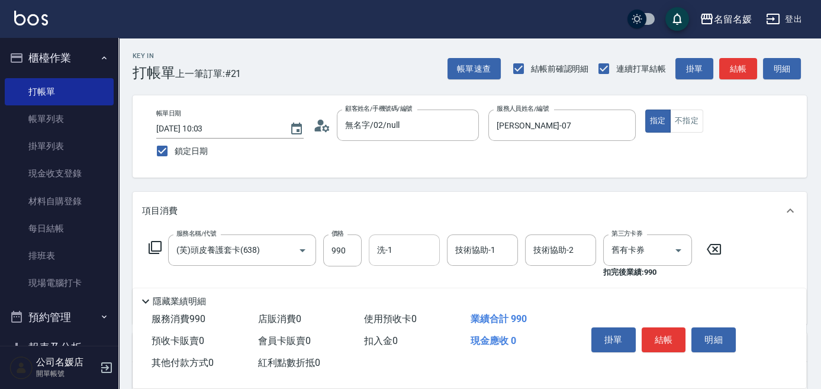
click at [416, 256] on input "洗-1" at bounding box center [404, 250] width 60 height 21
click at [390, 250] on input "247" at bounding box center [395, 250] width 43 height 21
drag, startPoint x: 403, startPoint y: 280, endPoint x: 458, endPoint y: 268, distance: 55.9
click at [407, 280] on span "[PERSON_NAME]-24" at bounding box center [396, 280] width 37 height 12
type input "[PERSON_NAME]-24"
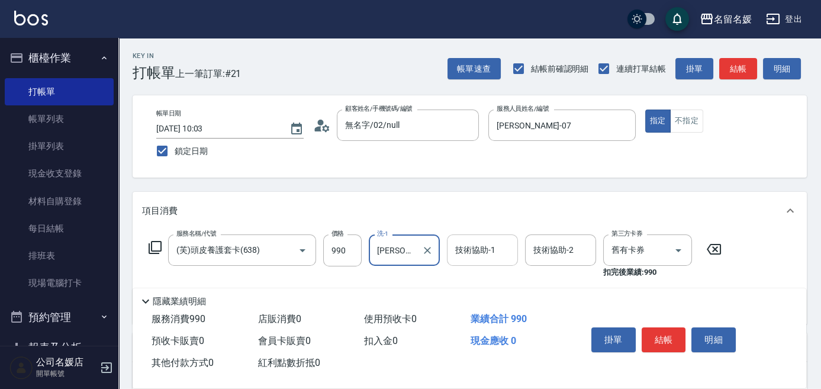
click at [484, 253] on div "技術協助-1 技術協助-1" at bounding box center [482, 250] width 71 height 31
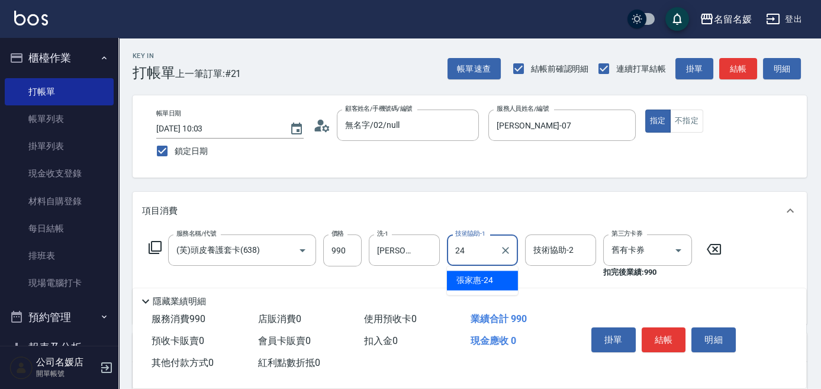
click at [487, 276] on span "[PERSON_NAME]-24" at bounding box center [475, 280] width 37 height 12
type input "[PERSON_NAME]-24"
click at [635, 252] on input "舊有卡券" at bounding box center [631, 250] width 45 height 21
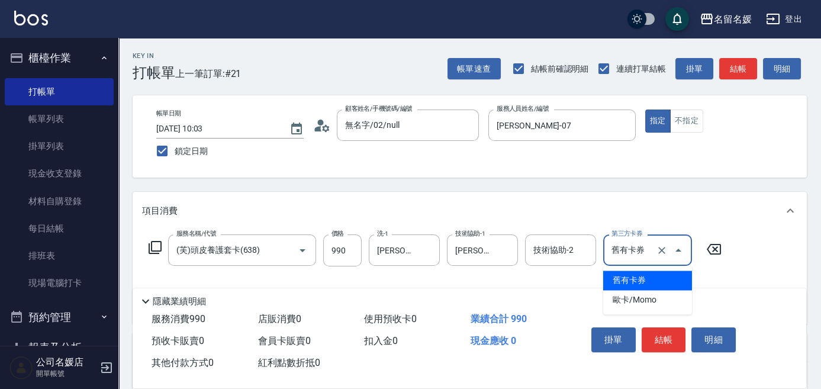
click at [660, 276] on span "舊有卡券" at bounding box center [648, 281] width 89 height 20
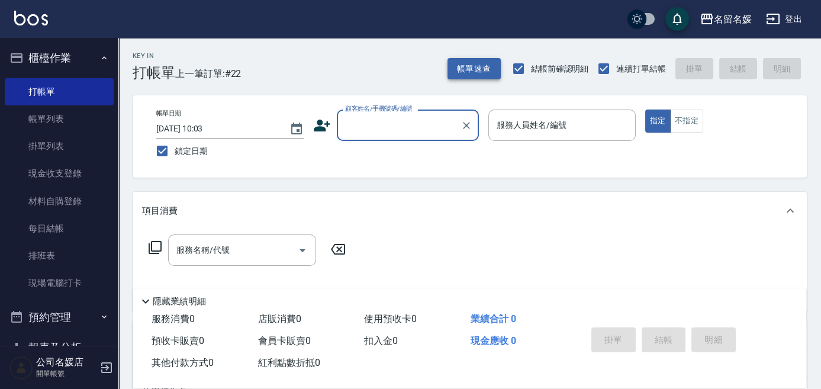
click at [472, 69] on button "帳單速查" at bounding box center [474, 69] width 53 height 22
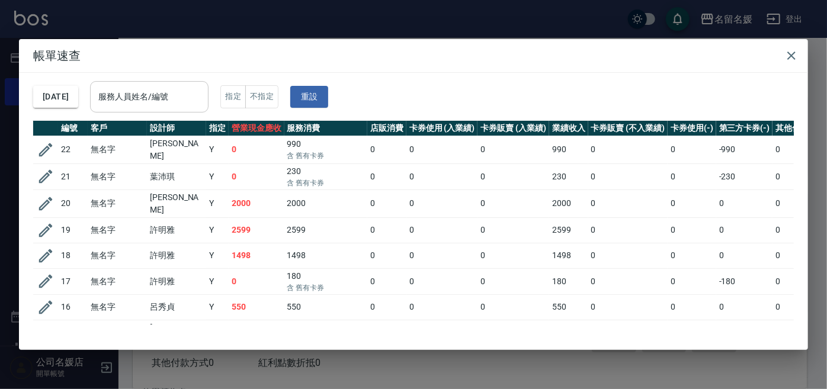
click at [174, 87] on input "服務人員姓名/編號" at bounding box center [149, 96] width 108 height 21
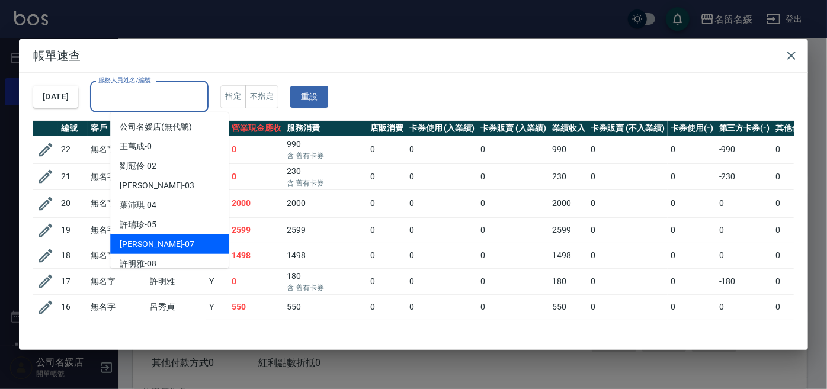
click at [143, 239] on span "[PERSON_NAME] -07" at bounding box center [157, 244] width 75 height 12
type input "[PERSON_NAME]-07"
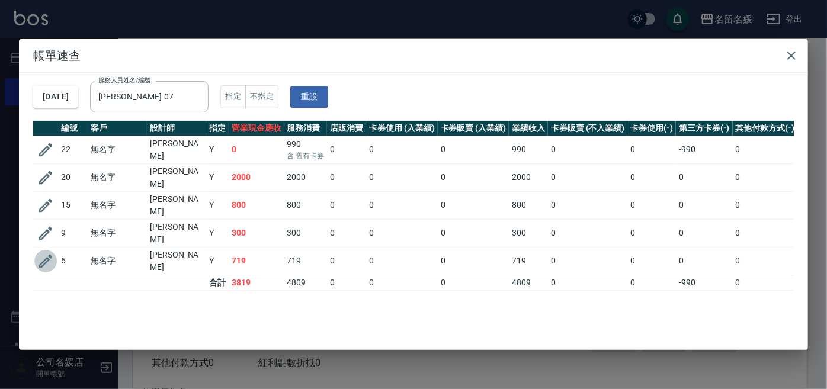
click at [44, 252] on icon "button" at bounding box center [46, 261] width 18 height 18
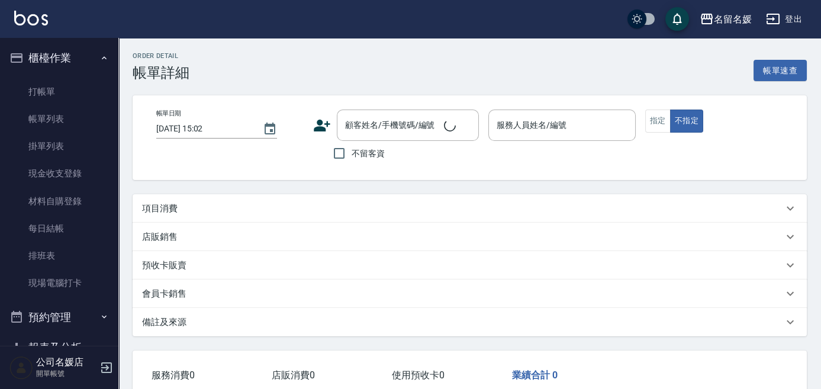
type input "[DATE] 10:03"
type input "[PERSON_NAME]-07"
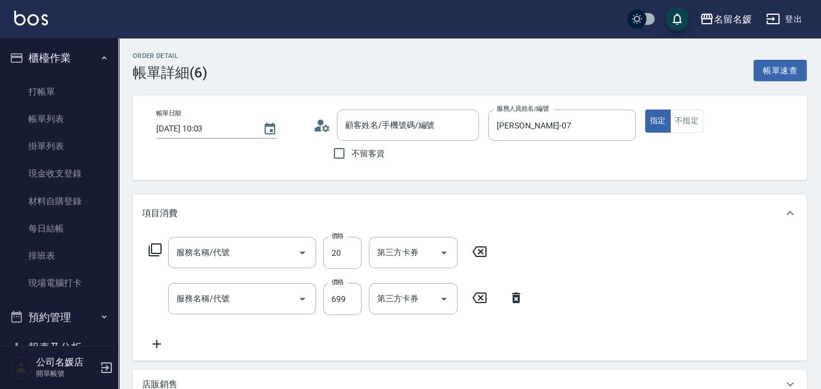
type input "無名字/02/null"
type input "潤絲(801)"
type input "滾珠洗髮699(299)"
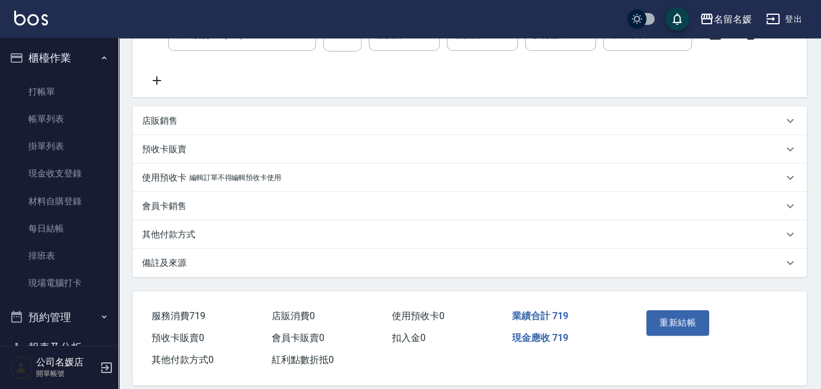
scroll to position [278, 0]
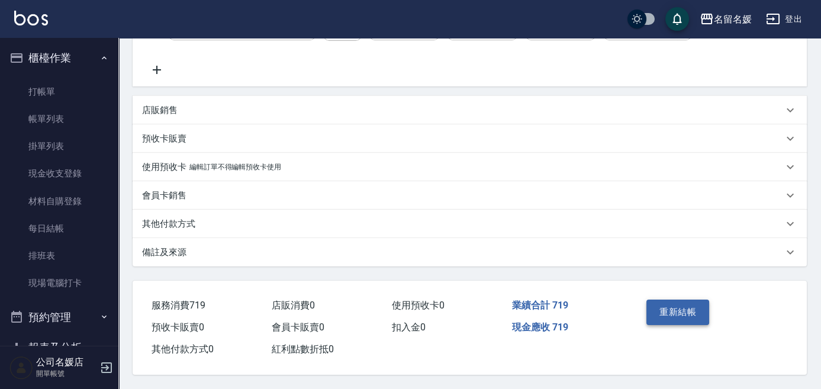
click at [681, 309] on button "重新結帳" at bounding box center [678, 312] width 63 height 25
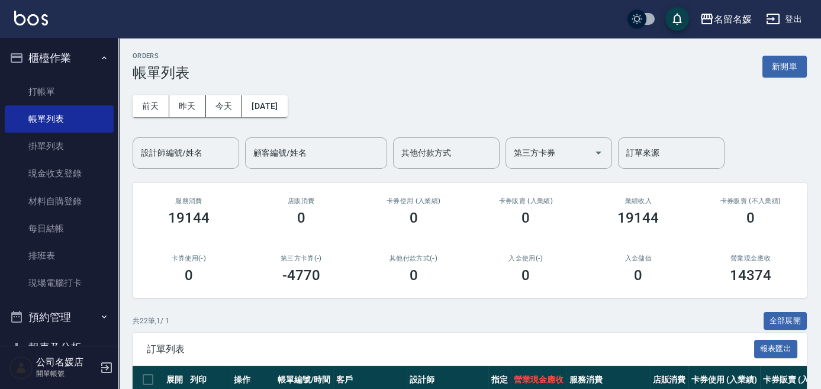
click at [773, 65] on button "新開單" at bounding box center [785, 67] width 44 height 22
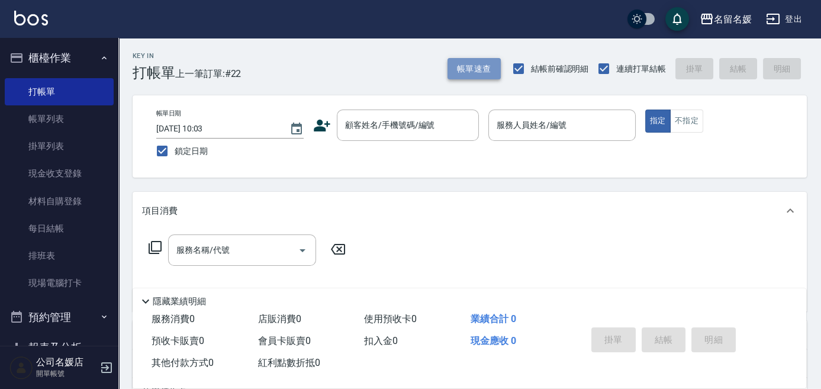
click at [488, 71] on button "帳單速查" at bounding box center [474, 69] width 53 height 22
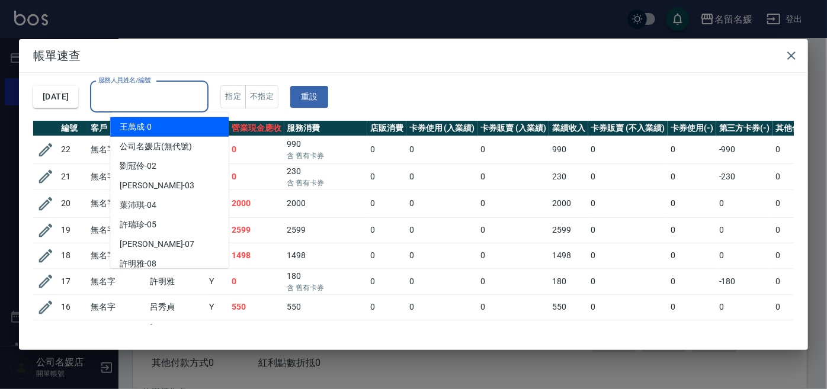
click at [195, 97] on input "服務人員姓名/編號" at bounding box center [149, 96] width 108 height 21
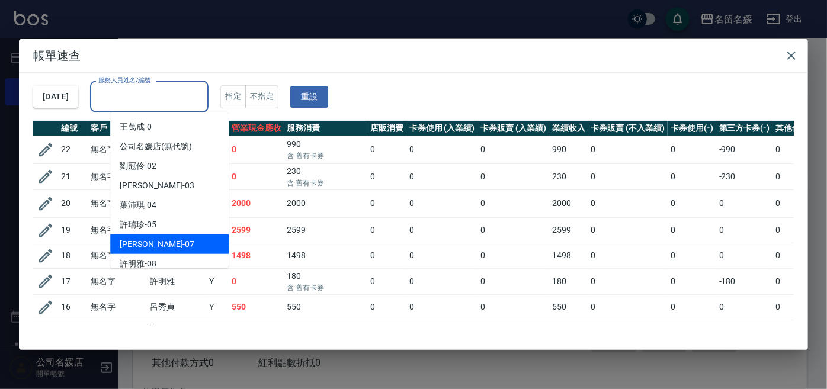
click at [177, 245] on div "[PERSON_NAME] -07" at bounding box center [169, 245] width 118 height 20
type input "[PERSON_NAME]-07"
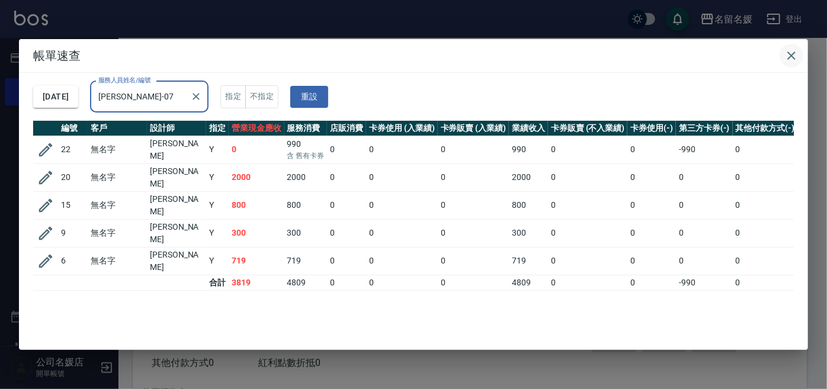
click at [790, 54] on icon "button" at bounding box center [791, 56] width 8 height 8
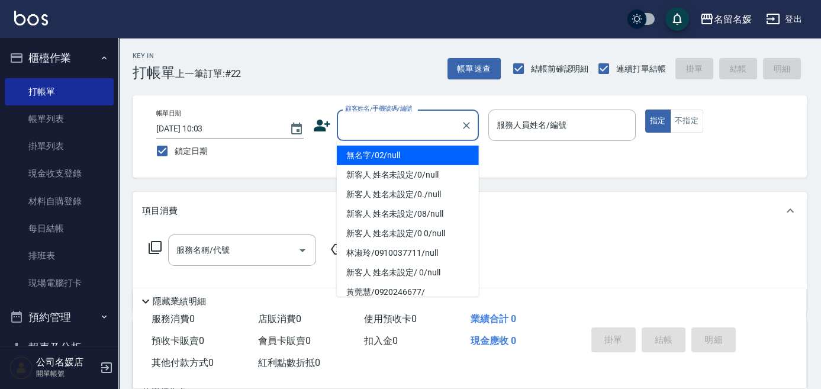
click at [396, 133] on input "顧客姓名/手機號碼/編號" at bounding box center [399, 125] width 114 height 21
click at [408, 157] on li "無名字/02/null" at bounding box center [408, 156] width 142 height 20
type input "無名字/02/null"
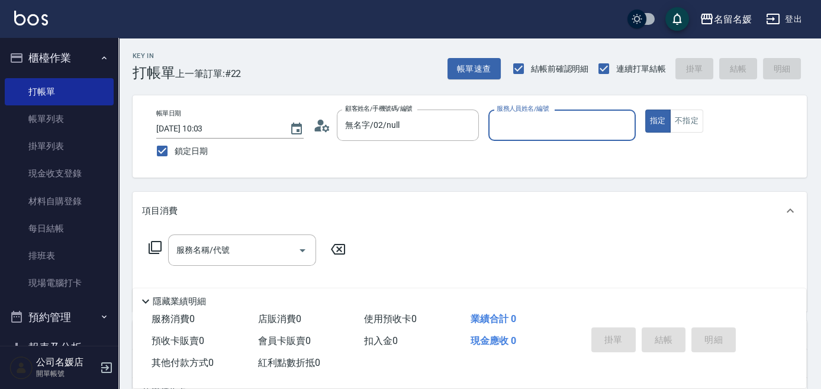
click at [503, 127] on input "服務人員姓名/編號" at bounding box center [562, 125] width 137 height 21
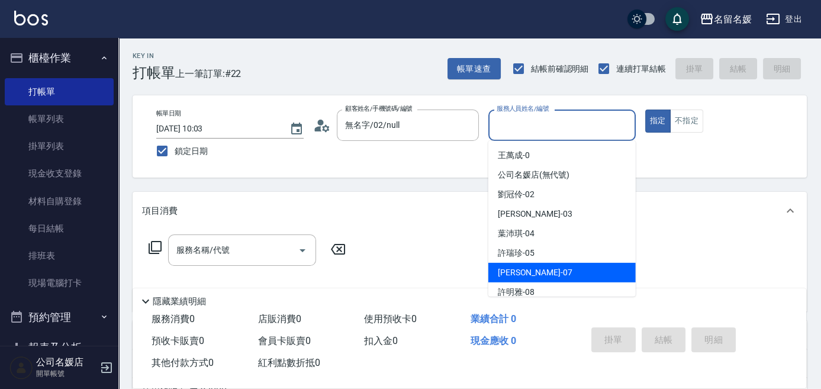
click at [532, 277] on span "[PERSON_NAME] -07" at bounding box center [535, 273] width 75 height 12
type input "[PERSON_NAME]-07"
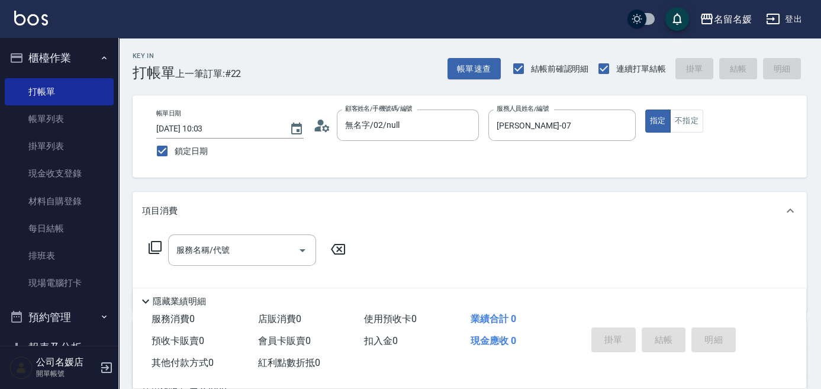
click at [158, 247] on icon at bounding box center [155, 247] width 14 height 14
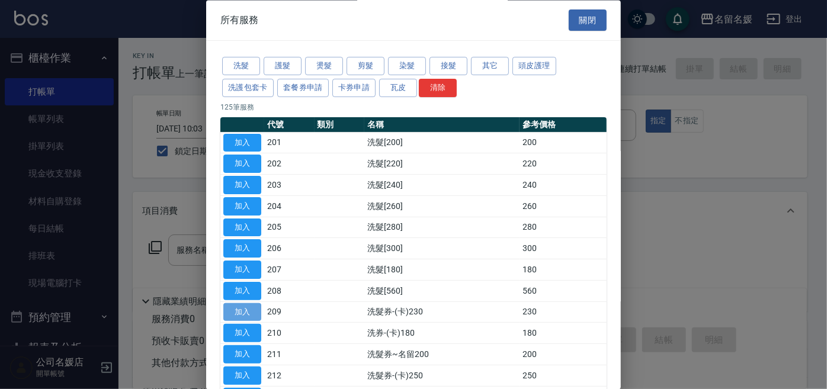
click at [245, 308] on button "加入" at bounding box center [242, 312] width 38 height 18
type input "洗髮券-(卡)230(209)"
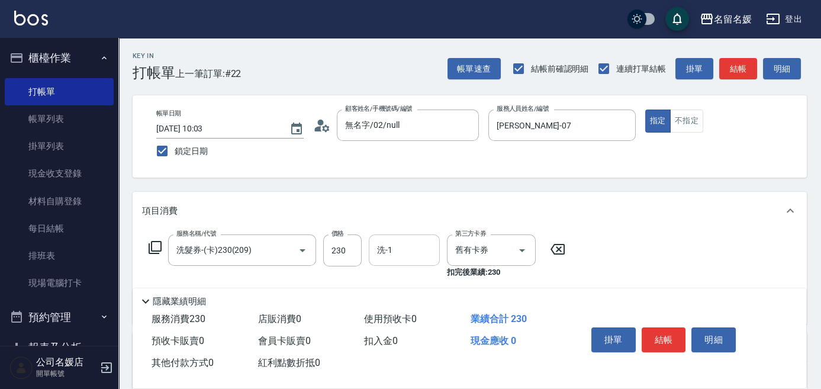
click at [431, 247] on input "洗-1" at bounding box center [404, 250] width 60 height 21
click at [422, 275] on div "[PERSON_NAME]-26" at bounding box center [404, 281] width 71 height 20
type input "蔡愛陵-26"
click at [474, 253] on input "舊有卡券" at bounding box center [475, 250] width 45 height 21
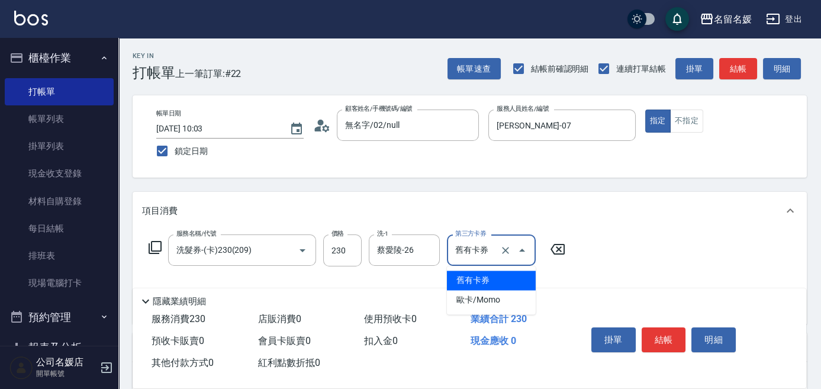
click at [479, 280] on span "舊有卡券" at bounding box center [491, 281] width 89 height 20
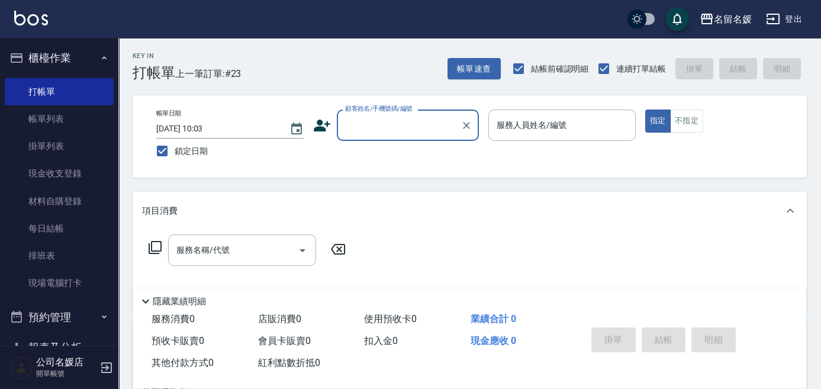
click at [412, 124] on input "顧客姓名/手機號碼/編號" at bounding box center [399, 125] width 114 height 21
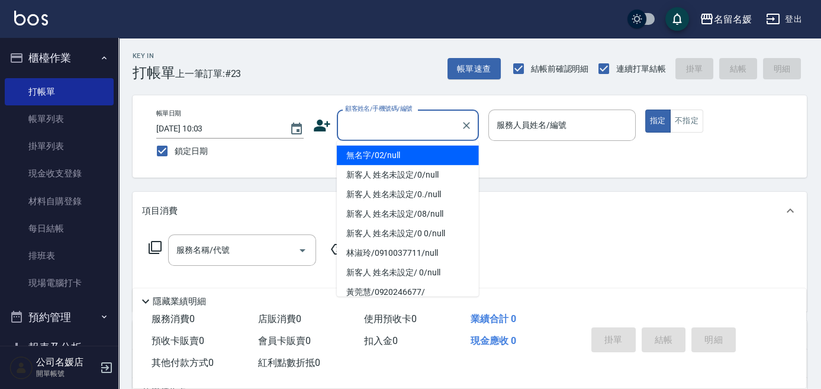
drag, startPoint x: 416, startPoint y: 156, endPoint x: 537, endPoint y: 127, distance: 125.0
click at [417, 155] on li "無名字/02/null" at bounding box center [408, 156] width 142 height 20
click at [537, 127] on label "服務人員姓名/編號" at bounding box center [532, 125] width 70 height 12
click at [537, 127] on input "服務人員姓名/編號" at bounding box center [562, 125] width 137 height 21
type input "無名字/02/null"
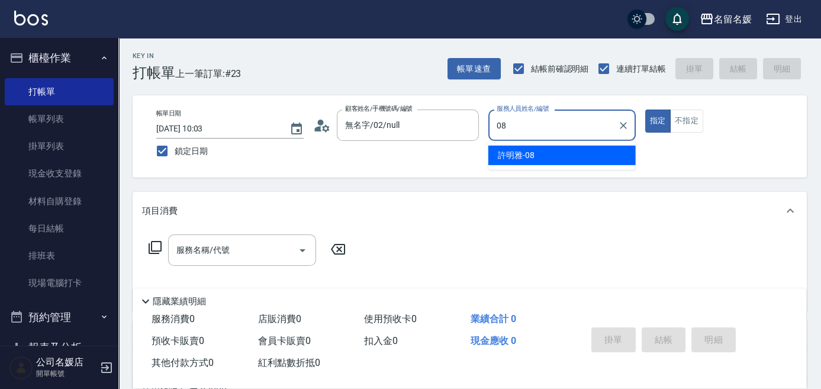
type input "08"
type button "true"
type input "許明雅-08"
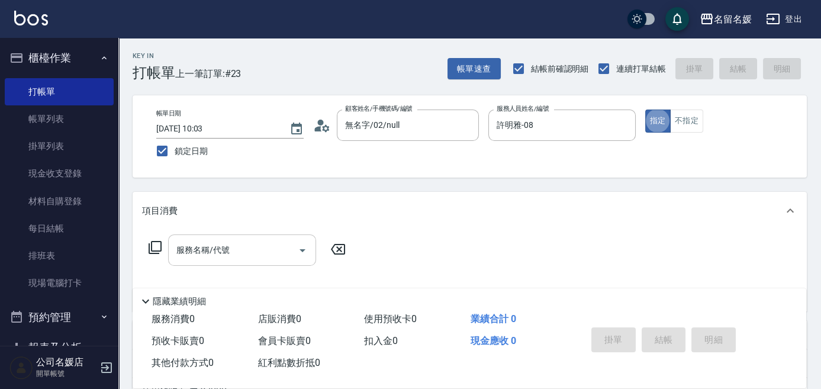
click at [245, 255] on input "服務名稱/代號" at bounding box center [234, 250] width 120 height 21
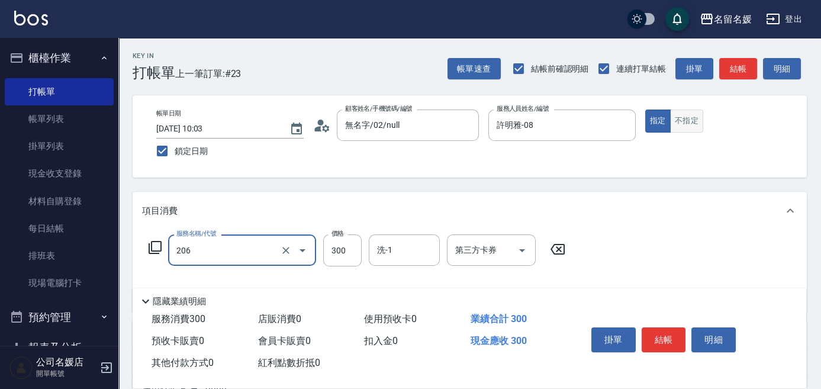
type input "洗髮[300](206)"
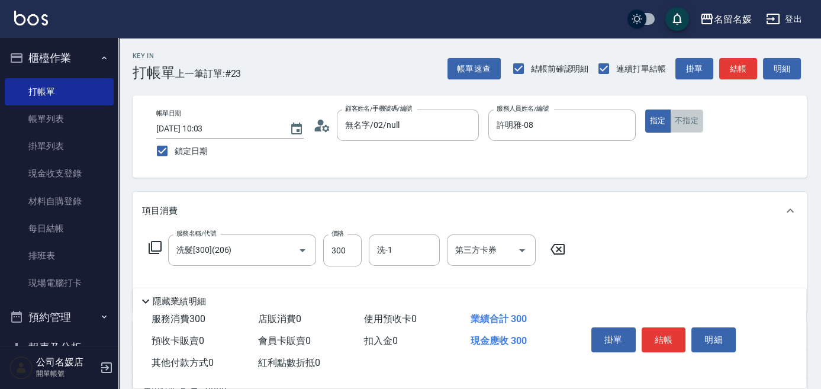
click at [687, 118] on button "不指定" at bounding box center [686, 121] width 33 height 23
click at [422, 253] on input "洗-1" at bounding box center [404, 250] width 60 height 21
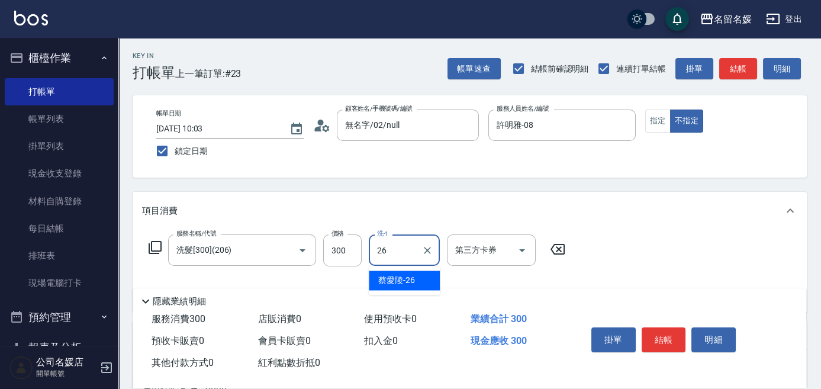
type input "蔡愛陵-26"
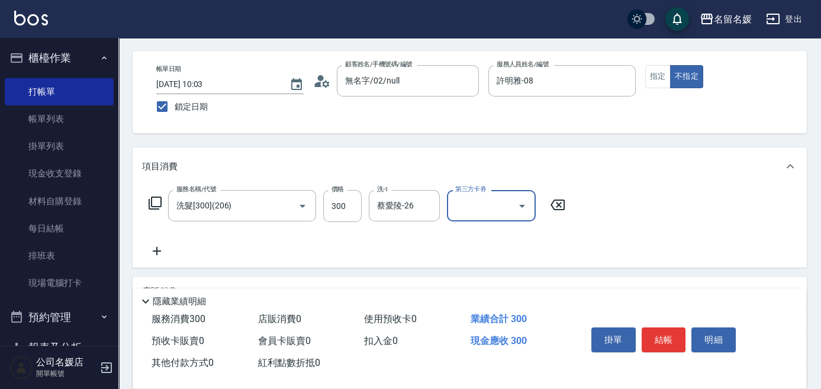
scroll to position [107, 0]
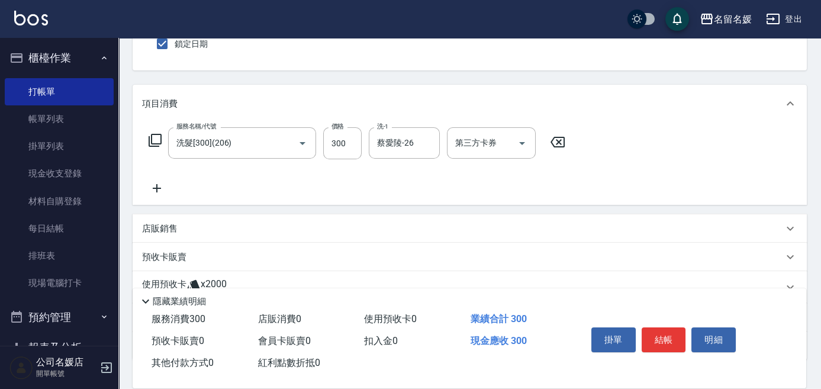
click at [154, 187] on icon at bounding box center [157, 188] width 30 height 14
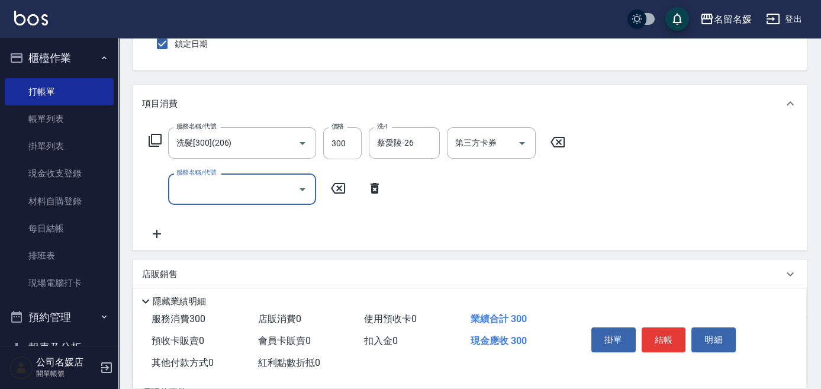
click at [196, 190] on input "服務名稱/代號" at bounding box center [234, 189] width 120 height 21
click at [390, 188] on div "洗-1 洗-1" at bounding box center [404, 189] width 71 height 31
type input "潤絲(801)"
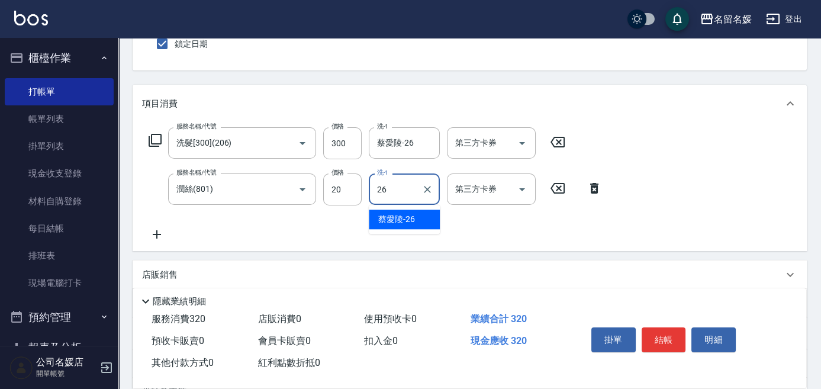
type input "蔡愛陵-26"
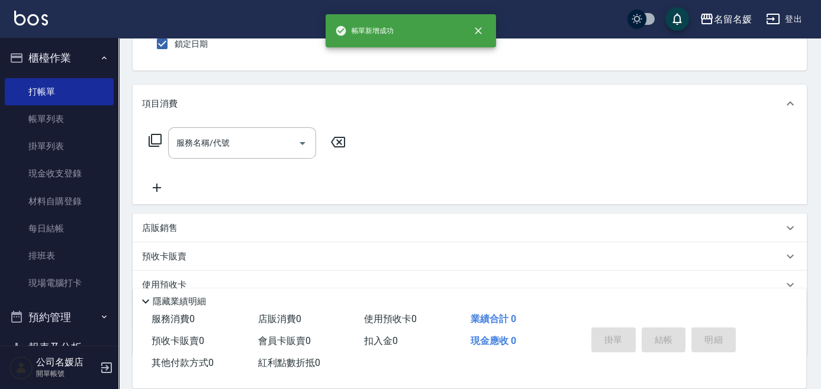
scroll to position [53, 0]
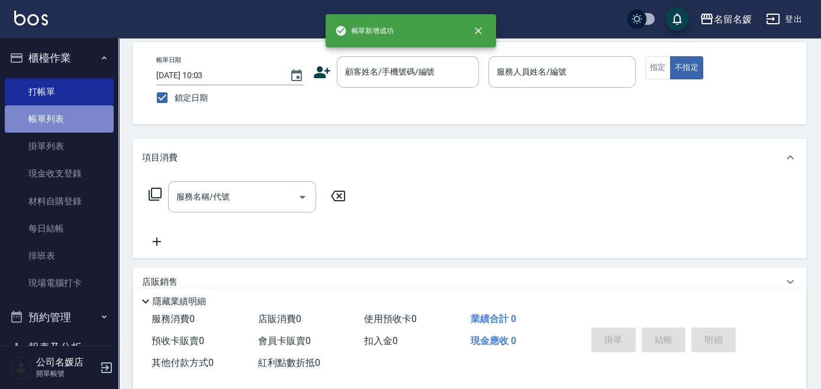
click at [71, 121] on link "帳單列表" at bounding box center [59, 118] width 109 height 27
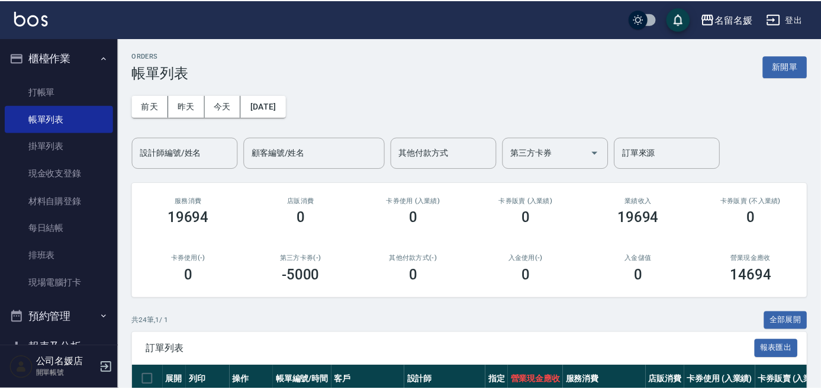
scroll to position [269, 0]
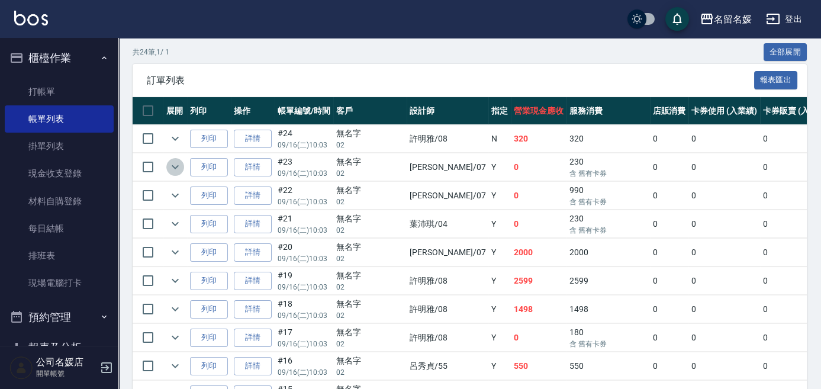
click at [175, 168] on icon "expand row" at bounding box center [175, 167] width 14 height 14
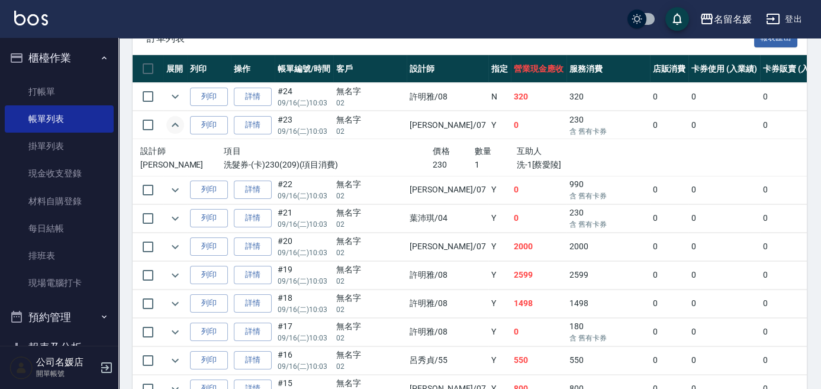
scroll to position [323, 0]
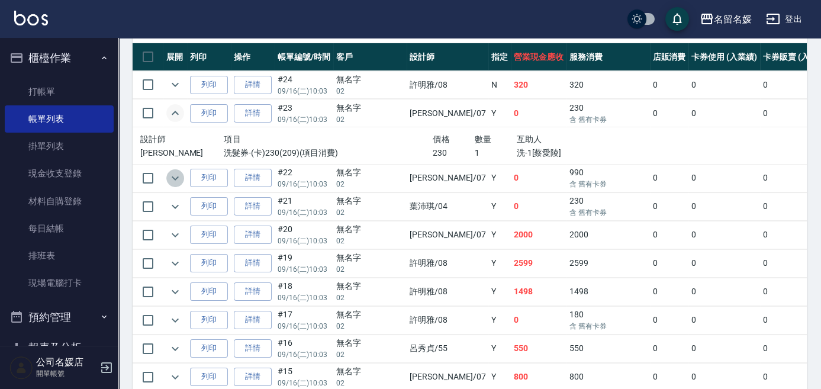
click at [178, 182] on icon "expand row" at bounding box center [175, 178] width 14 height 14
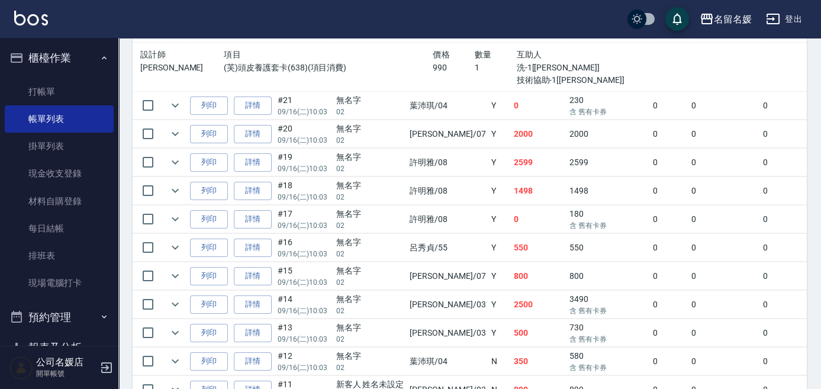
scroll to position [484, 0]
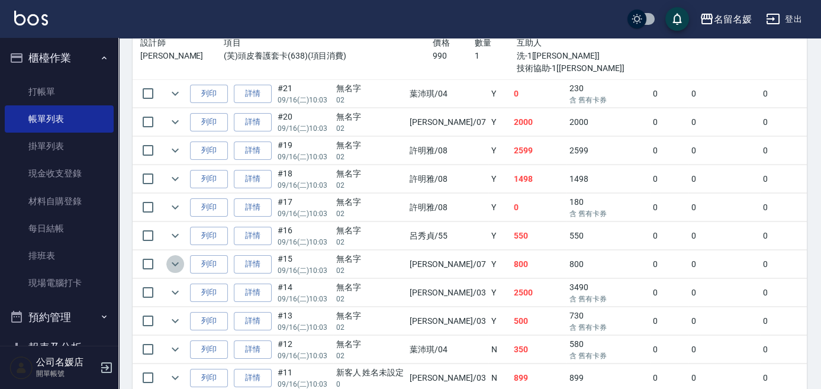
click at [172, 258] on icon "expand row" at bounding box center [175, 264] width 14 height 14
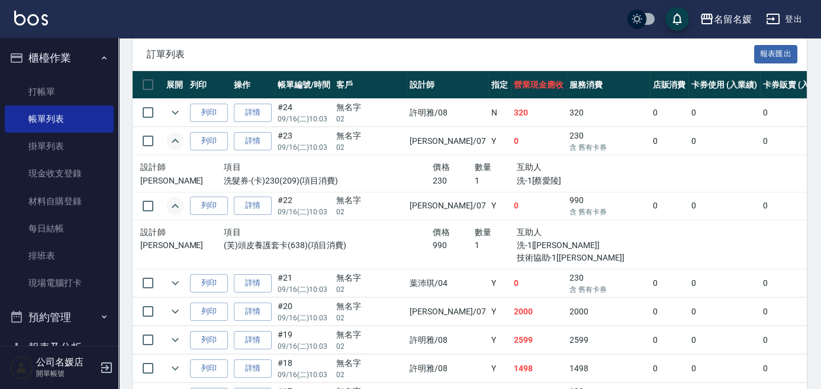
scroll to position [215, 0]
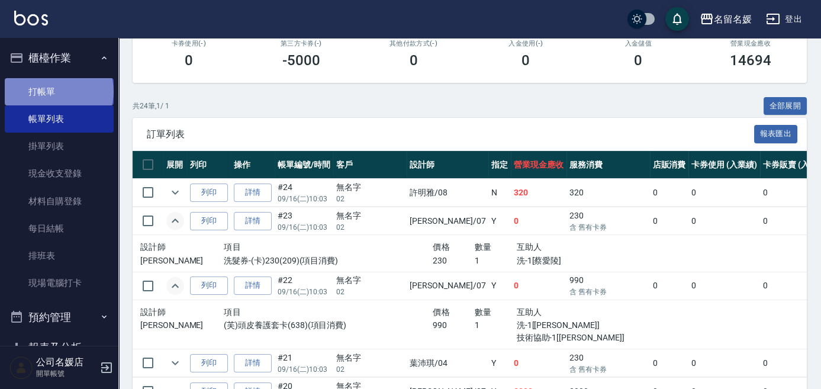
click at [60, 91] on link "打帳單" at bounding box center [59, 91] width 109 height 27
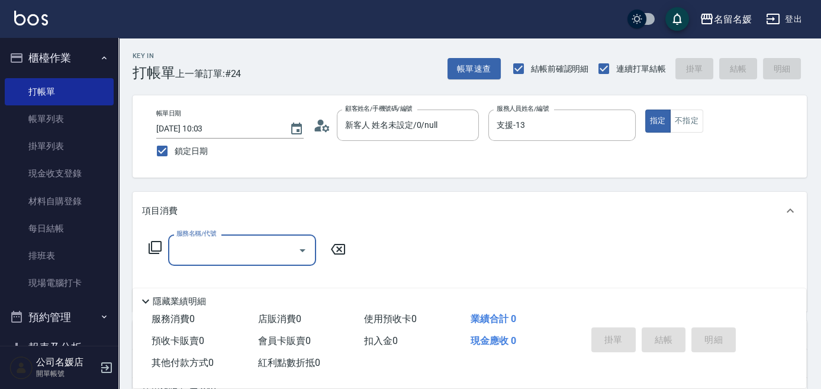
click at [156, 247] on icon at bounding box center [155, 247] width 14 height 14
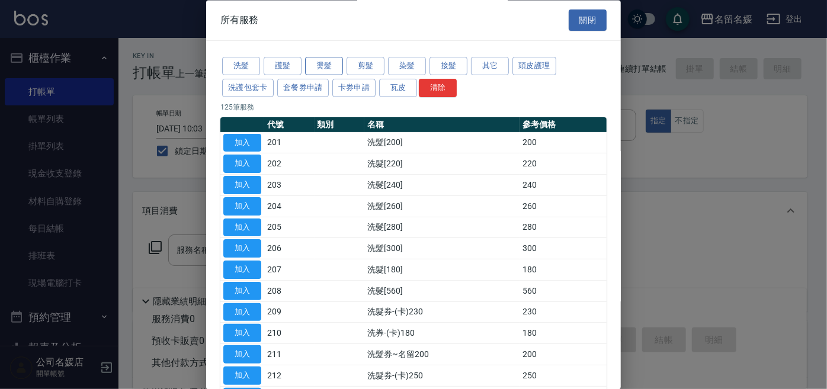
click at [319, 68] on button "燙髮" at bounding box center [324, 66] width 38 height 18
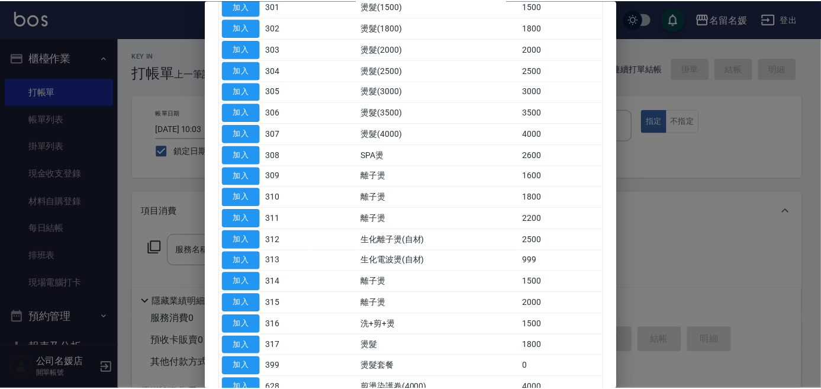
scroll to position [161, 0]
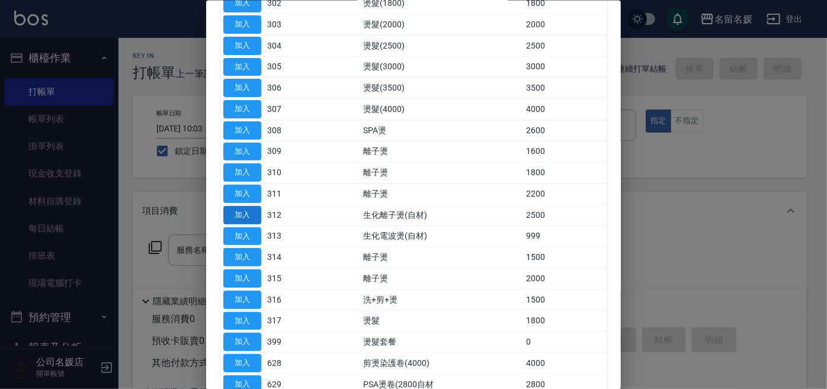
click at [248, 215] on button "加入" at bounding box center [242, 215] width 38 height 18
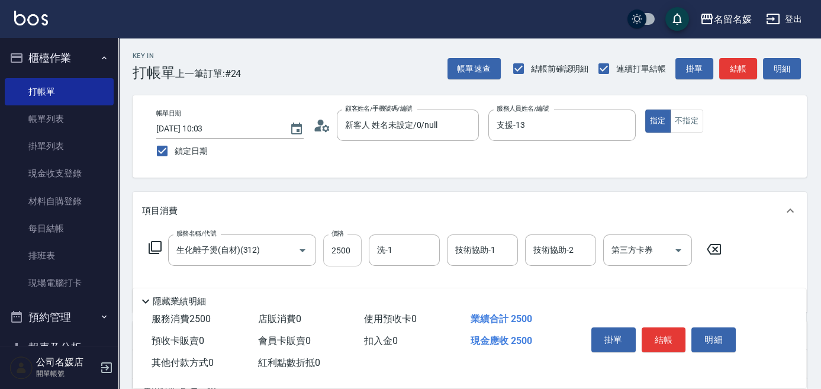
click at [349, 252] on input "2500" at bounding box center [342, 251] width 38 height 32
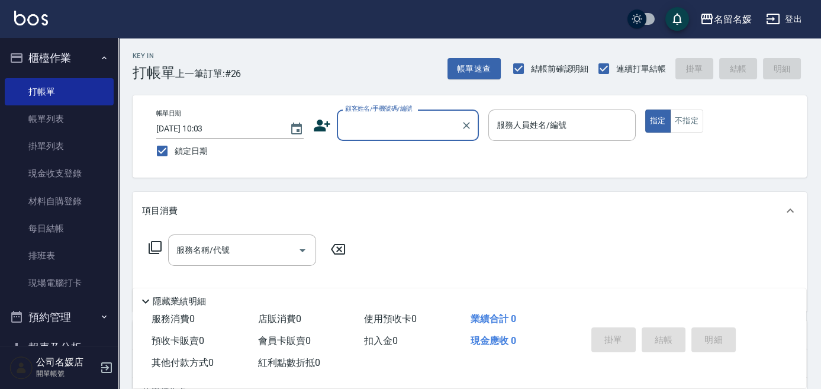
click at [392, 130] on input "顧客姓名/手機號碼/編號" at bounding box center [399, 125] width 114 height 21
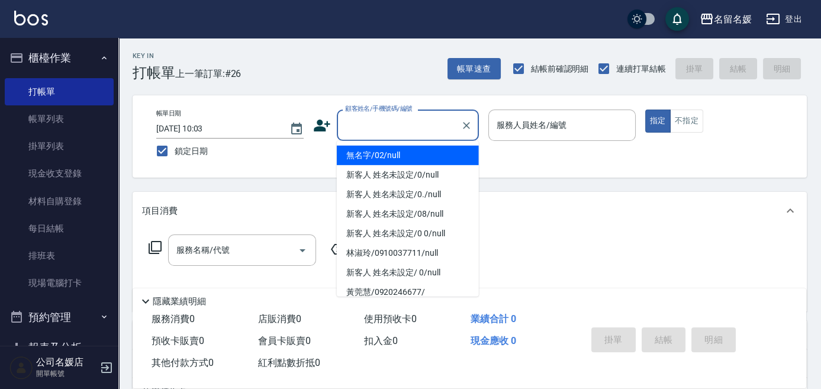
click at [391, 152] on li "無名字/02/null" at bounding box center [408, 156] width 142 height 20
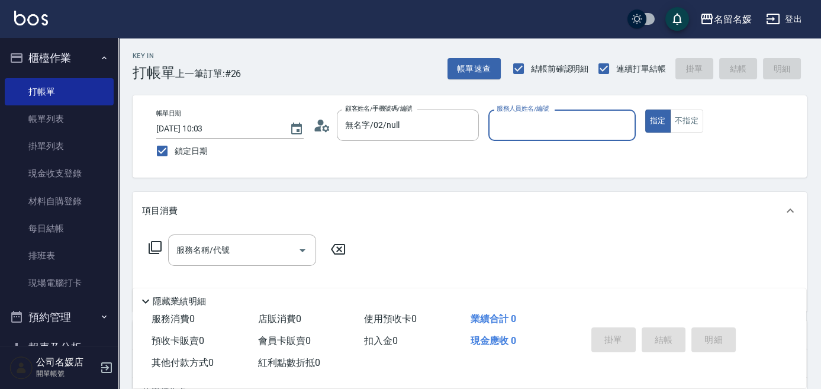
click at [535, 126] on input "服務人員姓名/編號" at bounding box center [562, 125] width 137 height 21
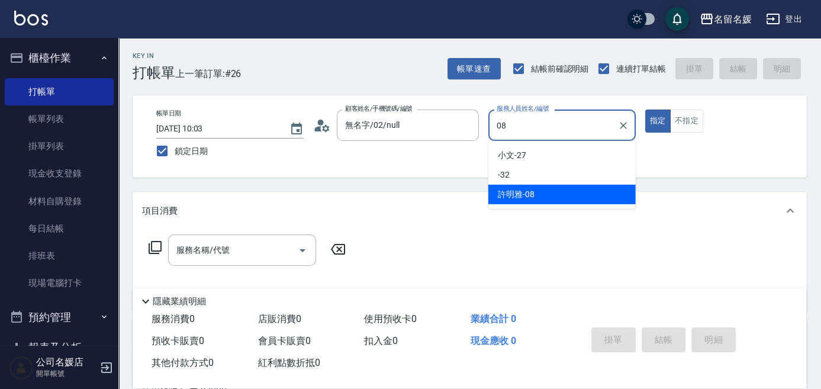
click at [571, 200] on div "[PERSON_NAME]-08" at bounding box center [562, 195] width 147 height 20
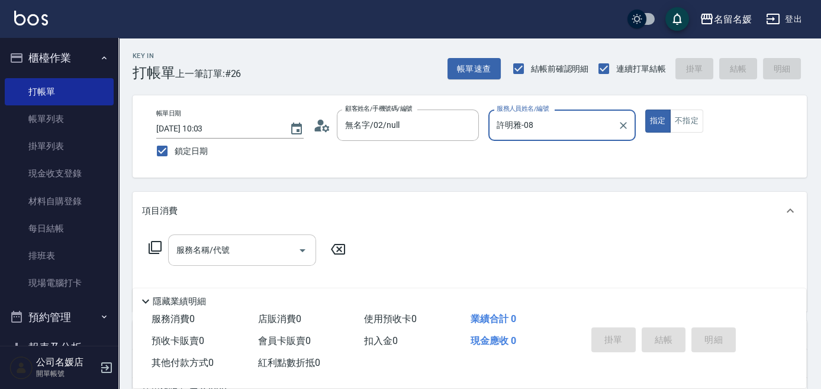
click at [249, 243] on input "服務名稱/代號" at bounding box center [234, 250] width 120 height 21
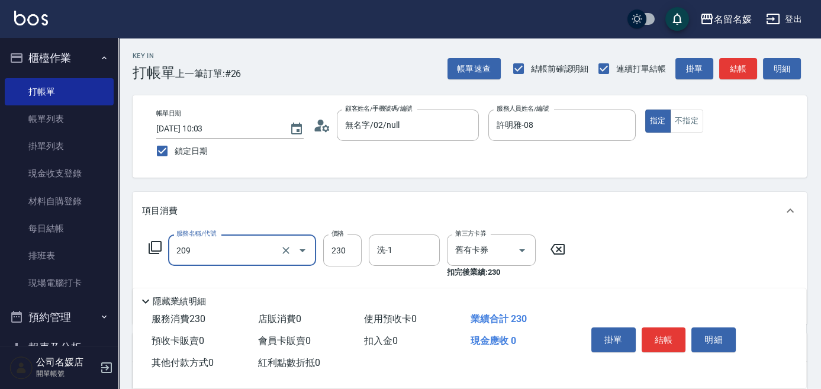
drag, startPoint x: 236, startPoint y: 249, endPoint x: 236, endPoint y: 262, distance: 13.0
click at [237, 252] on input "209" at bounding box center [226, 250] width 104 height 21
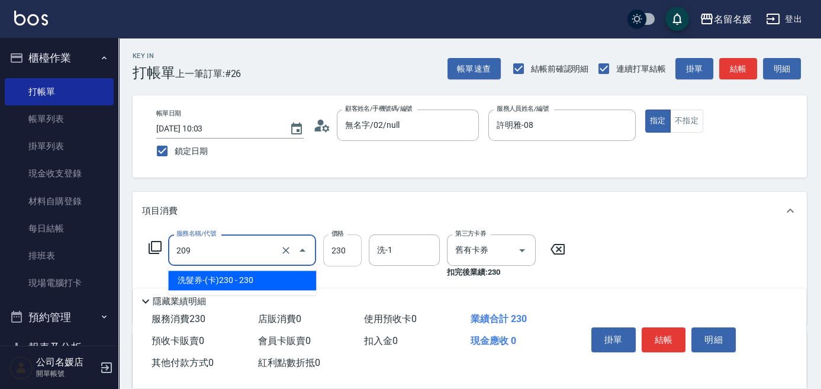
drag, startPoint x: 232, startPoint y: 281, endPoint x: 347, endPoint y: 261, distance: 117.2
click at [233, 282] on span "洗髮券-(卡)230 - 230" at bounding box center [242, 281] width 148 height 20
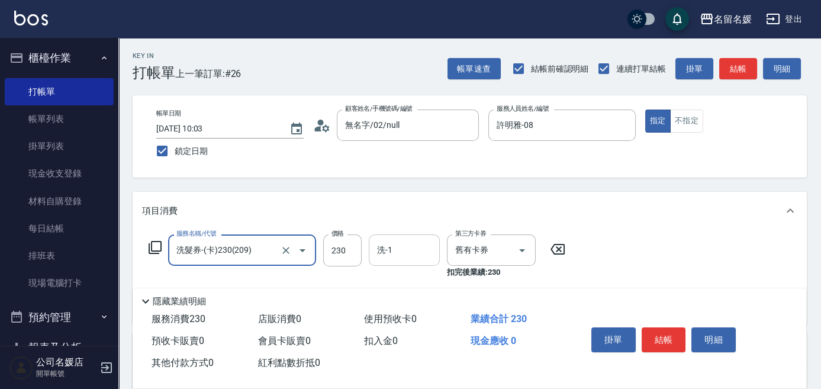
click at [415, 247] on input "洗-1" at bounding box center [404, 250] width 60 height 21
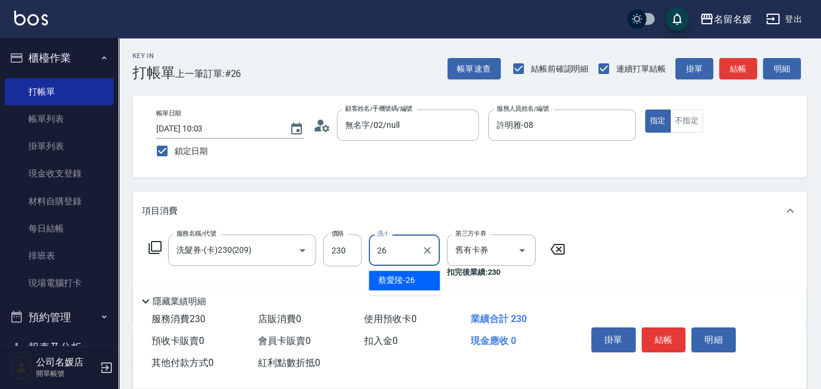
click at [400, 283] on span "[PERSON_NAME]-26" at bounding box center [396, 280] width 37 height 12
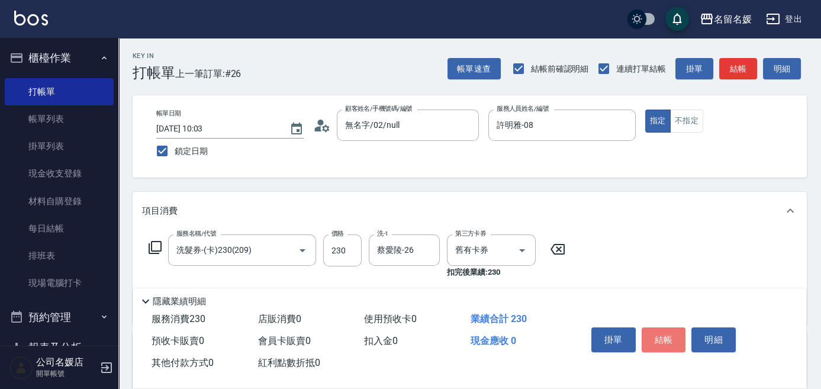
drag, startPoint x: 679, startPoint y: 333, endPoint x: 676, endPoint y: 322, distance: 12.4
click at [678, 328] on button "結帳" at bounding box center [664, 340] width 44 height 25
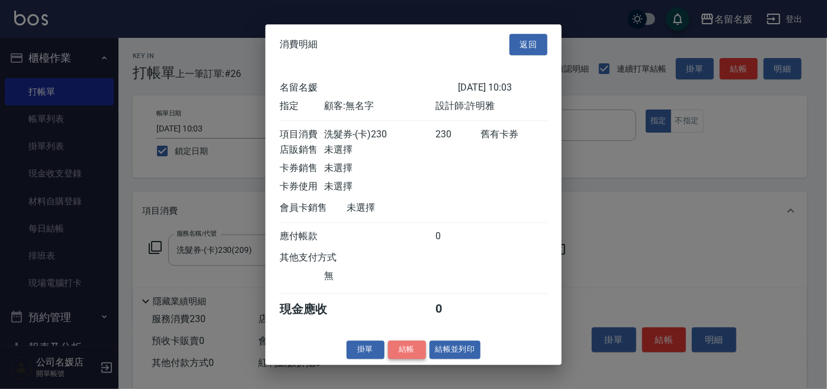
click at [409, 359] on button "結帳" at bounding box center [407, 350] width 38 height 18
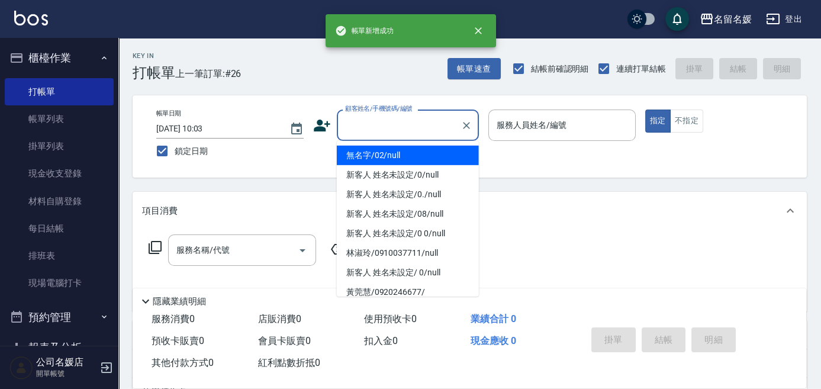
click at [361, 128] on div "顧客姓名/手機號碼/編號 顧客姓名/手機號碼/編號" at bounding box center [408, 125] width 142 height 31
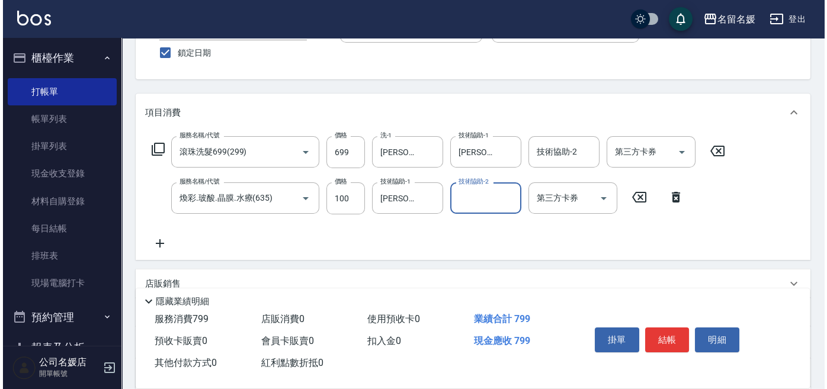
scroll to position [0, 0]
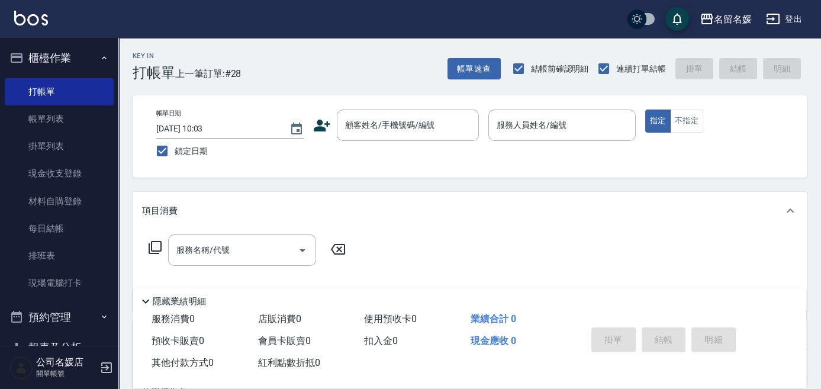
drag, startPoint x: 304, startPoint y: 213, endPoint x: 284, endPoint y: 208, distance: 20.7
click at [304, 212] on div "項目消費" at bounding box center [462, 211] width 641 height 12
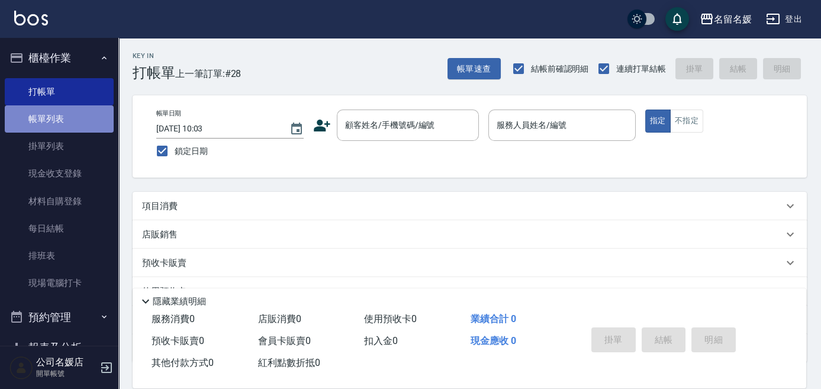
click at [65, 113] on link "帳單列表" at bounding box center [59, 118] width 109 height 27
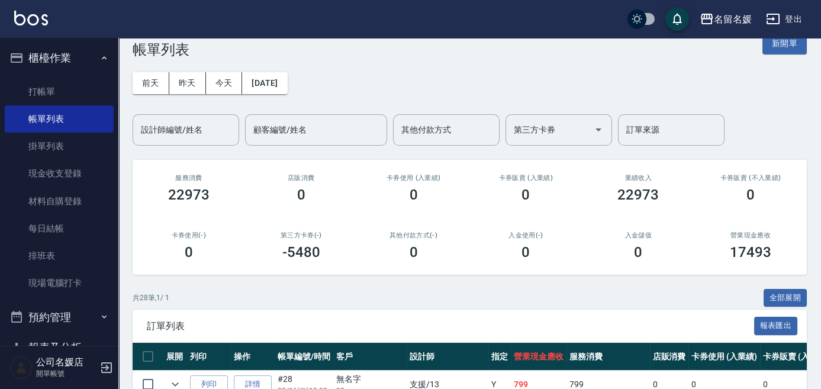
scroll to position [215, 0]
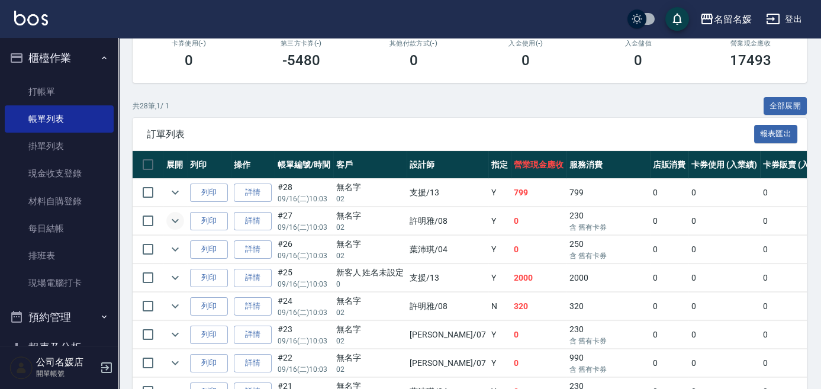
click at [172, 219] on icon "expand row" at bounding box center [175, 221] width 7 height 4
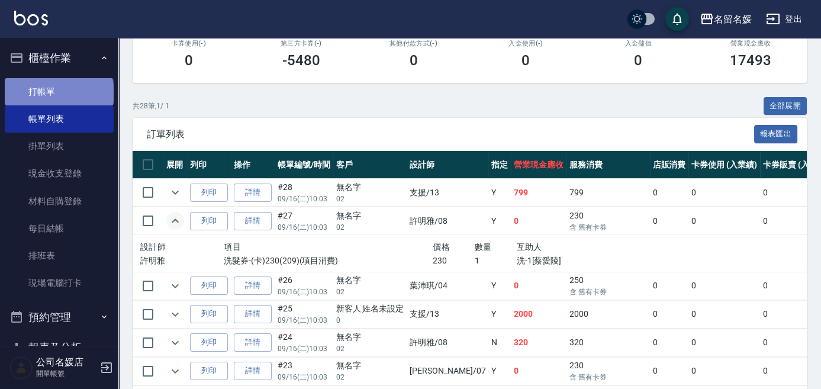
click at [58, 93] on link "打帳單" at bounding box center [59, 91] width 109 height 27
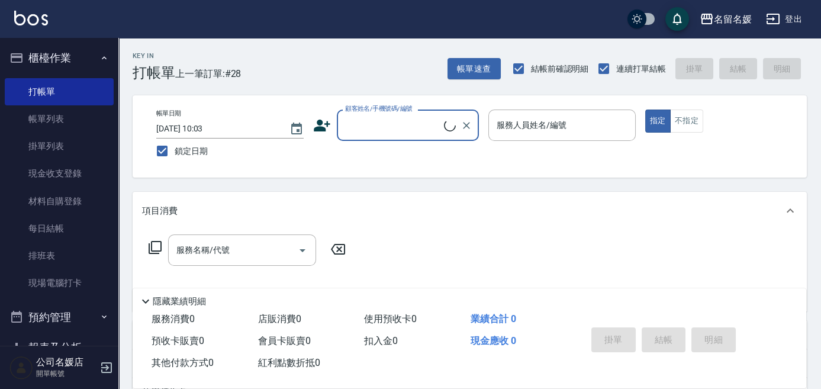
click at [412, 128] on input "顧客姓名/手機號碼/編號" at bounding box center [393, 125] width 102 height 21
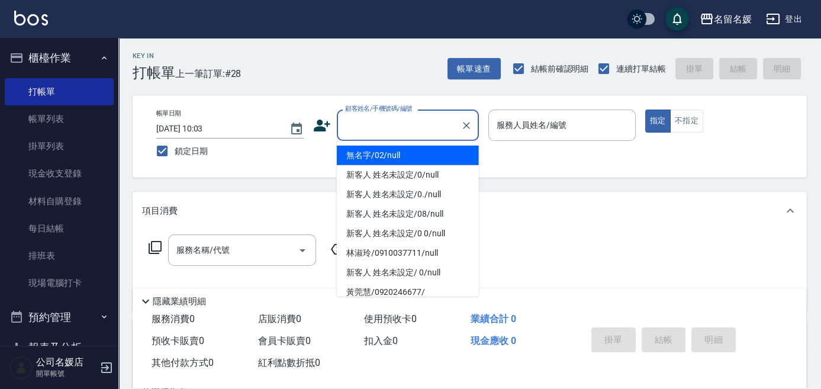
click at [404, 154] on li "無名字/02/null" at bounding box center [408, 156] width 142 height 20
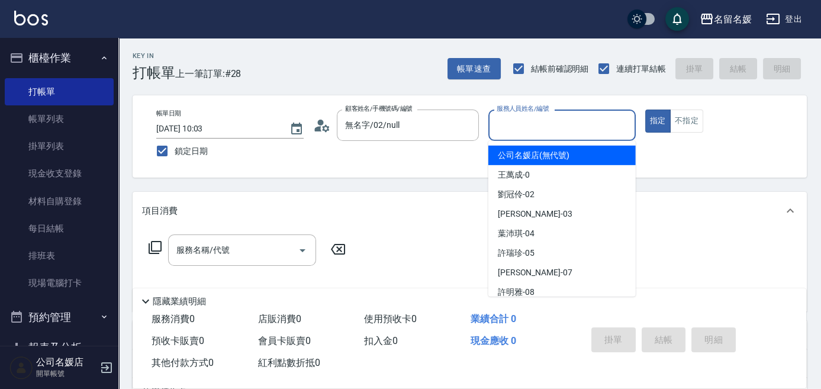
click at [506, 129] on input "服務人員姓名/編號" at bounding box center [562, 125] width 137 height 21
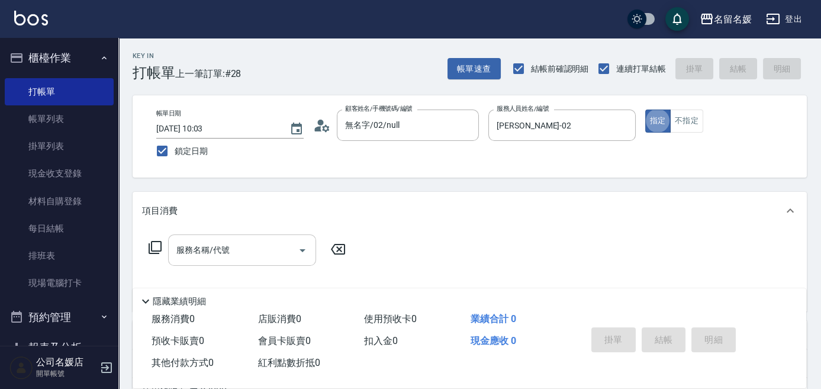
click at [285, 247] on input "服務名稱/代號" at bounding box center [234, 250] width 120 height 21
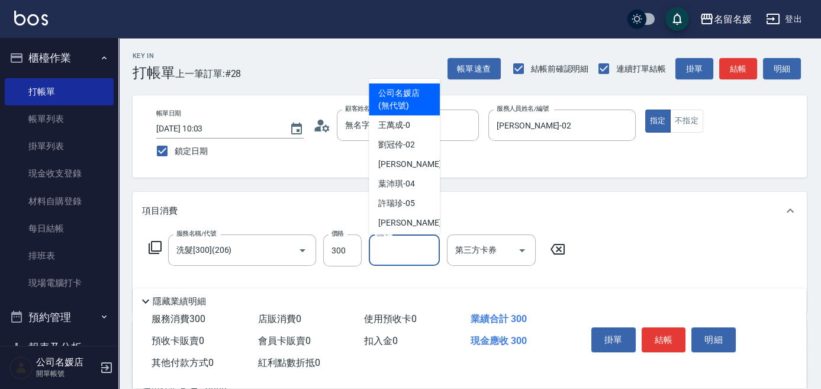
click at [405, 253] on input "洗-1" at bounding box center [404, 250] width 60 height 21
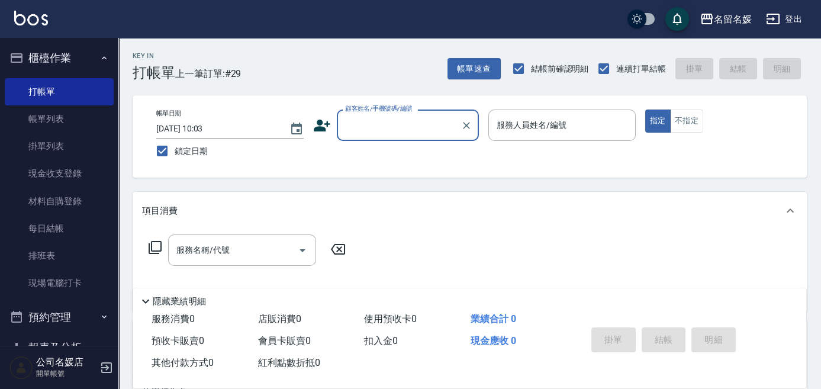
click at [363, 133] on input "顧客姓名/手機號碼/編號" at bounding box center [399, 125] width 114 height 21
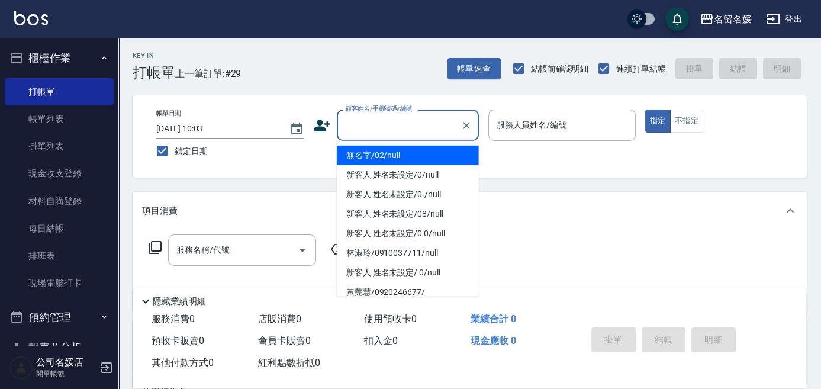
click at [380, 157] on li "無名字/02/null" at bounding box center [408, 156] width 142 height 20
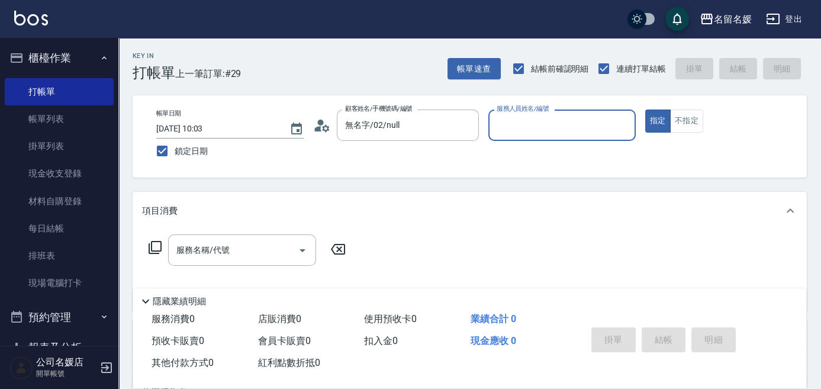
click at [513, 128] on input "服務人員姓名/編號" at bounding box center [562, 125] width 137 height 21
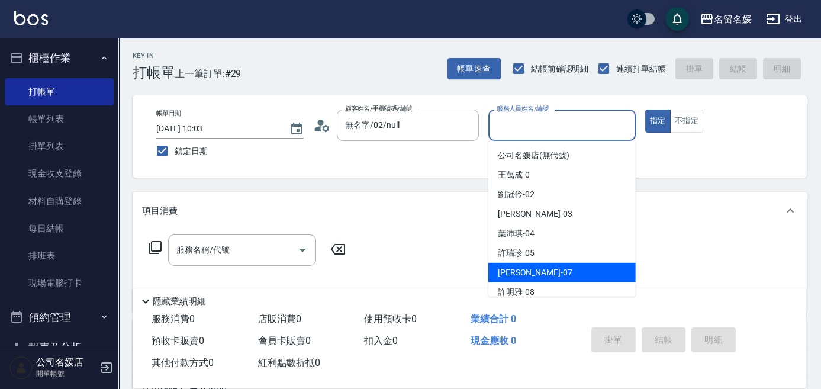
click at [540, 274] on div "[PERSON_NAME] -07" at bounding box center [562, 273] width 147 height 20
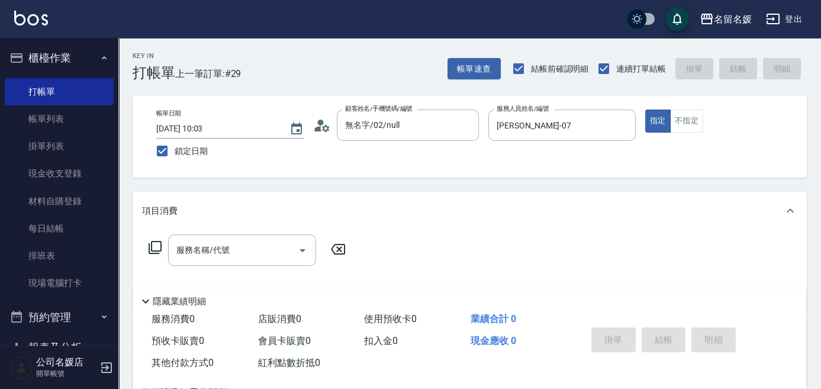
click at [156, 246] on icon at bounding box center [155, 247] width 14 height 14
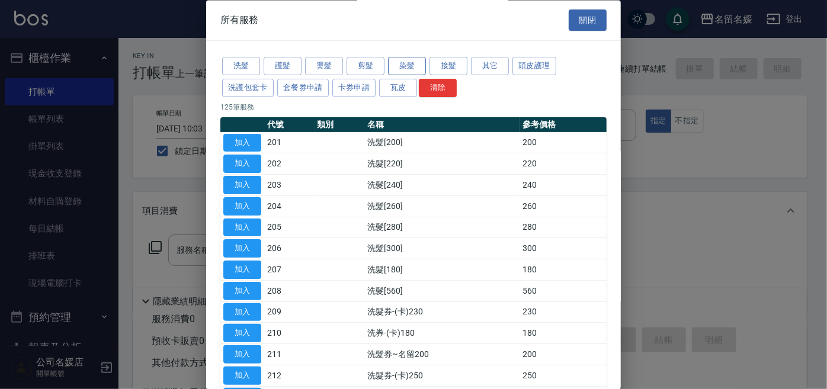
click at [409, 69] on button "染髮" at bounding box center [407, 66] width 38 height 18
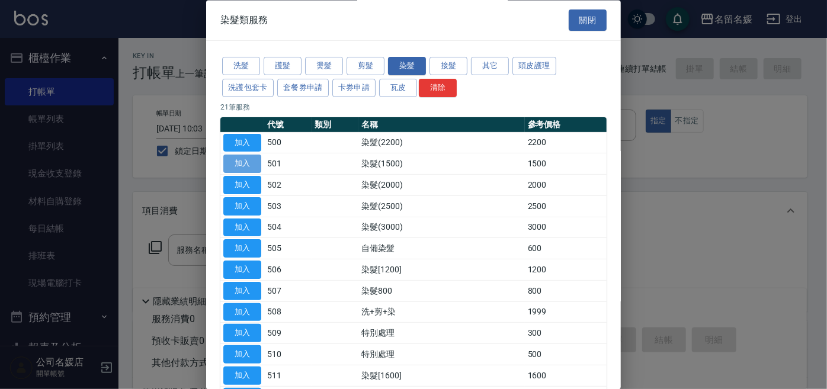
click at [248, 162] on button "加入" at bounding box center [242, 164] width 38 height 18
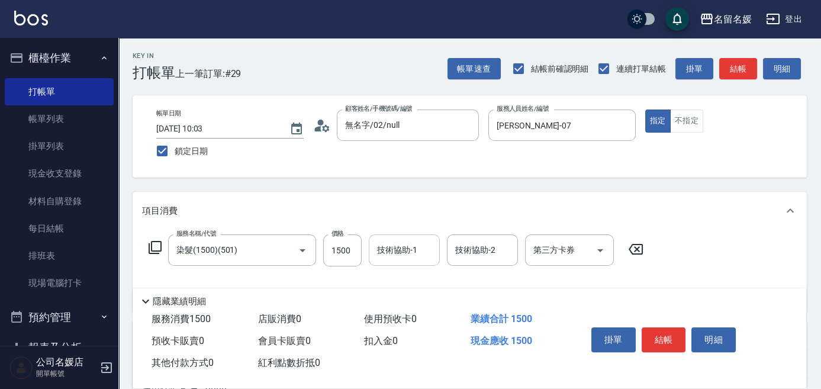
click at [402, 249] on div "技術協助-1 技術協助-1" at bounding box center [404, 250] width 71 height 31
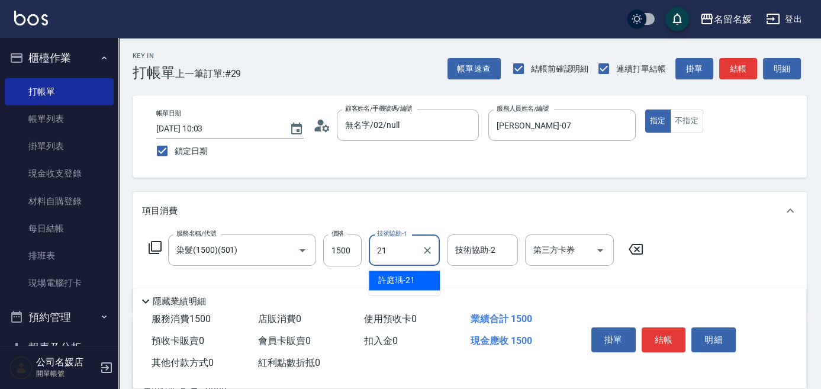
drag, startPoint x: 388, startPoint y: 280, endPoint x: 338, endPoint y: 232, distance: 69.5
click at [390, 271] on div "[PERSON_NAME]-21" at bounding box center [404, 281] width 71 height 20
click at [157, 243] on icon at bounding box center [155, 247] width 14 height 14
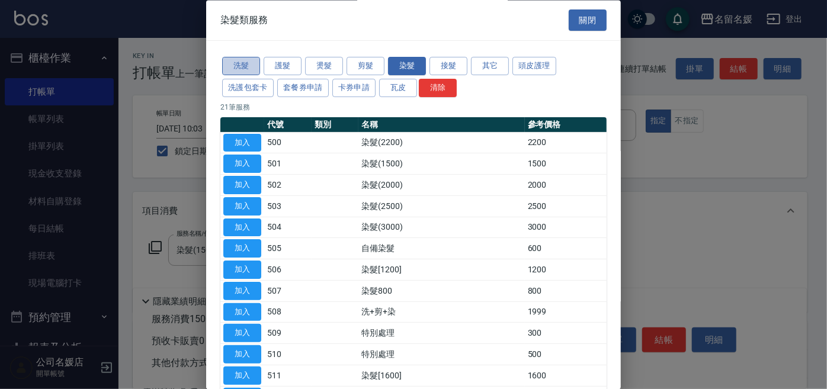
click at [243, 70] on button "洗髮" at bounding box center [241, 66] width 38 height 18
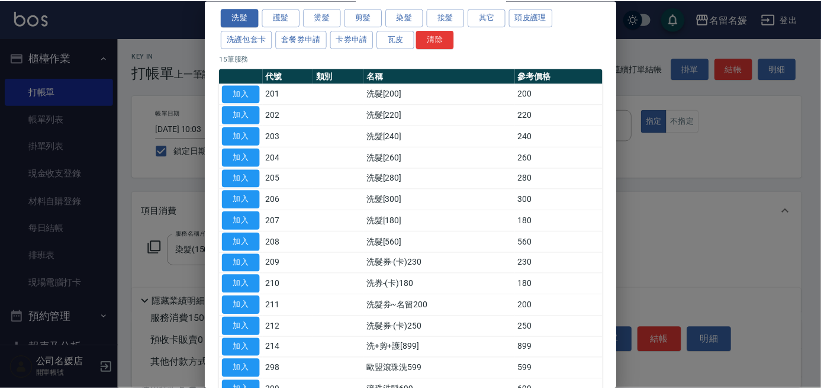
scroll to position [123, 0]
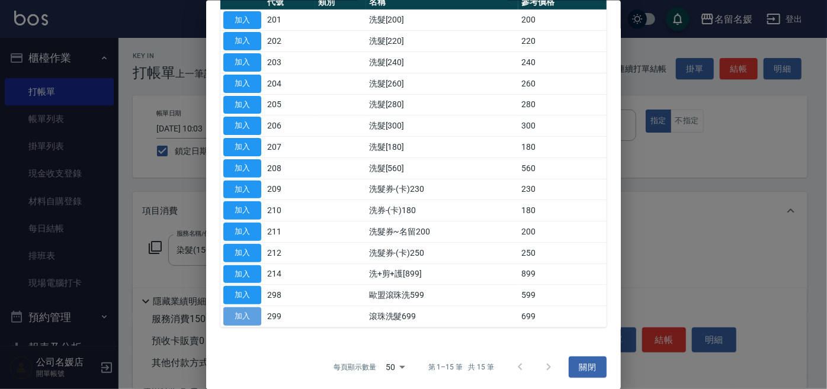
click at [240, 313] on button "加入" at bounding box center [242, 316] width 38 height 18
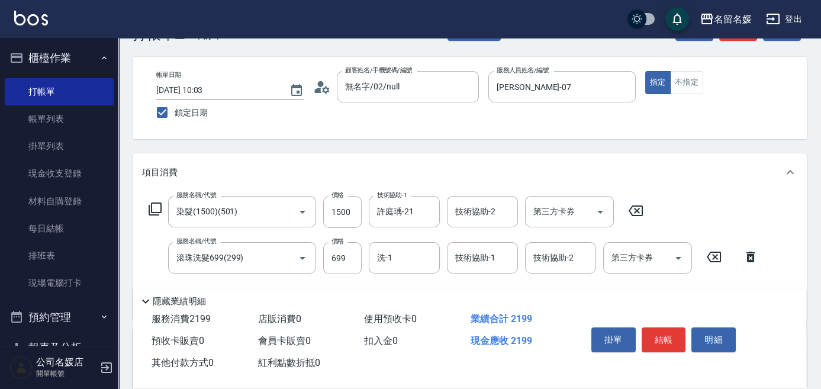
scroll to position [107, 0]
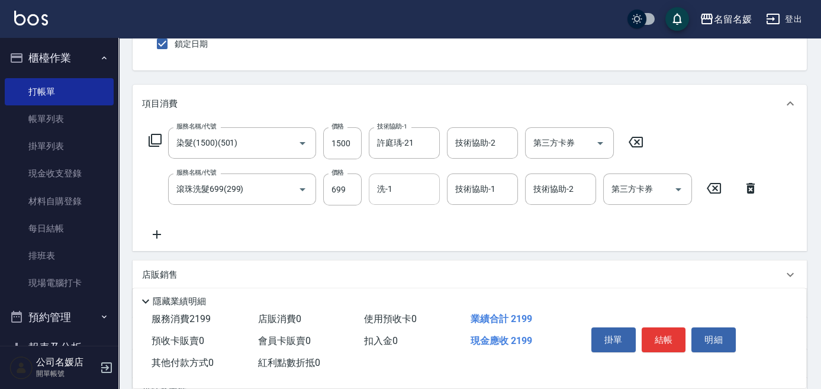
click at [409, 195] on input "洗-1" at bounding box center [404, 189] width 60 height 21
click at [394, 214] on span "[PERSON_NAME]-21" at bounding box center [396, 219] width 37 height 12
click at [489, 193] on div "技術協助-1 技術協助-1" at bounding box center [482, 189] width 71 height 31
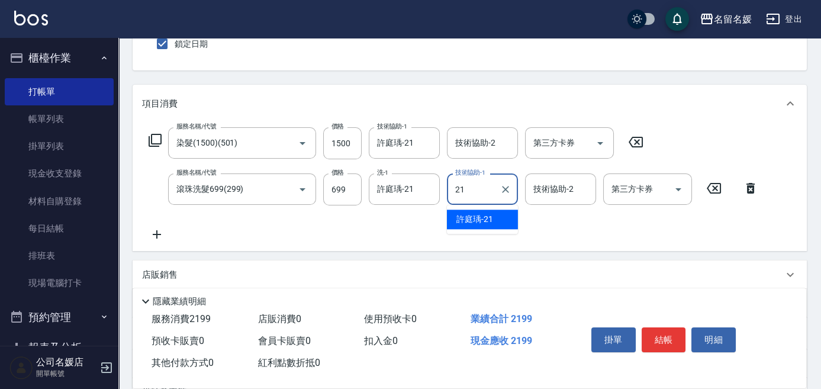
click at [500, 219] on div "[PERSON_NAME]-21" at bounding box center [482, 220] width 71 height 20
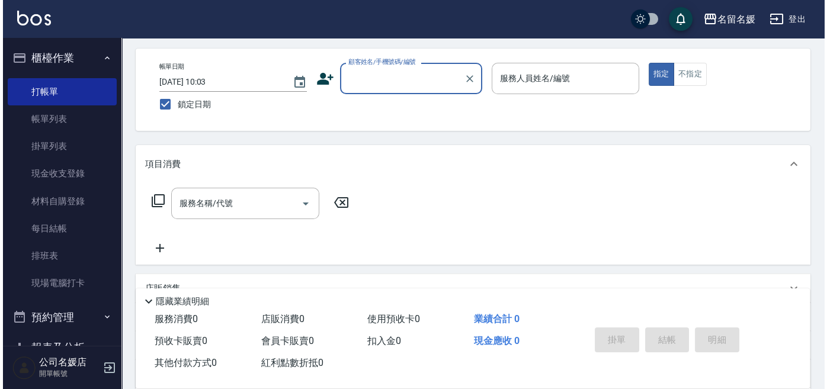
scroll to position [0, 0]
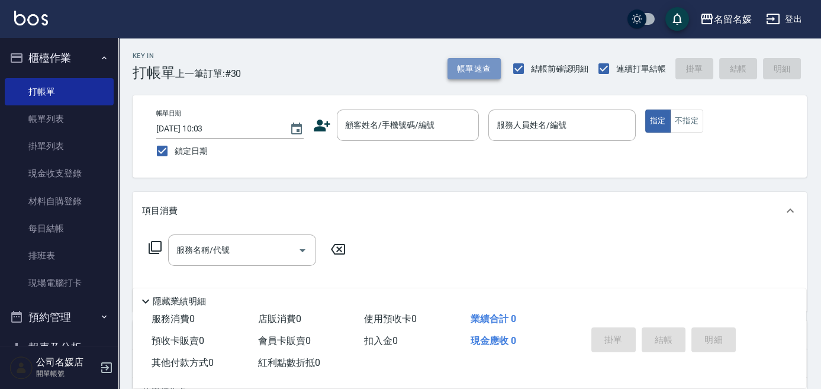
click at [470, 75] on button "帳單速查" at bounding box center [474, 69] width 53 height 22
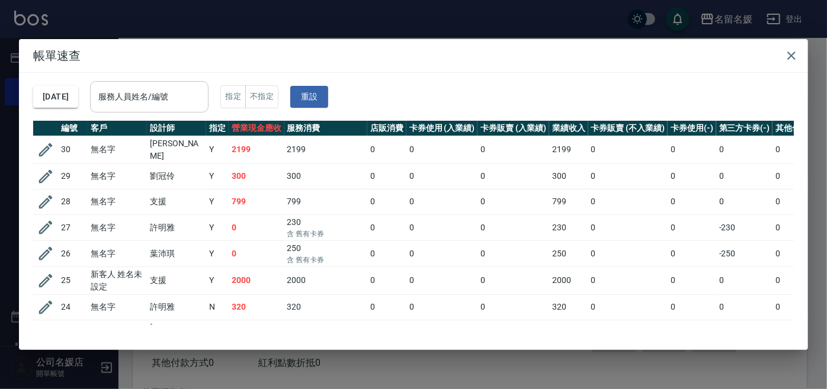
click at [177, 110] on div "服務人員姓名/編號" at bounding box center [149, 96] width 118 height 31
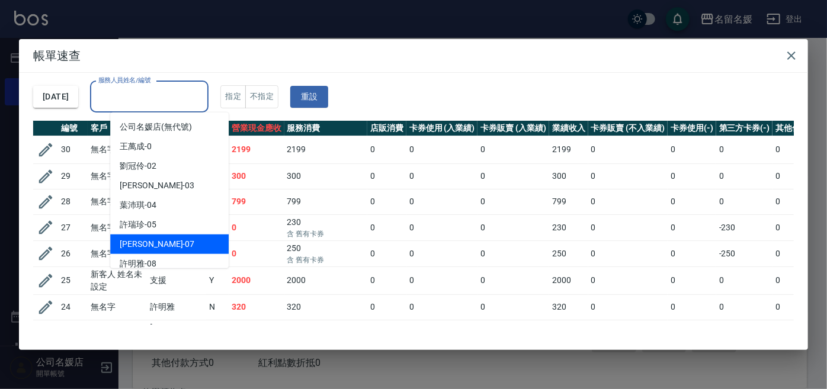
click at [159, 242] on div "[PERSON_NAME] -07" at bounding box center [169, 245] width 118 height 20
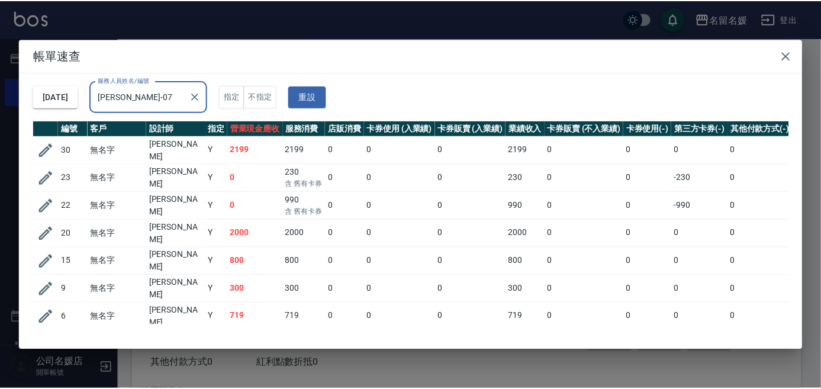
scroll to position [13, 0]
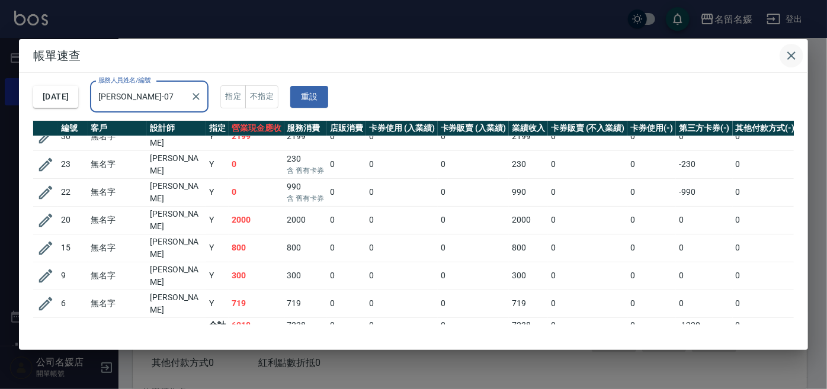
click at [797, 54] on icon "button" at bounding box center [791, 56] width 14 height 14
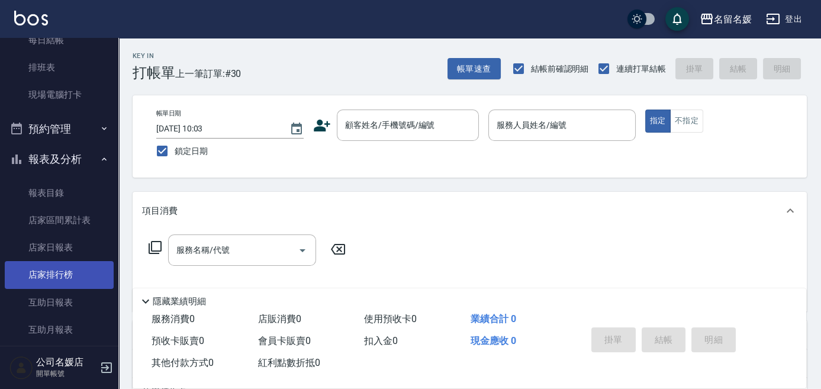
scroll to position [215, 0]
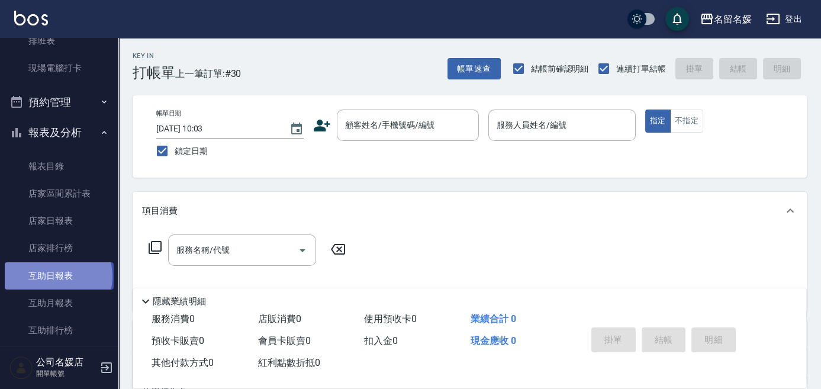
click at [57, 277] on link "互助日報表" at bounding box center [59, 275] width 109 height 27
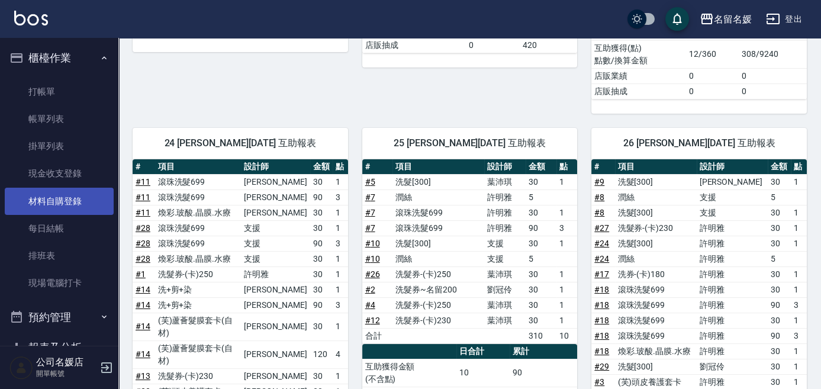
scroll to position [323, 0]
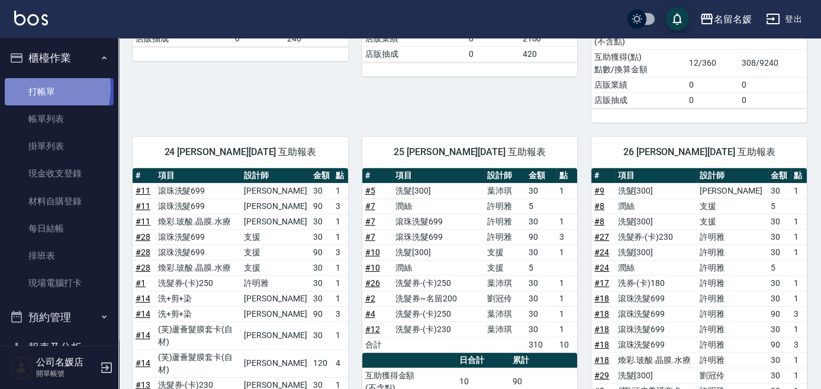
click at [30, 87] on link "打帳單" at bounding box center [59, 91] width 109 height 27
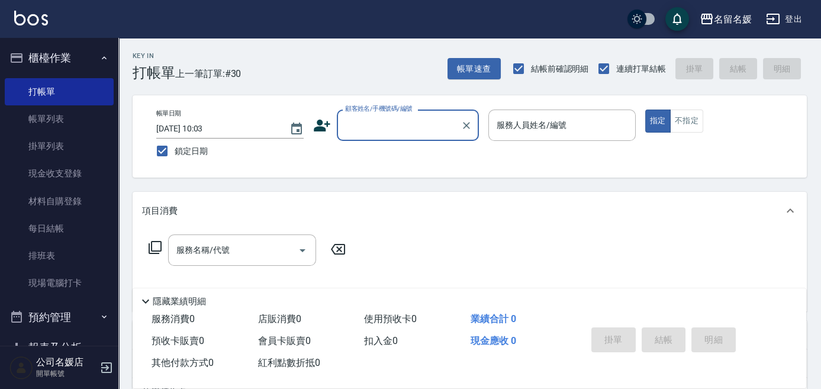
click at [399, 126] on input "顧客姓名/手機號碼/編號" at bounding box center [399, 125] width 114 height 21
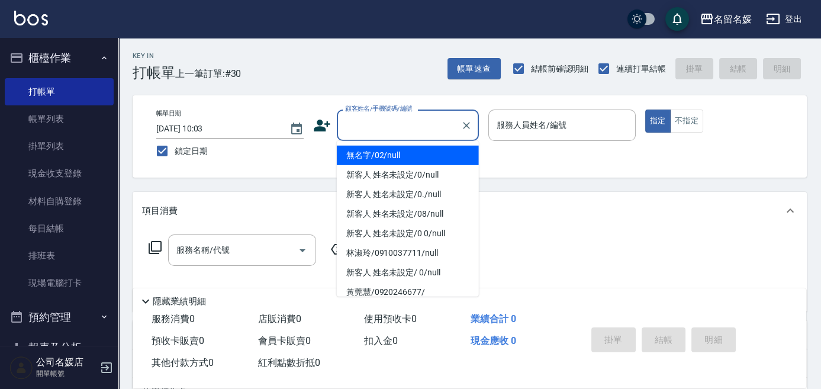
drag, startPoint x: 394, startPoint y: 152, endPoint x: 552, endPoint y: 127, distance: 159.5
click at [401, 151] on li "無名字/02/null" at bounding box center [408, 156] width 142 height 20
click at [552, 131] on input "服務人員姓名/編號" at bounding box center [562, 125] width 137 height 21
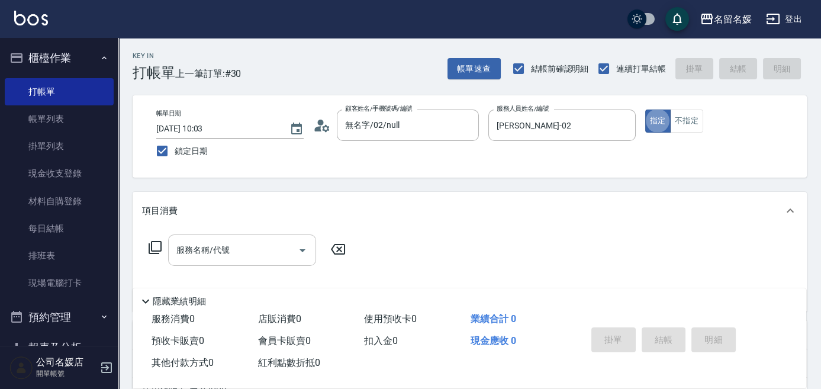
click at [245, 252] on input "服務名稱/代號" at bounding box center [234, 250] width 120 height 21
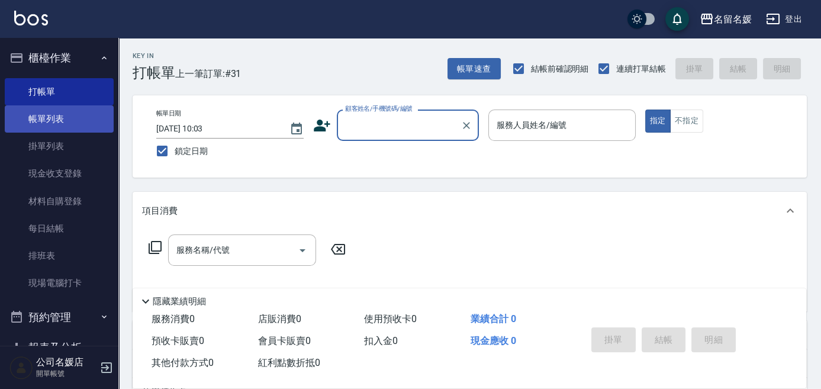
click at [55, 118] on link "帳單列表" at bounding box center [59, 118] width 109 height 27
